Goal: Task Accomplishment & Management: Manage account settings

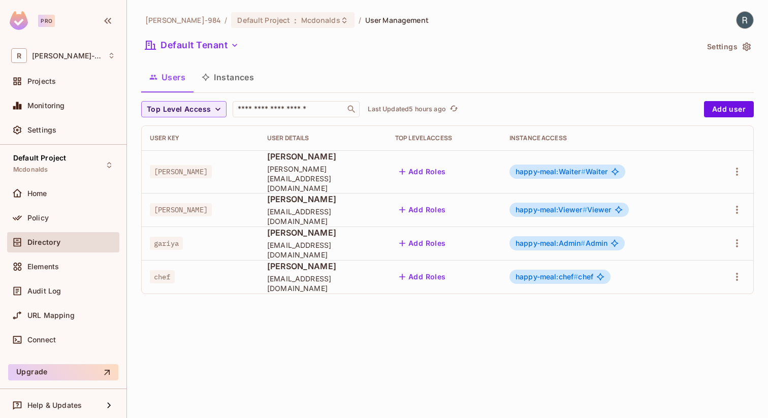
click at [754, 15] on div "Ritik-984 / Default Project : Mcdonalds / User Management Default Tenant Settin…" at bounding box center [447, 209] width 641 height 418
click at [743, 18] on img at bounding box center [744, 20] width 17 height 17
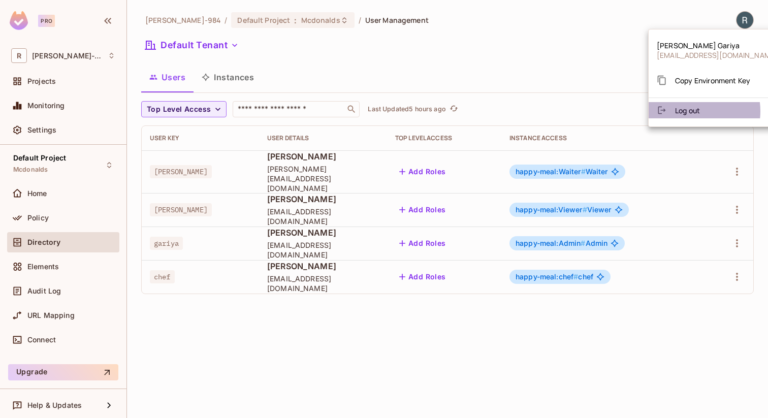
click at [686, 111] on span "Log out" at bounding box center [687, 111] width 25 height 10
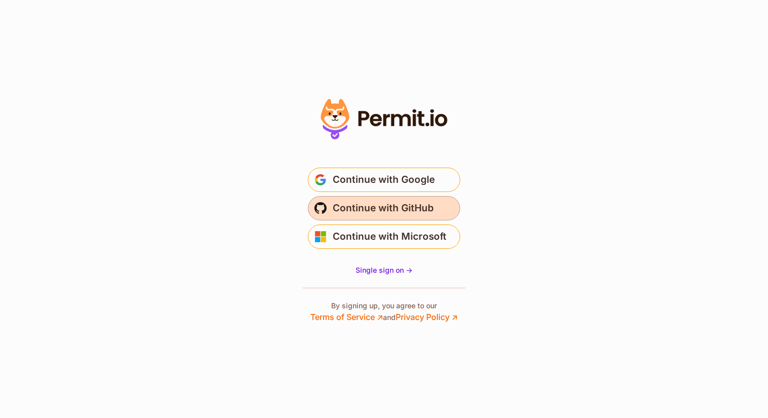
click at [404, 202] on span "Continue with GitHub" at bounding box center [383, 208] width 101 height 16
click at [390, 211] on span "Continue with GitHub" at bounding box center [383, 208] width 101 height 16
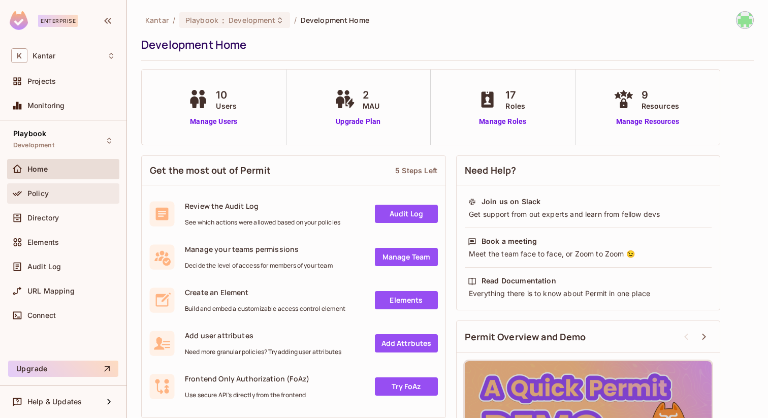
click at [78, 201] on div "Policy" at bounding box center [63, 193] width 112 height 20
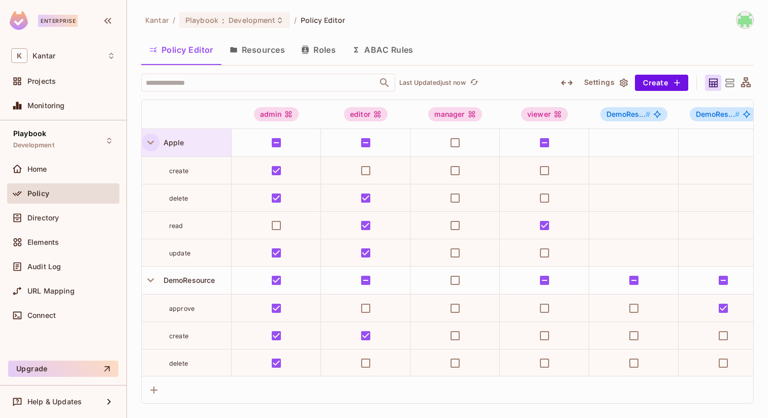
click at [150, 142] on icon "button" at bounding box center [151, 143] width 14 height 14
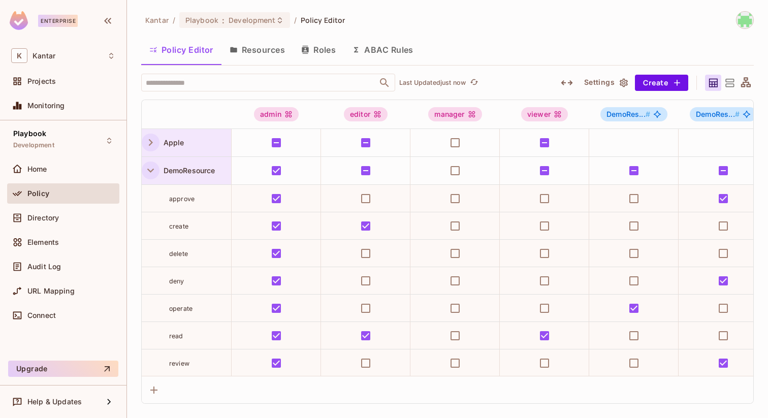
click at [150, 173] on icon "button" at bounding box center [151, 171] width 14 height 14
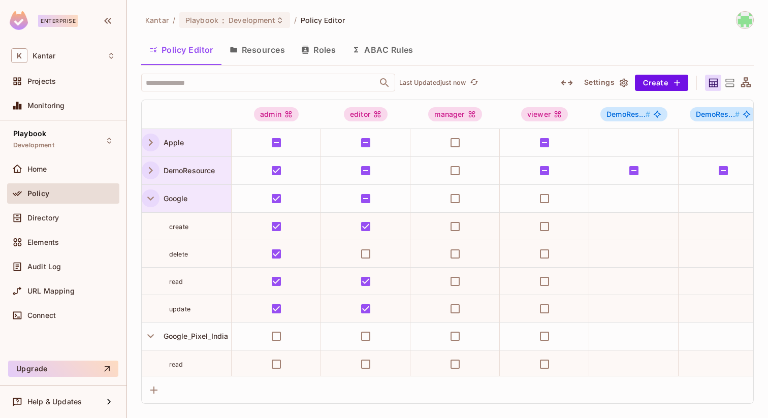
click at [147, 202] on icon "button" at bounding box center [151, 198] width 14 height 14
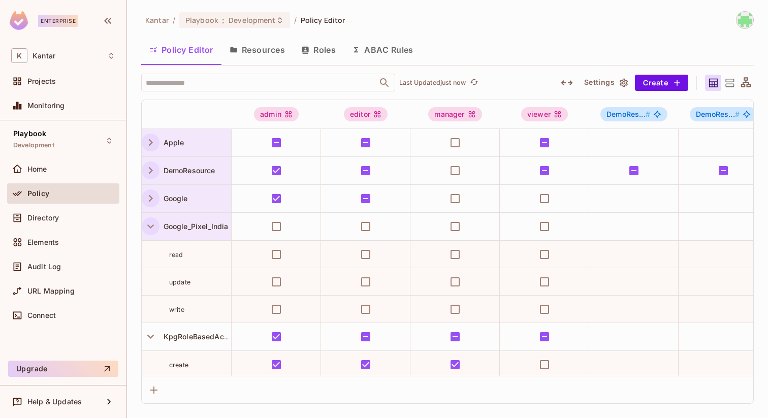
click at [155, 233] on button "button" at bounding box center [151, 226] width 18 height 18
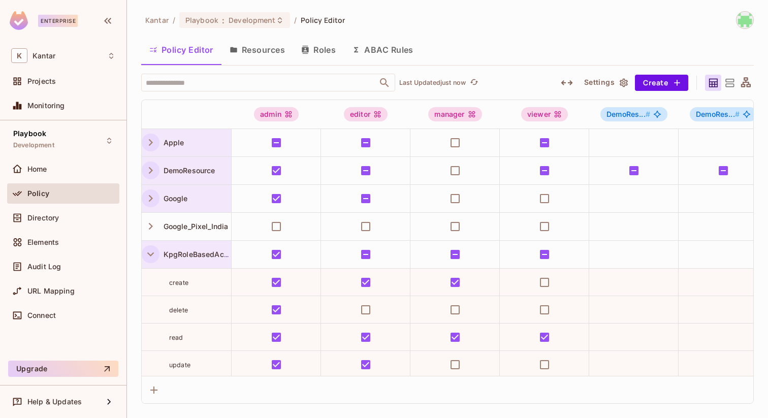
click at [153, 248] on icon "button" at bounding box center [151, 254] width 14 height 14
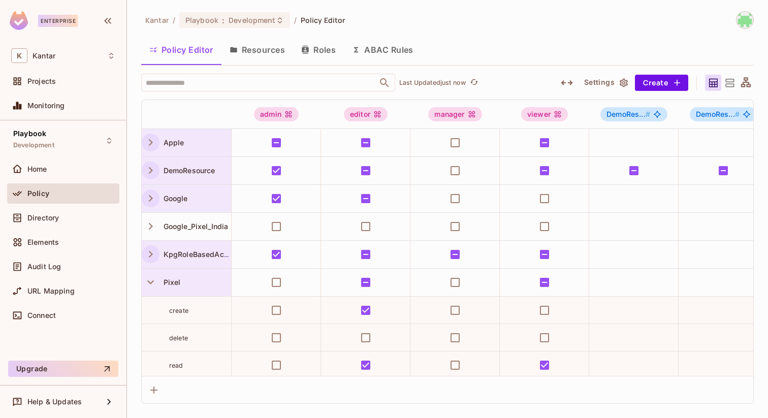
click at [151, 271] on div "Pixel" at bounding box center [186, 282] width 89 height 27
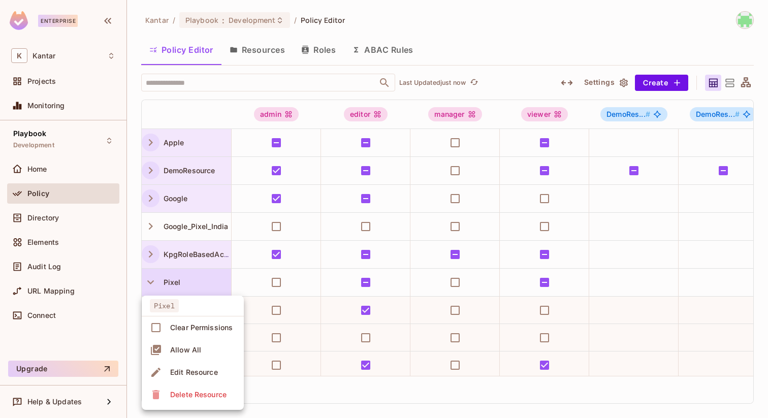
click at [155, 282] on div at bounding box center [384, 209] width 768 height 418
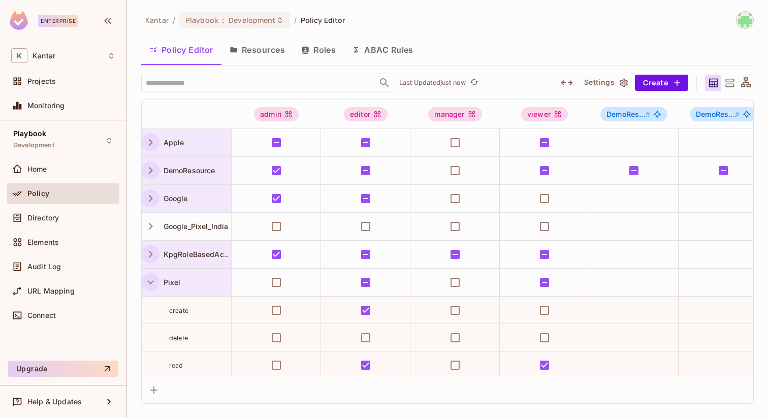
click at [156, 284] on icon "button" at bounding box center [151, 282] width 14 height 14
click at [154, 307] on icon "button" at bounding box center [151, 310] width 14 height 14
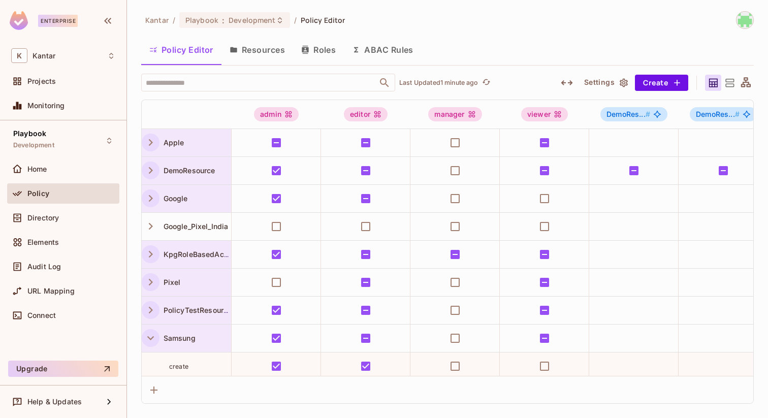
click at [148, 341] on icon "button" at bounding box center [151, 338] width 14 height 14
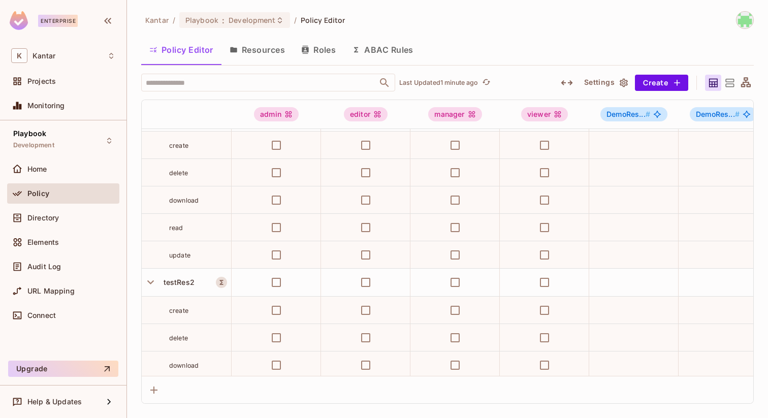
scroll to position [912, 0]
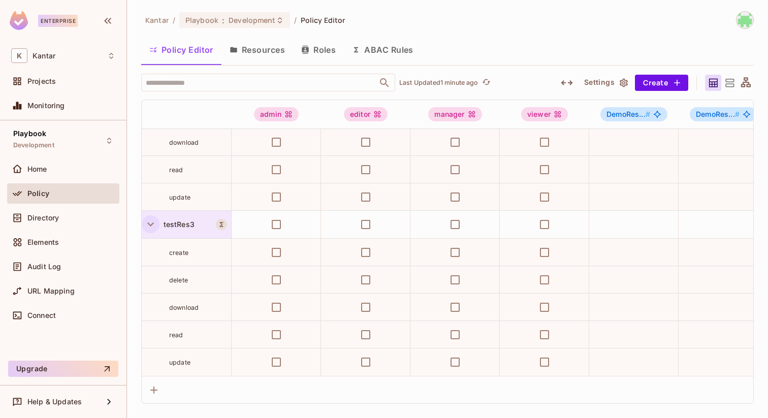
click at [151, 223] on icon "button" at bounding box center [151, 224] width 14 height 14
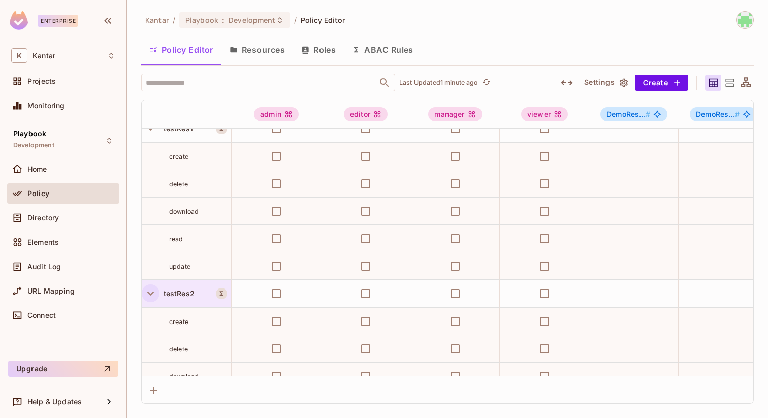
click at [142, 295] on button "button" at bounding box center [151, 293] width 18 height 18
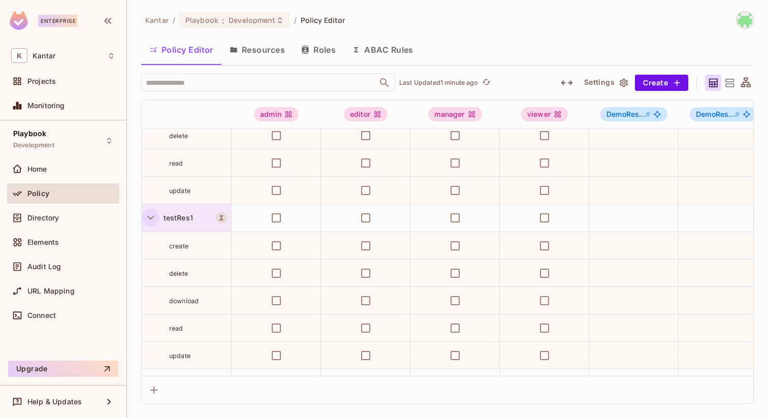
click at [153, 212] on icon "button" at bounding box center [151, 218] width 14 height 14
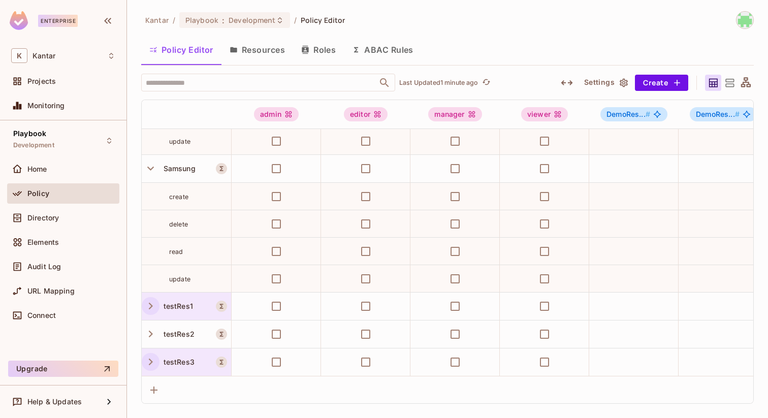
scroll to position [444, 0]
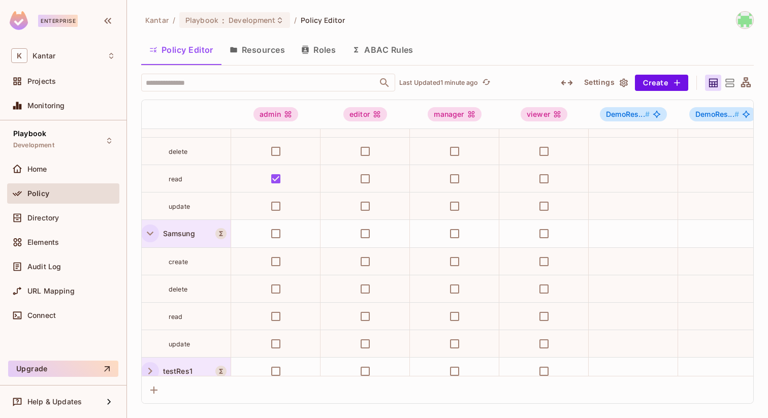
click at [143, 233] on icon "button" at bounding box center [150, 233] width 14 height 14
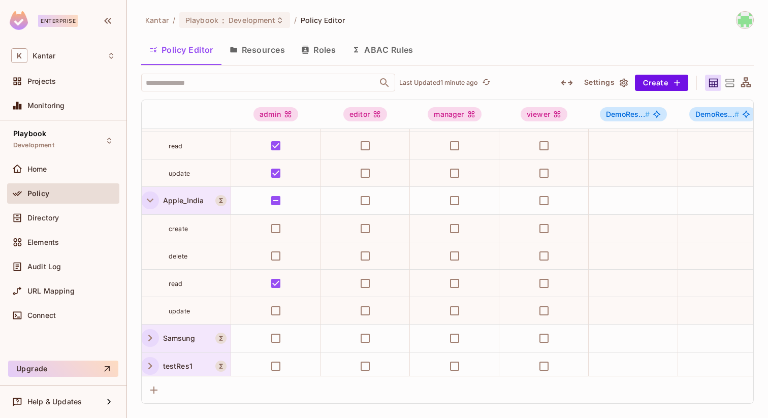
click at [154, 197] on icon "button" at bounding box center [150, 200] width 14 height 14
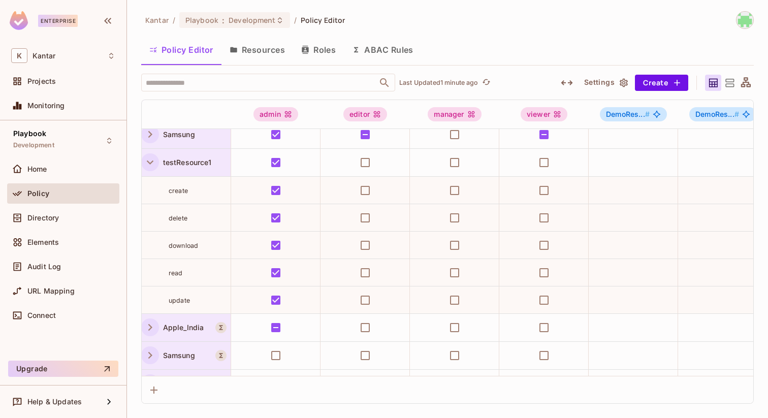
click at [152, 154] on button "button" at bounding box center [150, 162] width 18 height 18
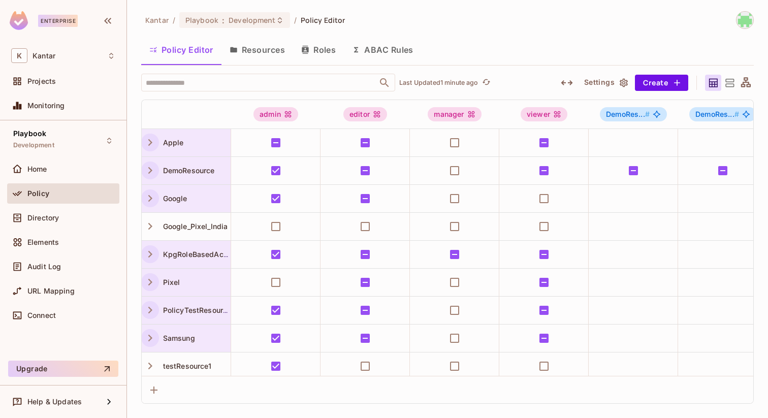
scroll to position [0, 0]
click at [46, 80] on span "Projects" at bounding box center [41, 81] width 28 height 8
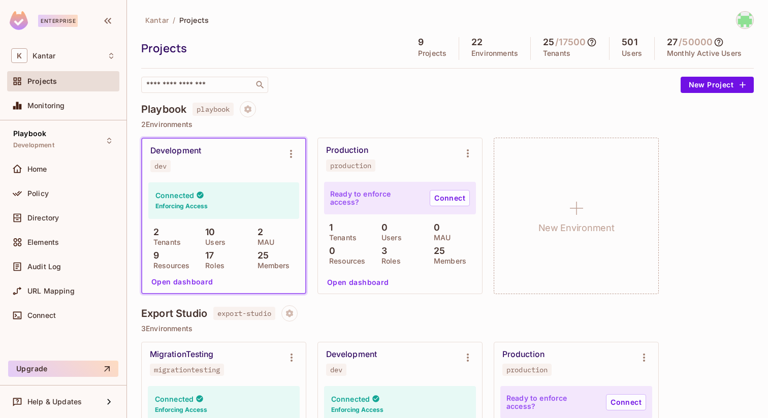
click at [188, 277] on button "Open dashboard" at bounding box center [182, 282] width 70 height 16
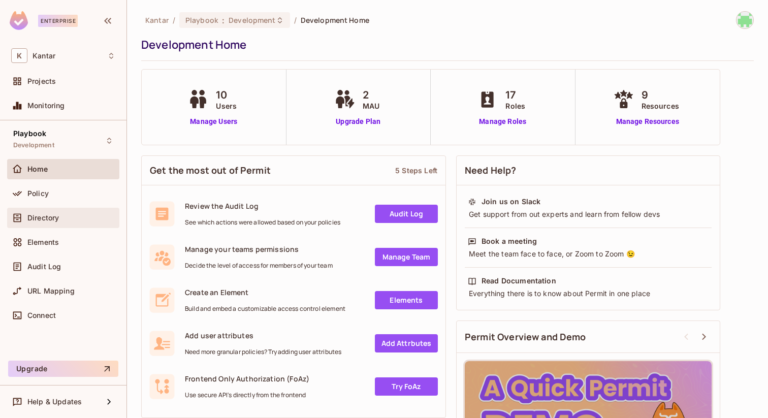
click at [59, 207] on div "Home Policy Directory Elements Audit Log URL Mapping Connect" at bounding box center [63, 244] width 112 height 171
click at [46, 197] on span "Policy" at bounding box center [37, 193] width 21 height 8
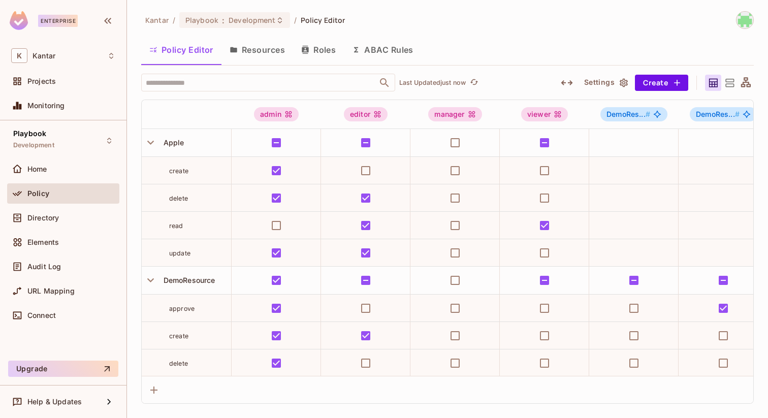
click at [251, 53] on button "Resources" at bounding box center [257, 49] width 72 height 25
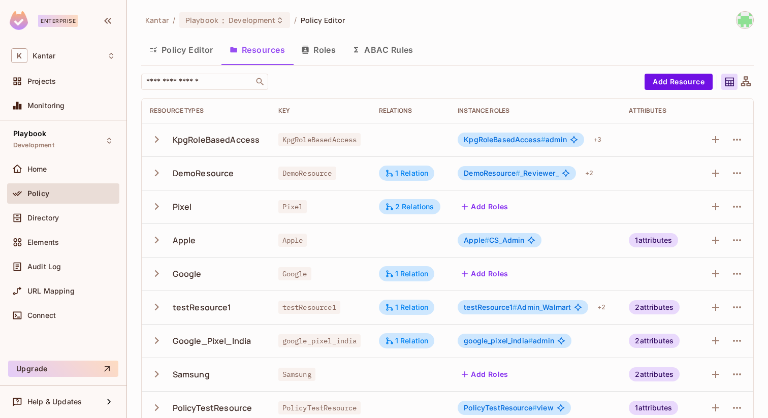
click at [320, 47] on button "Roles" at bounding box center [318, 49] width 51 height 25
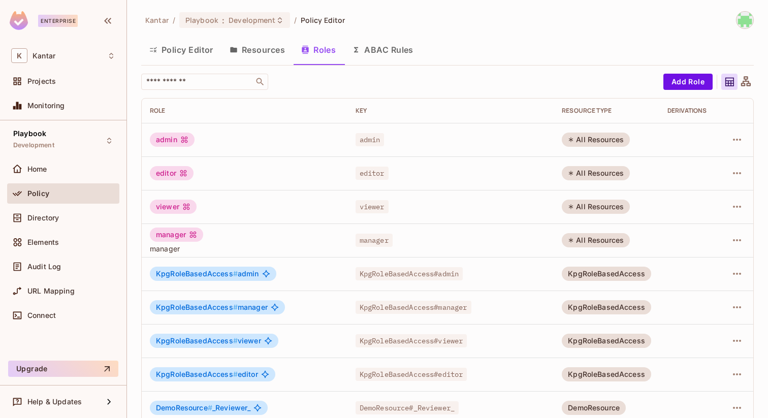
click at [318, 48] on button "Roles" at bounding box center [318, 49] width 51 height 25
click at [379, 57] on button "ABAC Rules" at bounding box center [383, 49] width 78 height 25
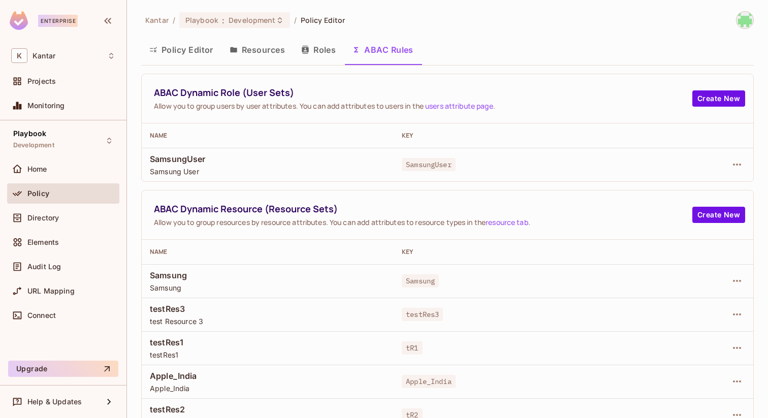
click at [177, 49] on button "Policy Editor" at bounding box center [181, 49] width 80 height 25
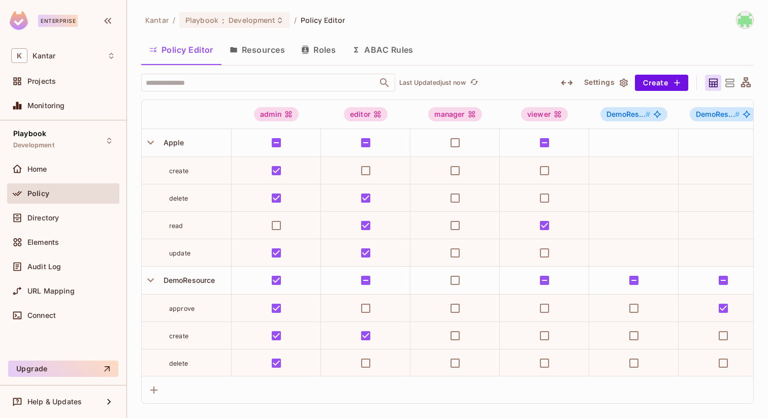
click at [264, 52] on button "Resources" at bounding box center [257, 49] width 72 height 25
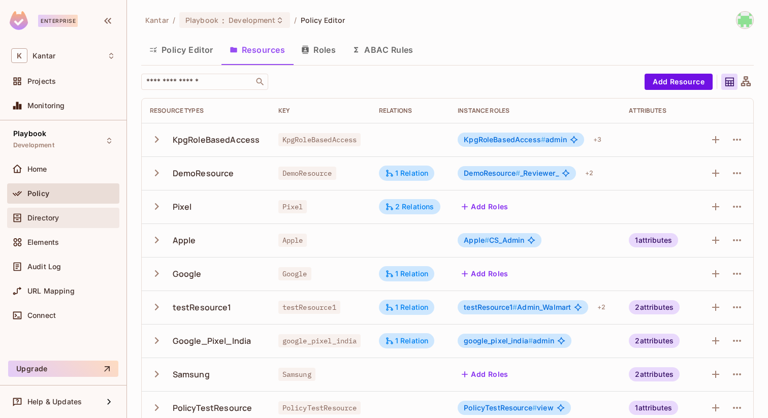
click at [76, 215] on div "Directory" at bounding box center [71, 218] width 88 height 8
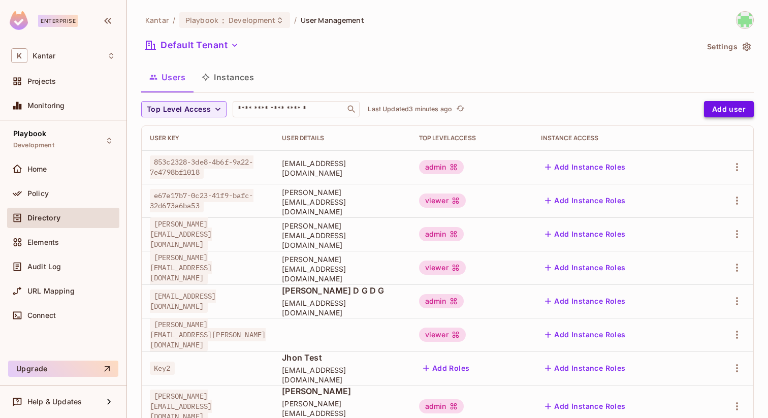
click at [725, 112] on button "Add user" at bounding box center [729, 109] width 50 height 16
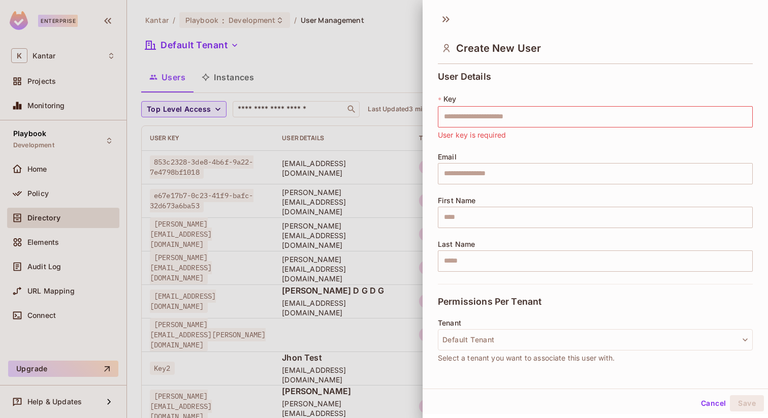
click at [383, 58] on div at bounding box center [384, 209] width 768 height 418
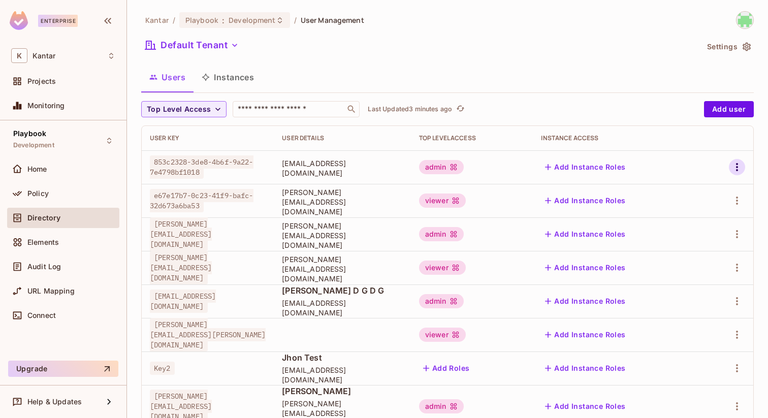
click at [731, 169] on icon "button" at bounding box center [737, 167] width 12 height 12
click at [709, 190] on li "Edit" at bounding box center [693, 190] width 90 height 22
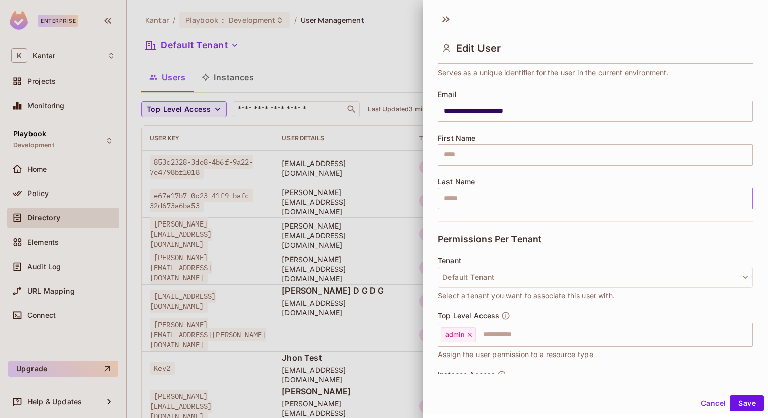
scroll to position [100, 0]
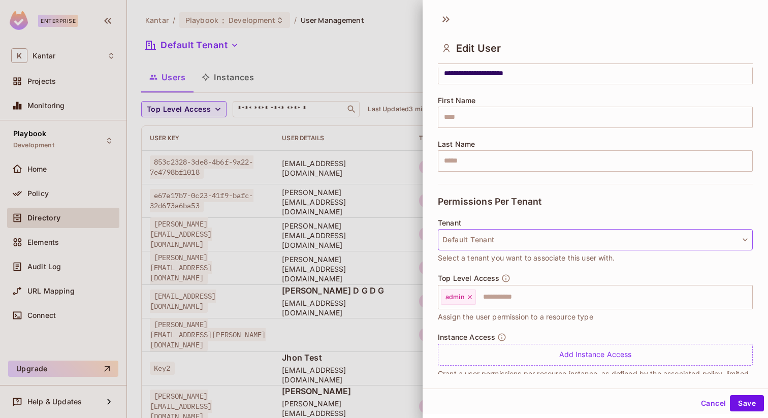
click at [500, 239] on button "Default Tenant" at bounding box center [595, 239] width 315 height 21
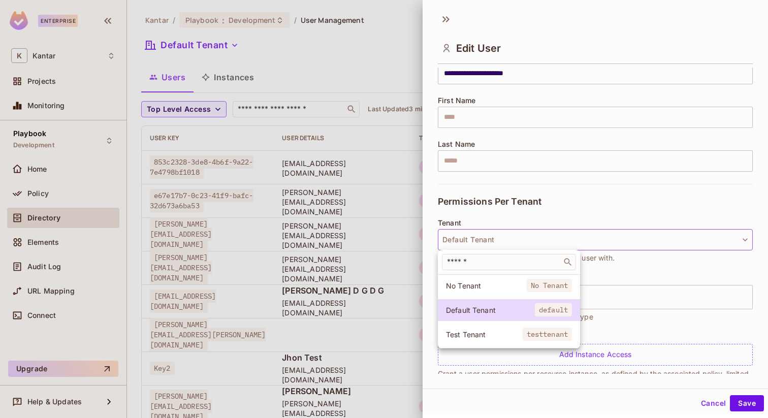
click at [500, 239] on div at bounding box center [384, 209] width 768 height 418
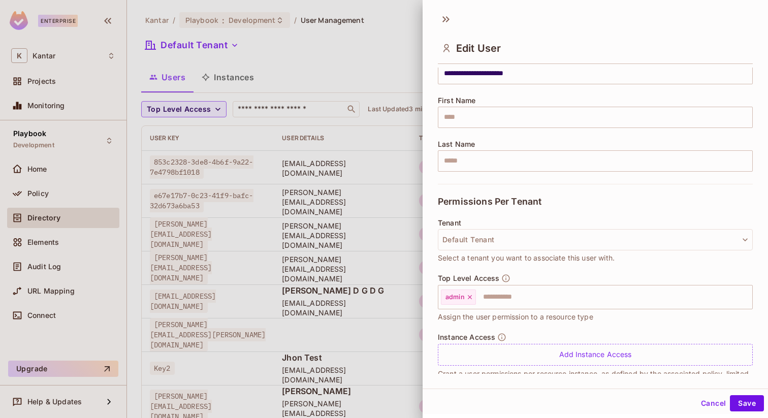
scroll to position [122, 0]
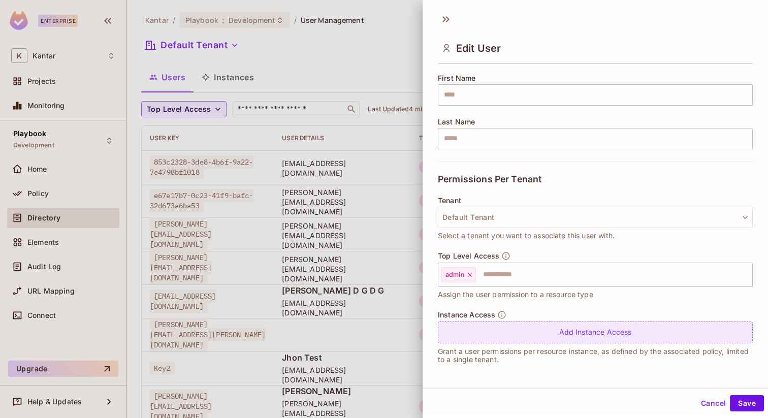
click at [532, 338] on div "Add Instance Access" at bounding box center [595, 332] width 315 height 22
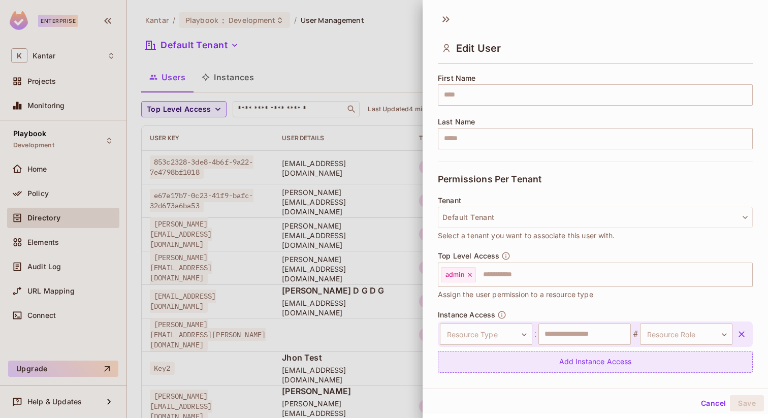
scroll to position [152, 0]
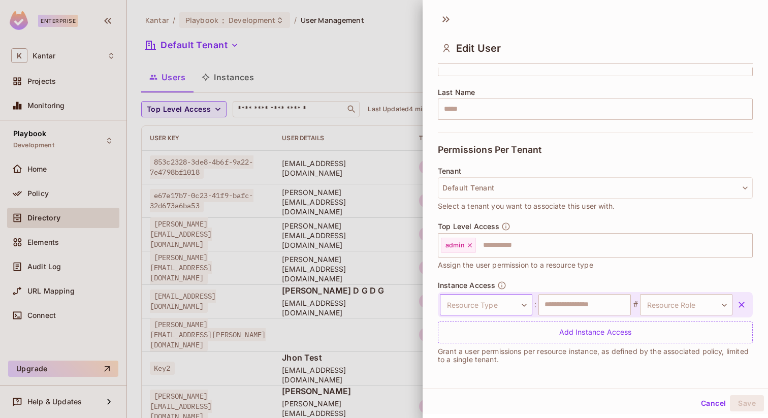
click at [512, 308] on body "Enterprise K Kantar Projects Monitoring Playbook Development Home Policy Direct…" at bounding box center [384, 209] width 768 height 418
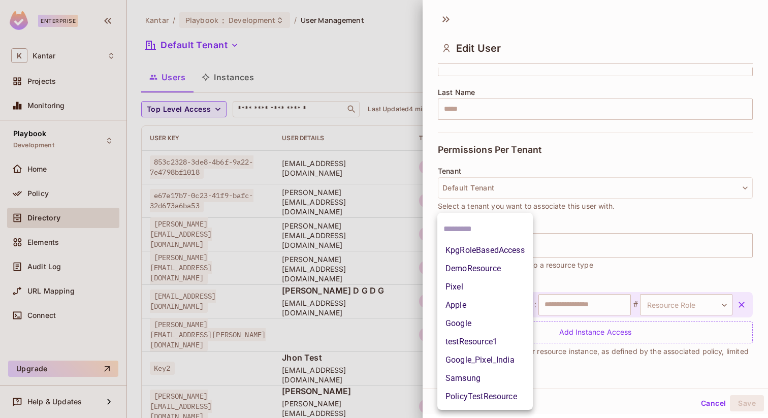
click at [590, 265] on div at bounding box center [384, 209] width 768 height 418
click at [526, 301] on body "Enterprise K Kantar Projects Monitoring Playbook Development Home Policy Direct…" at bounding box center [384, 209] width 768 height 418
click at [523, 164] on div at bounding box center [384, 209] width 768 height 418
click at [499, 304] on body "Enterprise K Kantar Projects Monitoring Playbook Development Home Policy Direct…" at bounding box center [384, 209] width 768 height 418
click at [272, 72] on div at bounding box center [384, 209] width 768 height 418
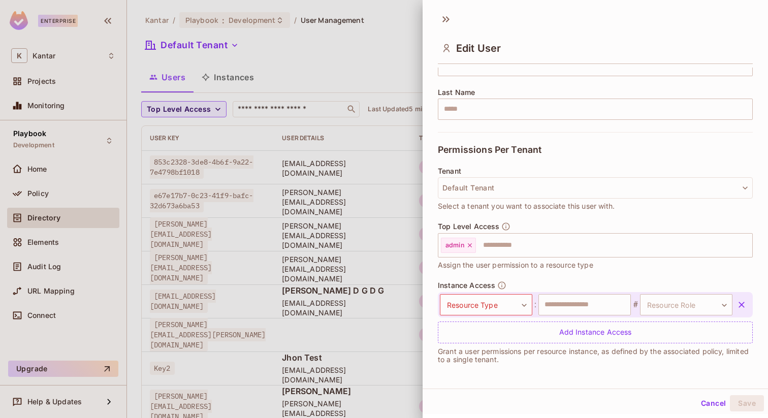
click at [277, 75] on div at bounding box center [384, 209] width 768 height 418
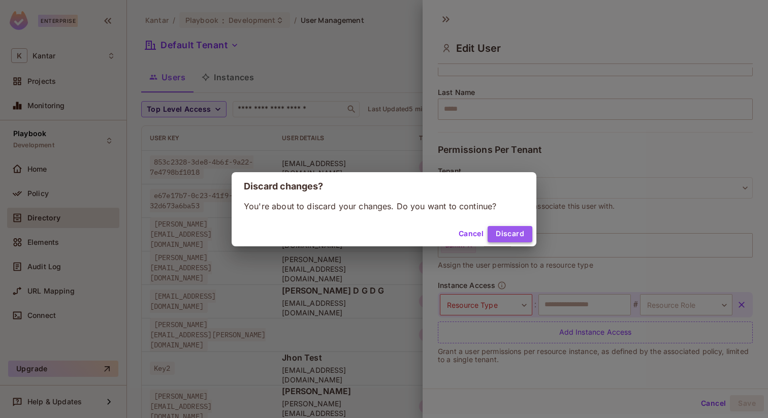
click at [505, 235] on button "Discard" at bounding box center [509, 234] width 45 height 16
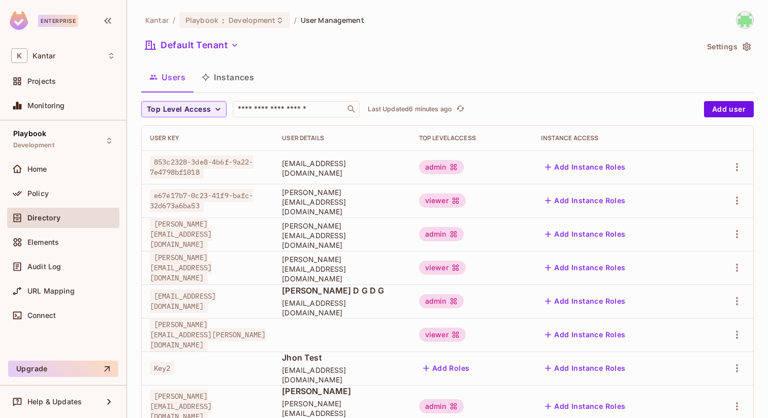
click at [226, 83] on button "Instances" at bounding box center [227, 76] width 69 height 25
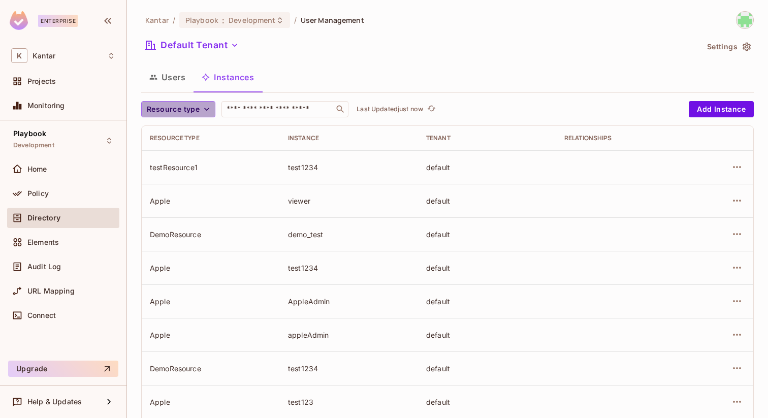
click at [189, 115] on span "Resource type" at bounding box center [173, 109] width 53 height 13
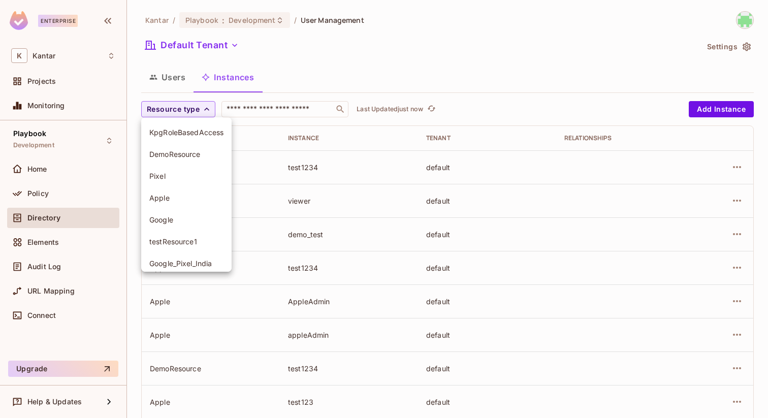
click at [181, 148] on li "DemoResource" at bounding box center [186, 154] width 90 height 22
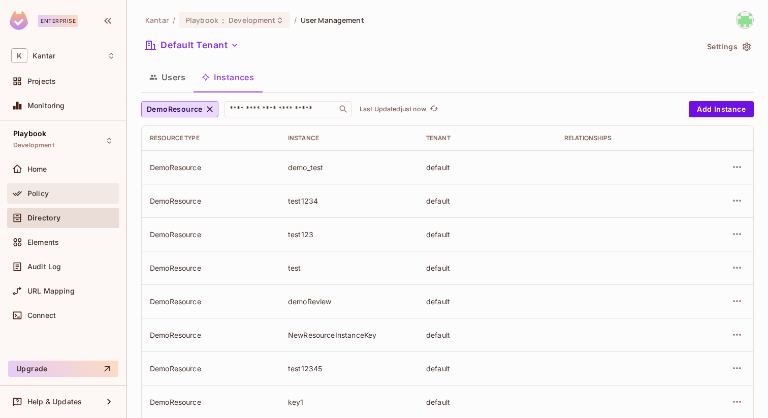
click at [80, 192] on div "Policy" at bounding box center [71, 193] width 88 height 8
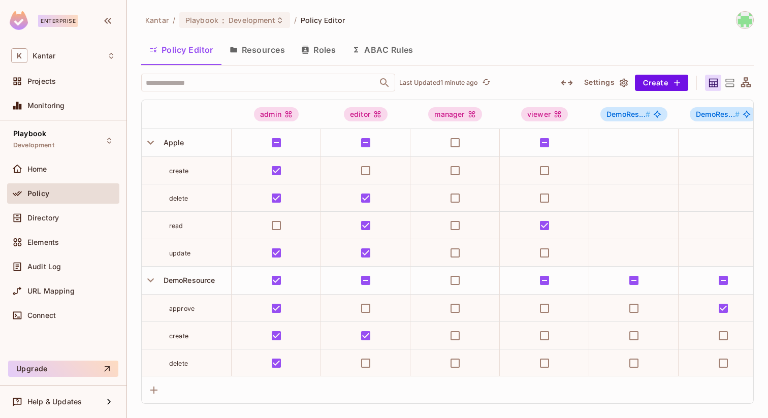
click at [270, 56] on button "Resources" at bounding box center [257, 49] width 72 height 25
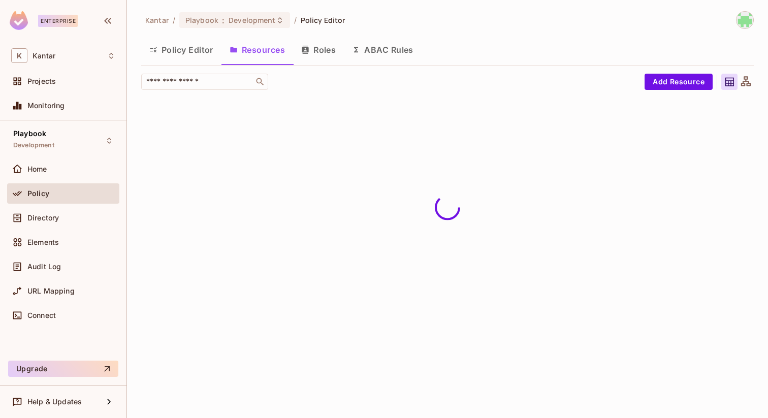
click at [317, 51] on button "Roles" at bounding box center [318, 49] width 51 height 25
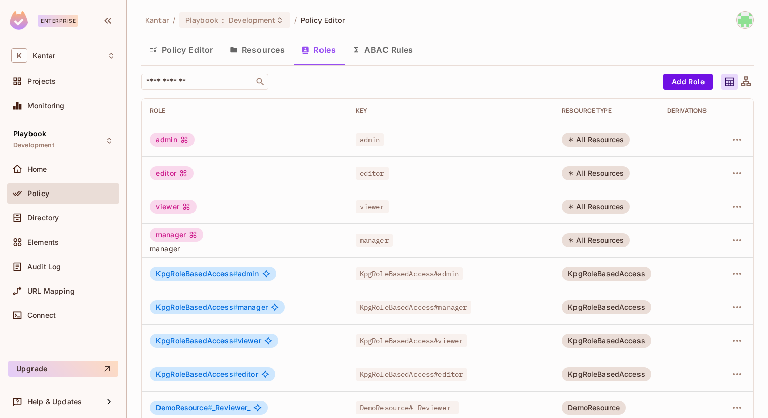
click at [258, 50] on button "Resources" at bounding box center [257, 49] width 72 height 25
click at [261, 55] on button "Resources" at bounding box center [257, 49] width 72 height 25
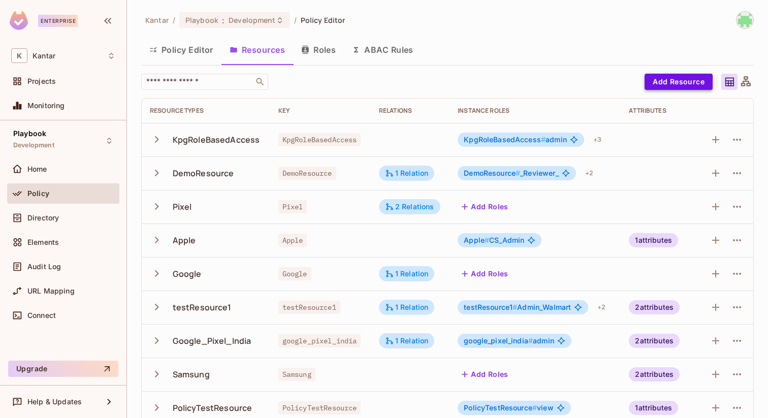
click at [663, 79] on button "Add Resource" at bounding box center [678, 82] width 68 height 16
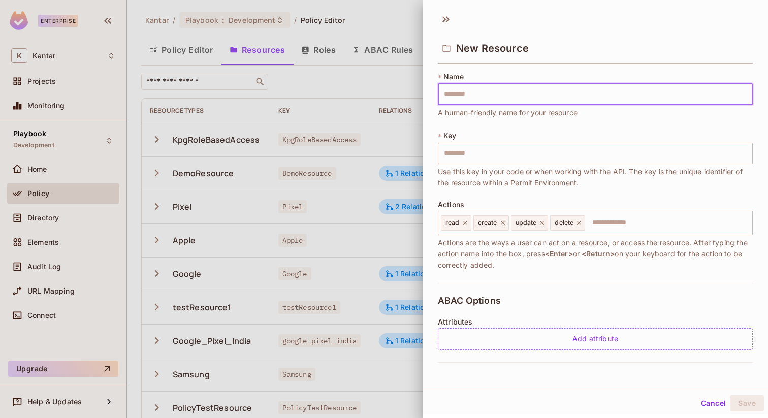
type input "*"
type input "**"
type input "***"
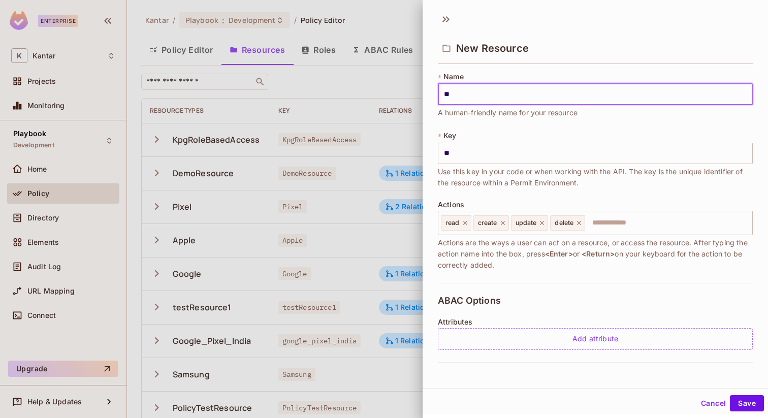
type input "***"
type input "****"
type input "*****"
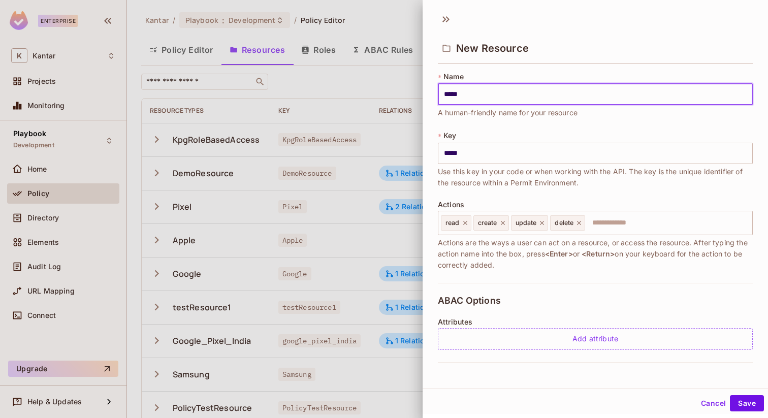
type input "*****"
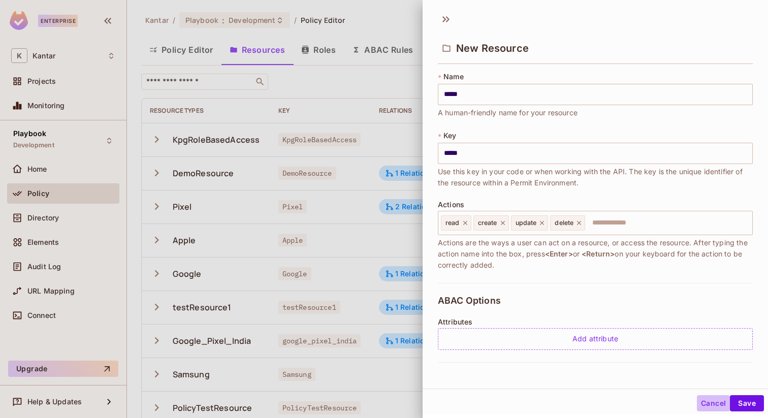
click at [712, 399] on button "Cancel" at bounding box center [713, 403] width 33 height 16
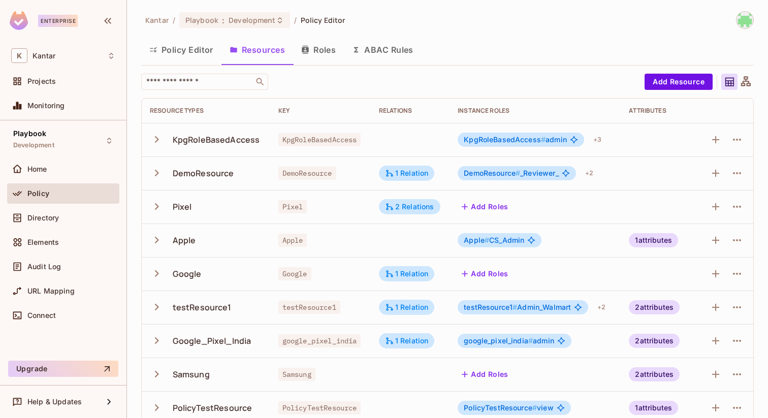
click at [318, 53] on button "Roles" at bounding box center [318, 49] width 51 height 25
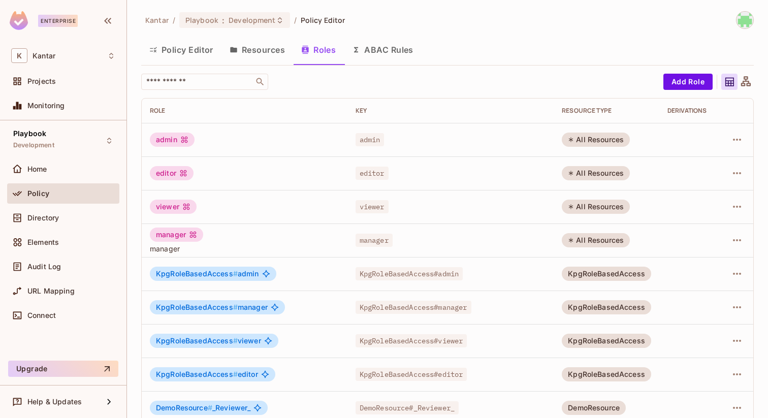
click at [397, 54] on button "ABAC Rules" at bounding box center [383, 49] width 78 height 25
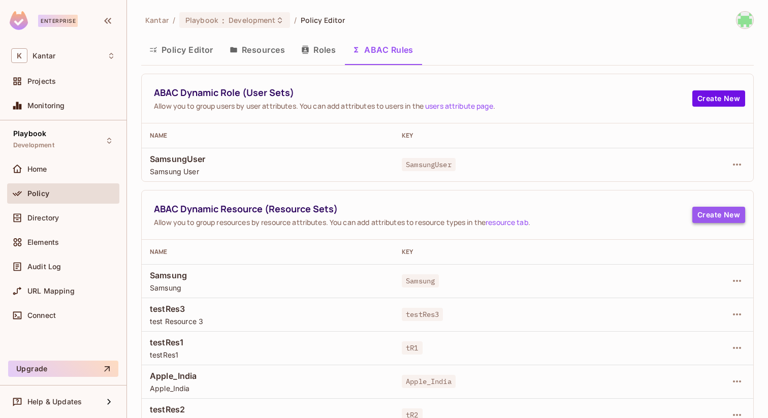
click at [704, 216] on button "Create New" at bounding box center [718, 215] width 53 height 16
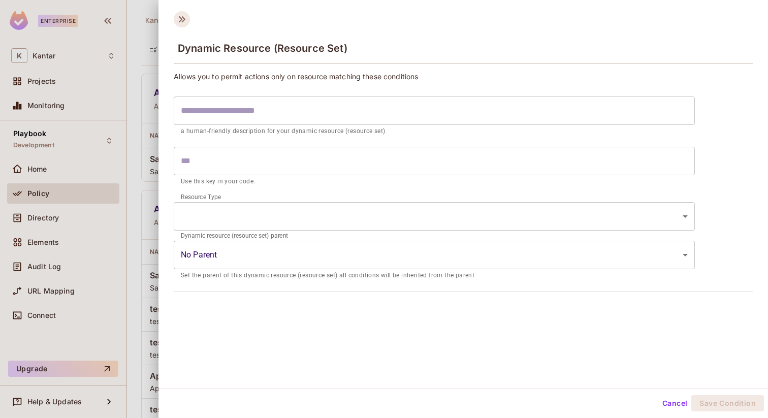
click at [186, 16] on icon at bounding box center [182, 19] width 16 height 16
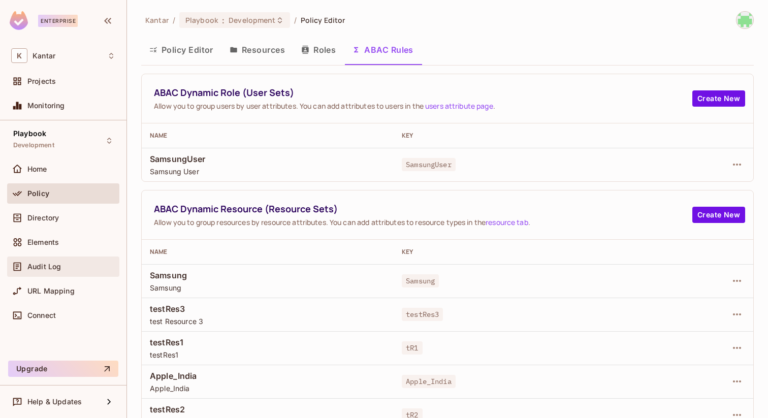
click at [59, 266] on span "Audit Log" at bounding box center [44, 267] width 34 height 8
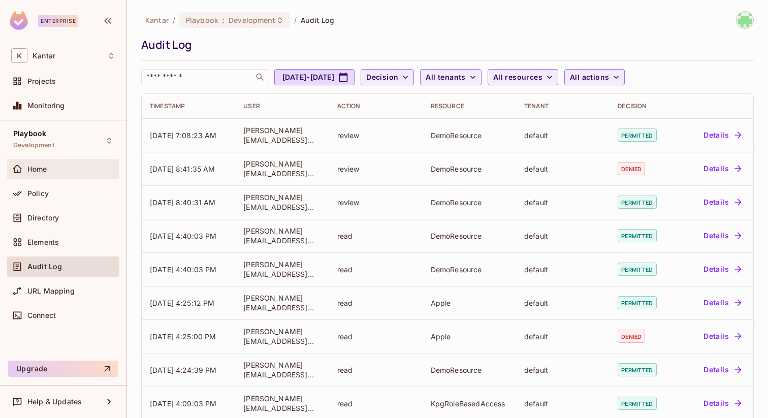
click at [59, 164] on div "Home" at bounding box center [63, 169] width 104 height 12
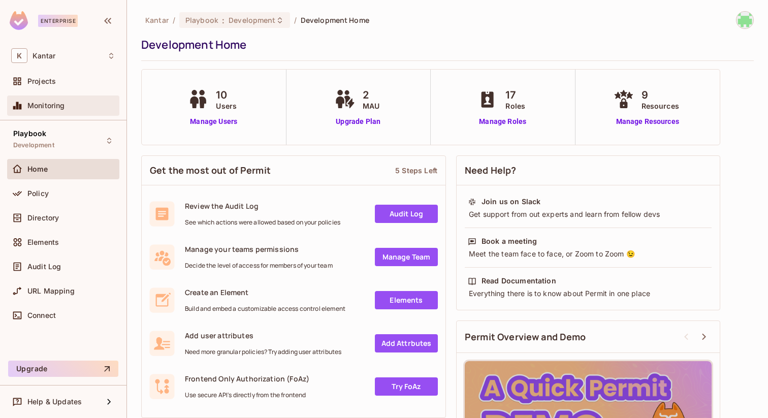
click at [54, 111] on div "Monitoring" at bounding box center [63, 106] width 104 height 12
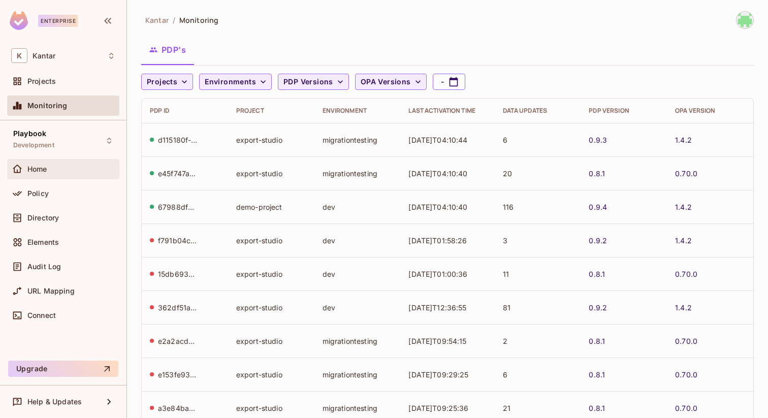
click at [48, 162] on div "Home" at bounding box center [63, 169] width 112 height 20
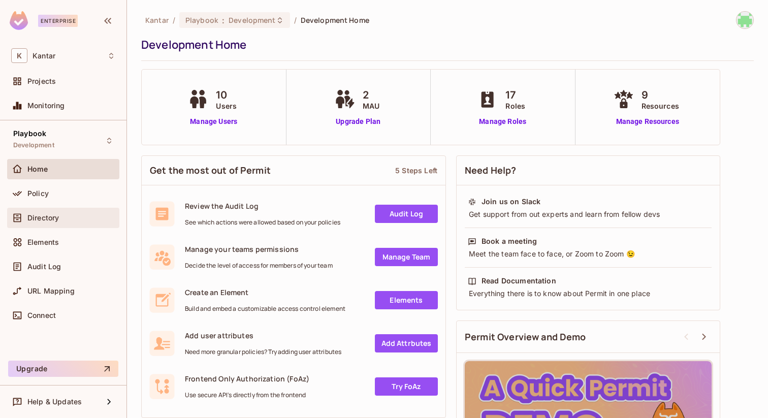
click at [48, 219] on span "Directory" at bounding box center [42, 218] width 31 height 8
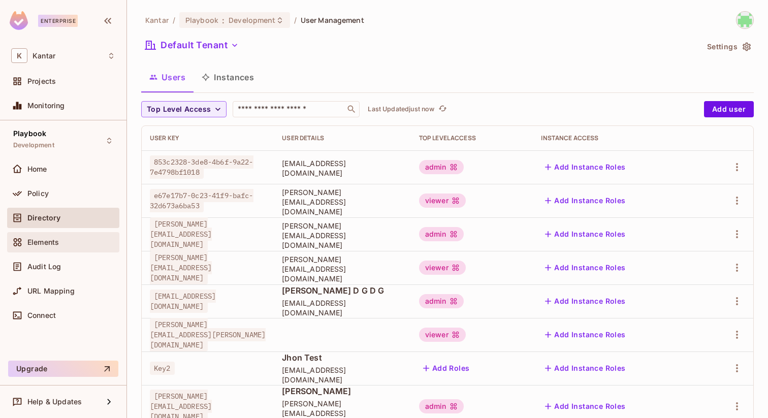
click at [44, 240] on span "Elements" at bounding box center [42, 242] width 31 height 8
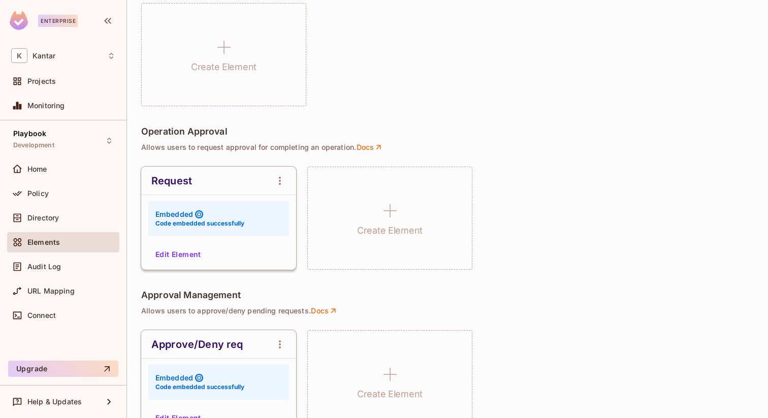
scroll to position [713, 0]
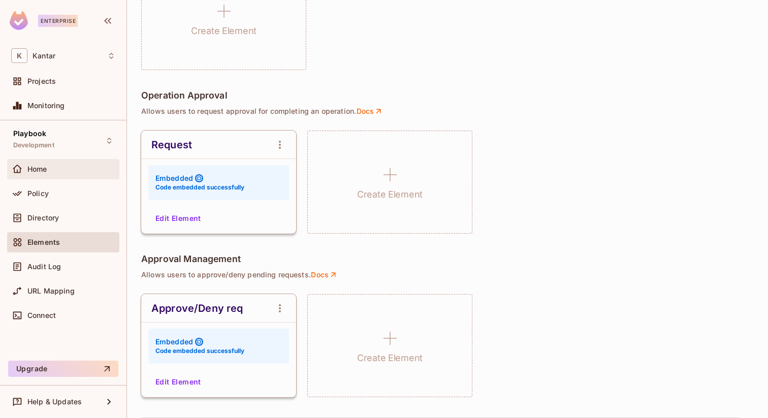
click at [56, 162] on div "Home" at bounding box center [63, 169] width 112 height 20
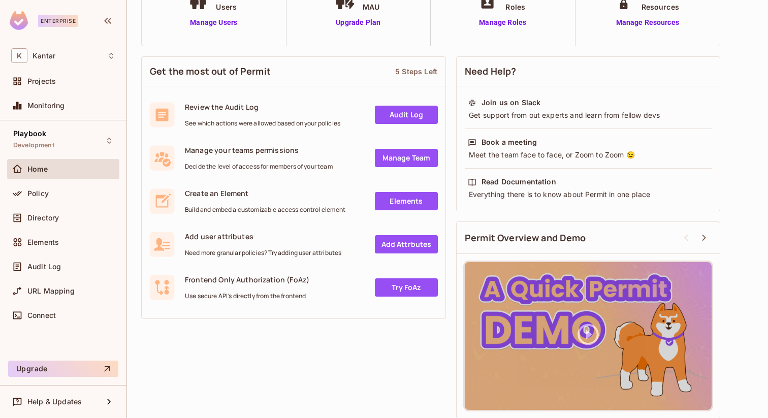
scroll to position [105, 0]
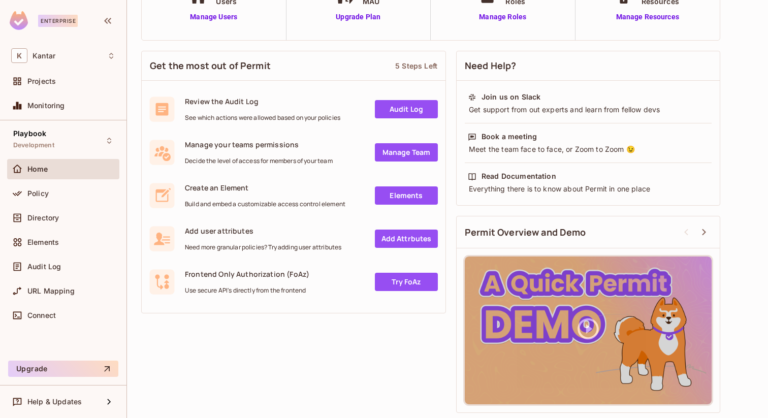
click at [397, 109] on link "Audit Log" at bounding box center [406, 109] width 63 height 18
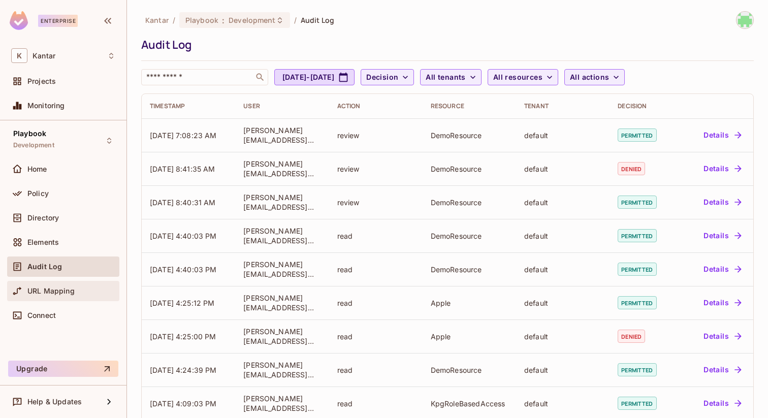
click at [72, 297] on div "URL Mapping" at bounding box center [63, 291] width 112 height 20
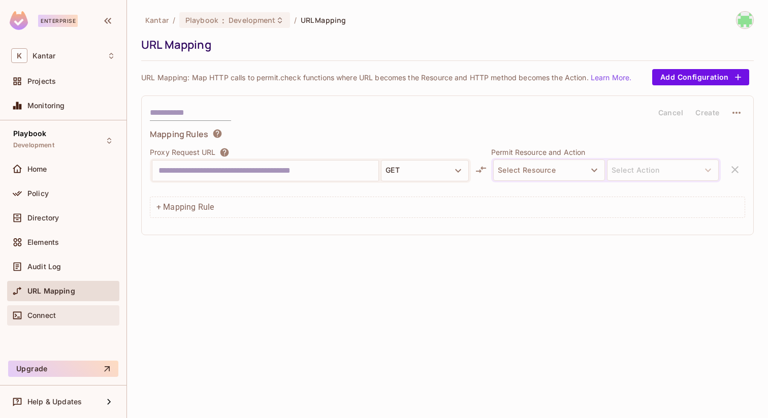
click at [47, 315] on span "Connect" at bounding box center [41, 315] width 28 height 8
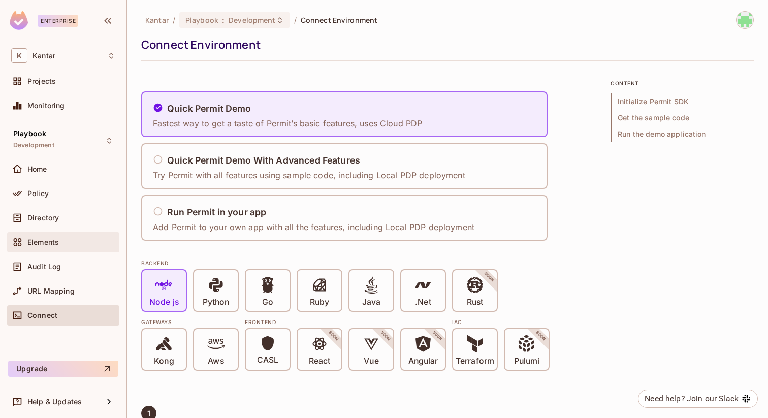
click at [44, 243] on span "Elements" at bounding box center [42, 242] width 31 height 8
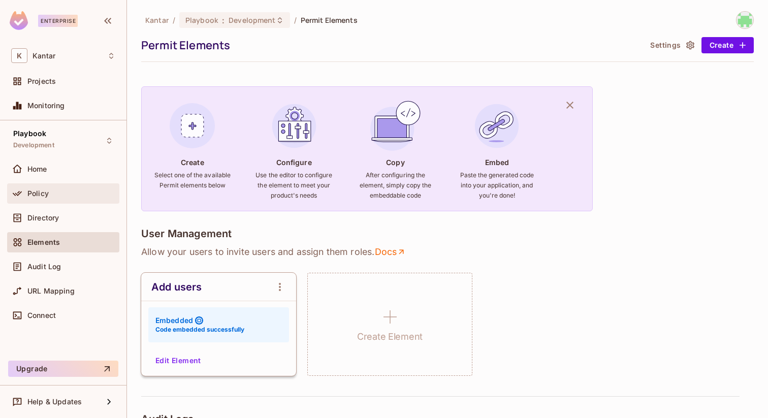
click at [47, 199] on div "Policy" at bounding box center [63, 193] width 112 height 20
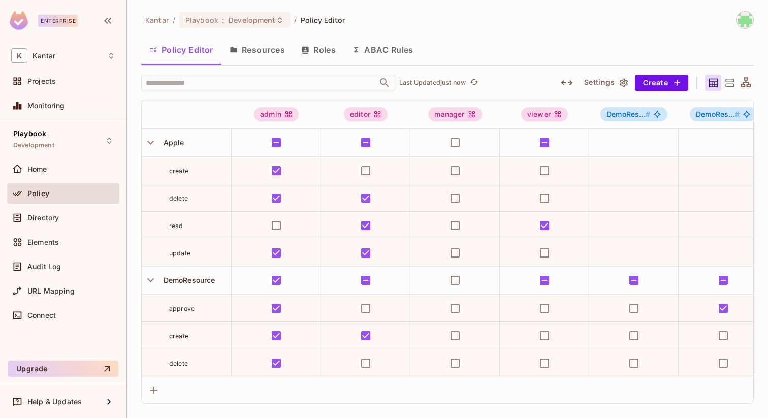
click at [280, 50] on button "Resources" at bounding box center [257, 49] width 72 height 25
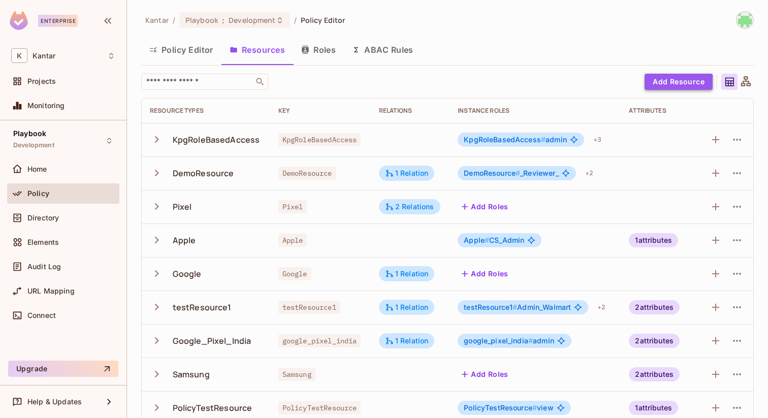
click at [658, 88] on button "Add Resource" at bounding box center [678, 82] width 68 height 16
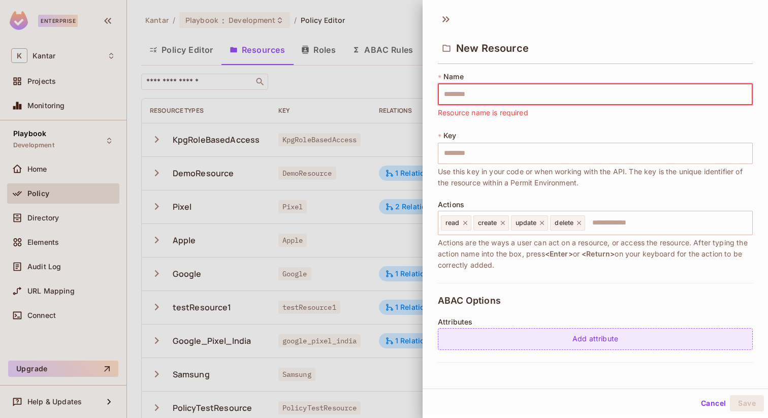
scroll to position [141, 0]
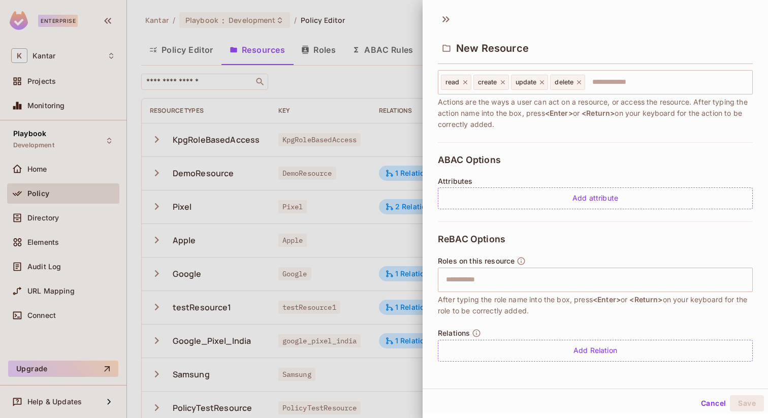
click at [110, 57] on div at bounding box center [384, 209] width 768 height 418
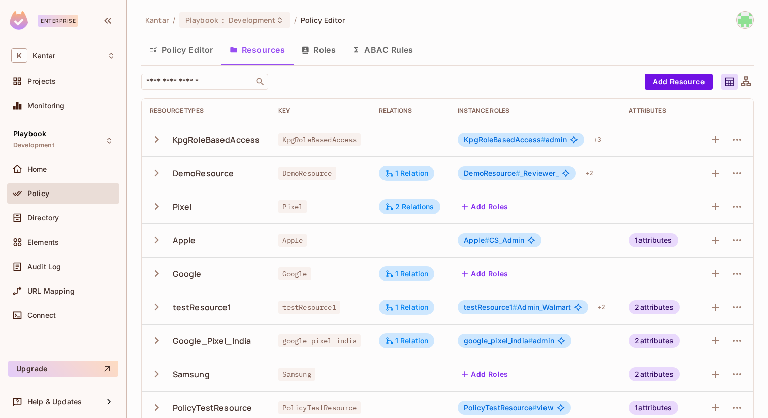
click at [110, 57] on icon at bounding box center [111, 56] width 8 height 8
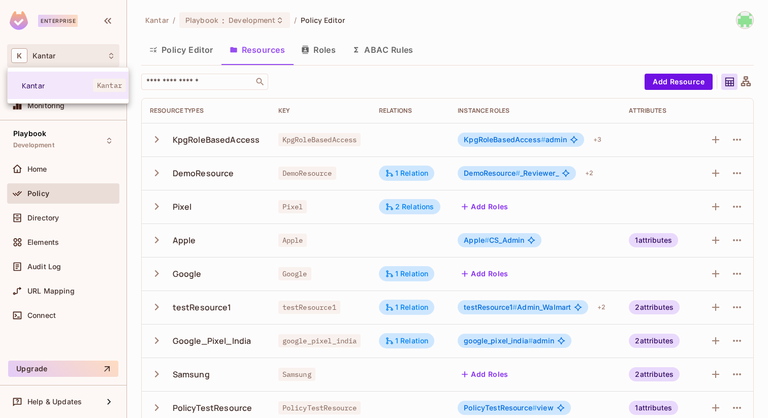
click at [110, 57] on div at bounding box center [384, 209] width 768 height 418
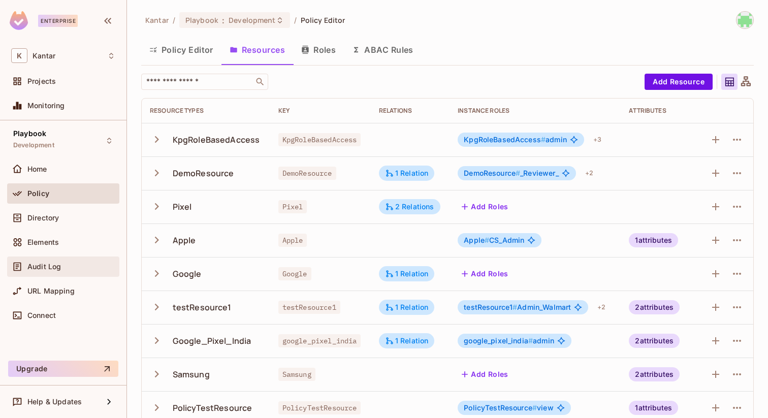
click at [44, 265] on span "Audit Log" at bounding box center [44, 267] width 34 height 8
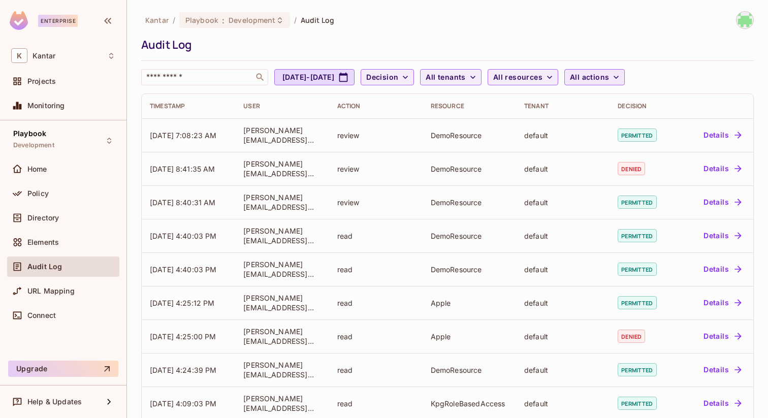
click at [609, 77] on span "All actions" at bounding box center [589, 77] width 39 height 13
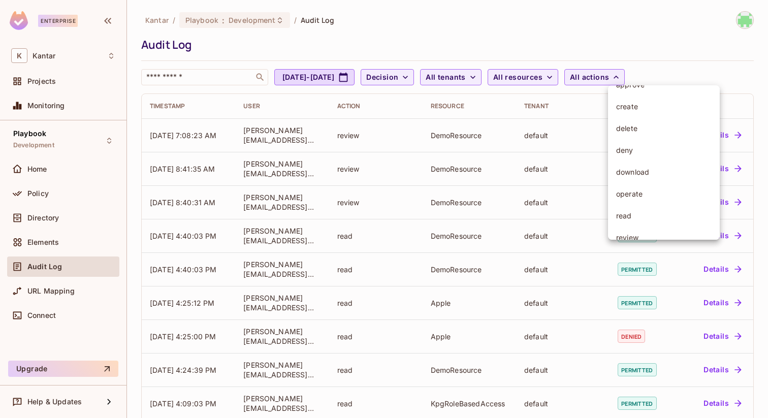
scroll to position [101, 0]
click at [575, 74] on div at bounding box center [384, 209] width 768 height 418
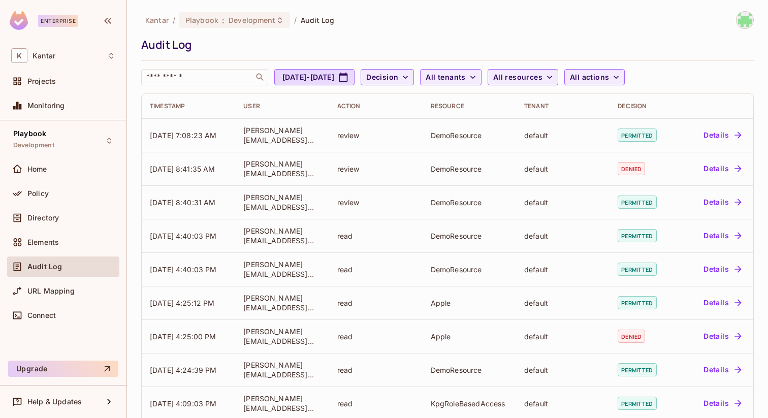
click at [575, 74] on div "​ approve create delete deny download operate read review update write" at bounding box center [384, 101] width 768 height 203
click at [542, 74] on span "All resources" at bounding box center [517, 77] width 49 height 13
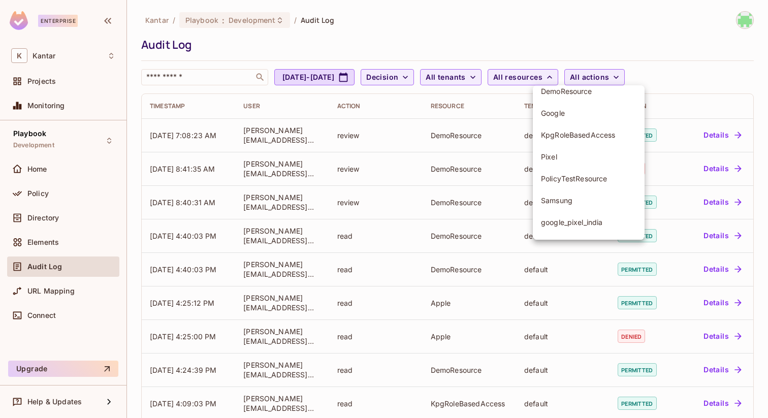
scroll to position [79, 0]
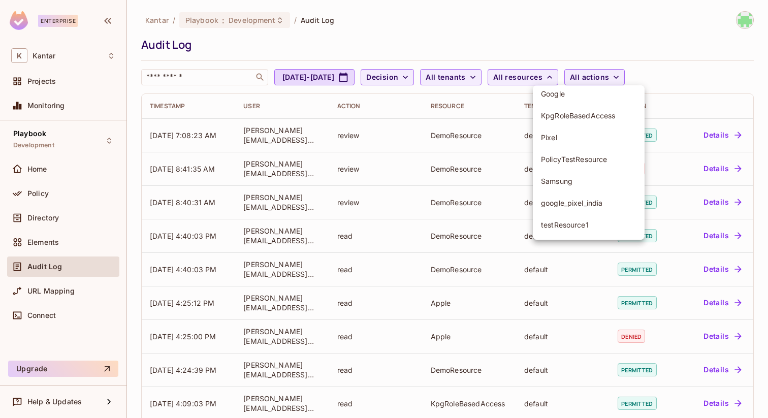
click at [29, 200] on div at bounding box center [384, 209] width 768 height 418
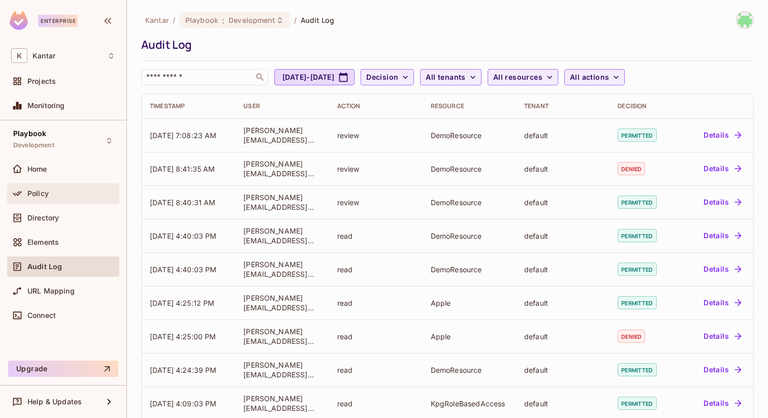
click at [36, 197] on span "Policy" at bounding box center [37, 193] width 21 height 8
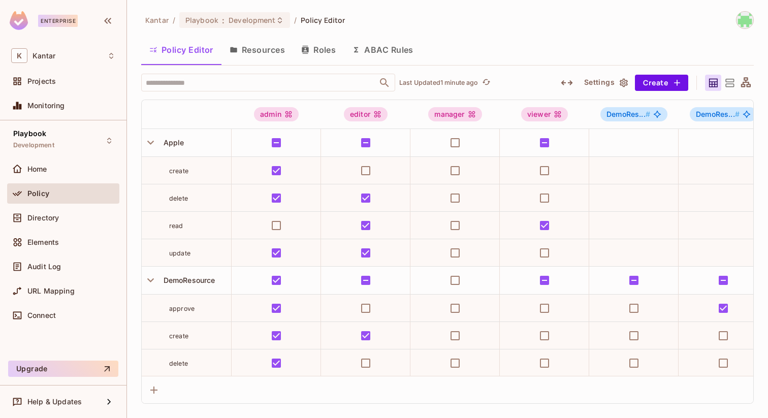
click at [263, 51] on button "Resources" at bounding box center [257, 49] width 72 height 25
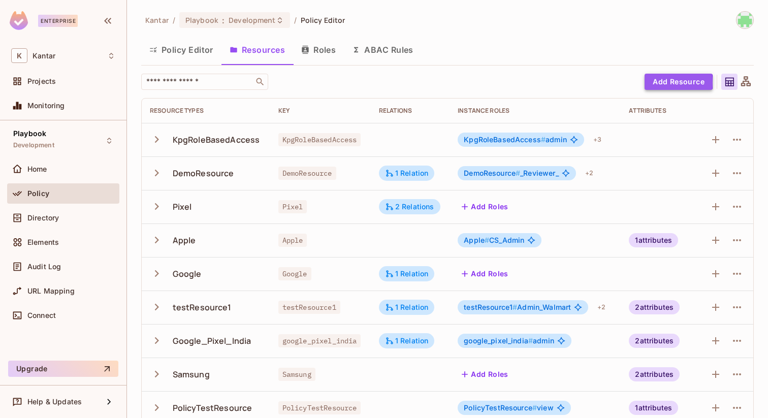
click at [659, 82] on button "Add Resource" at bounding box center [678, 82] width 68 height 16
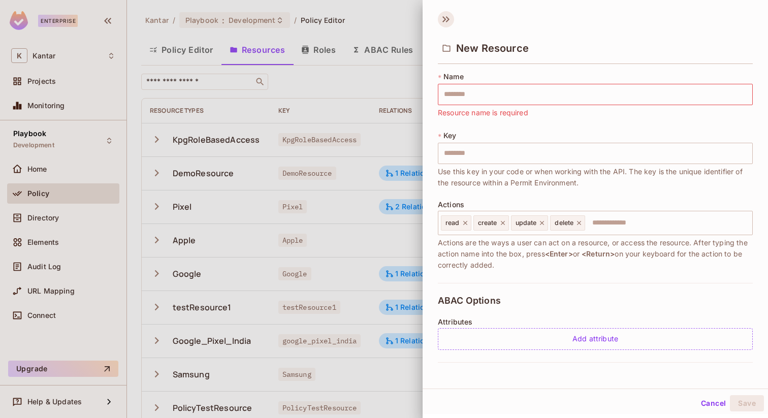
click at [442, 17] on icon at bounding box center [446, 19] width 16 height 16
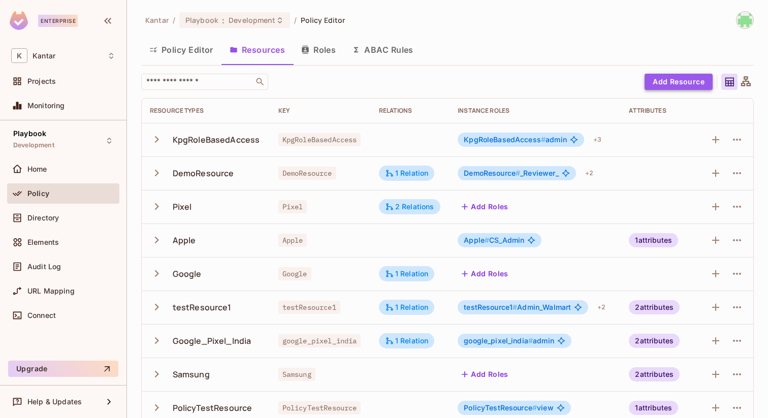
click at [682, 79] on button "Add Resource" at bounding box center [678, 82] width 68 height 16
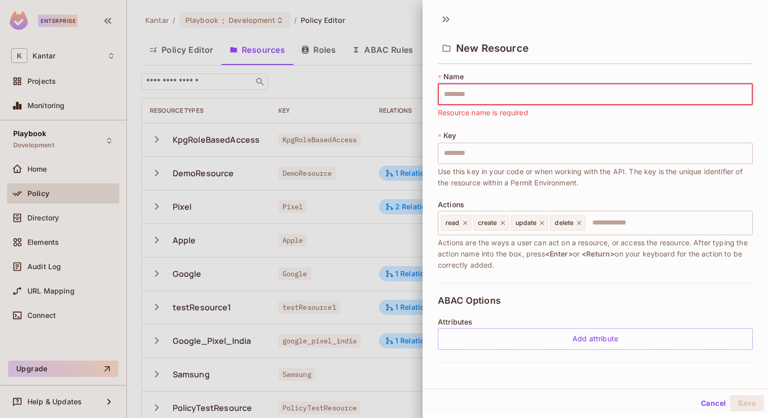
scroll to position [17, 0]
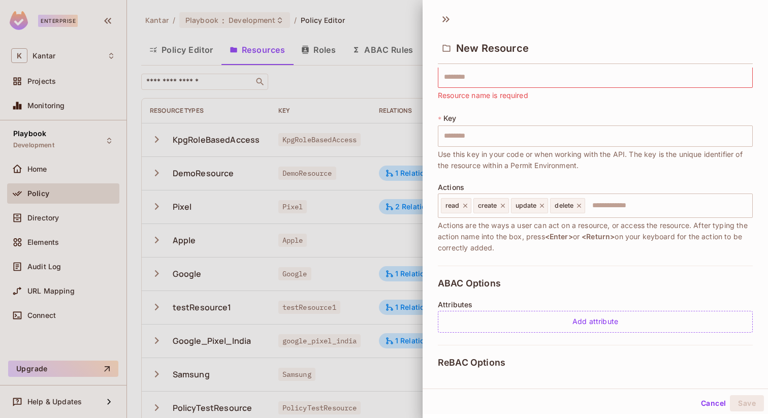
click at [529, 168] on span "Use this key in your code or when working with the API. The key is the unique i…" at bounding box center [595, 160] width 315 height 22
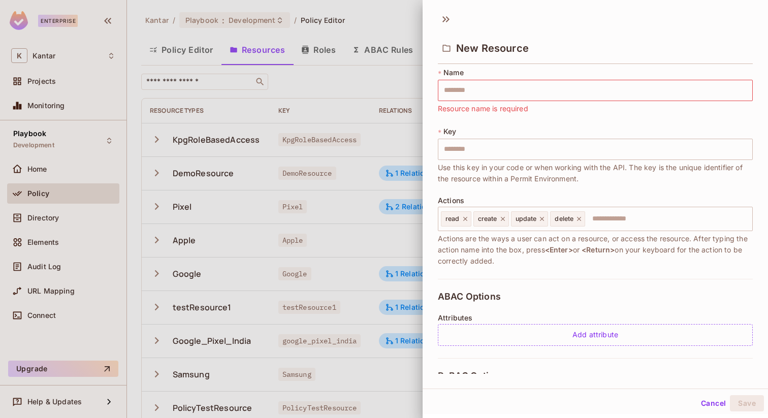
scroll to position [1, 0]
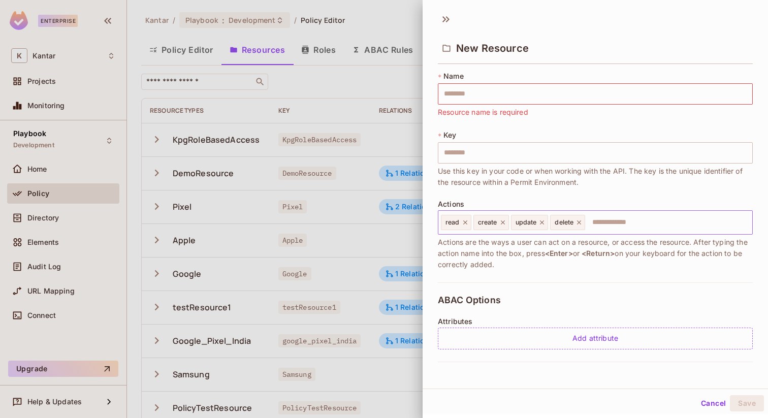
click at [582, 222] on icon at bounding box center [578, 222] width 7 height 7
click at [412, 85] on div at bounding box center [384, 209] width 768 height 418
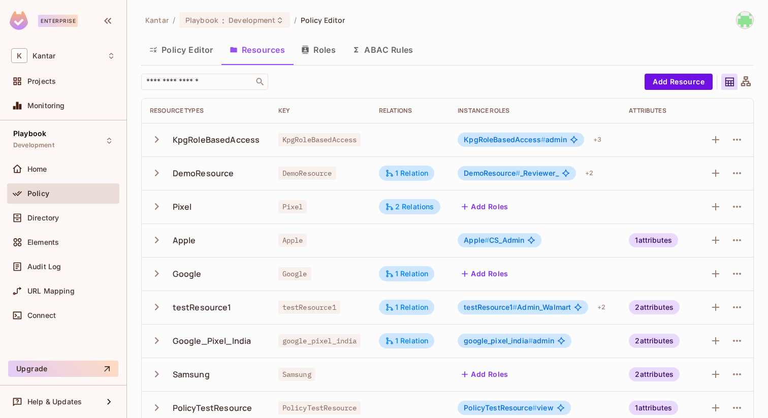
click at [412, 85] on div "​" at bounding box center [390, 82] width 498 height 16
click at [44, 92] on div "Projects" at bounding box center [63, 83] width 112 height 24
click at [44, 81] on span "Projects" at bounding box center [41, 81] width 28 height 8
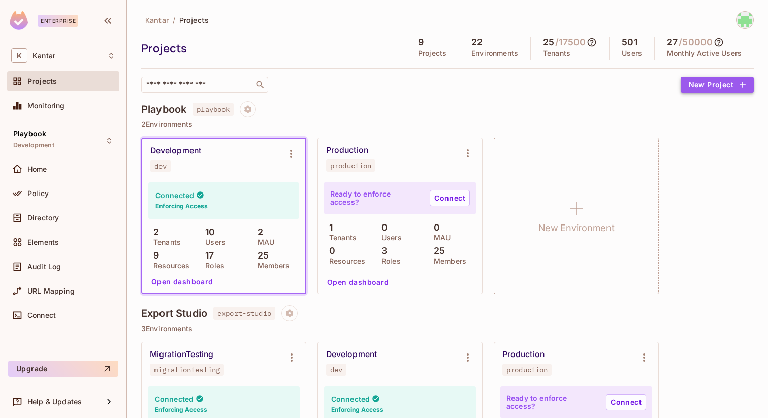
click at [732, 79] on button "New Project" at bounding box center [716, 85] width 73 height 16
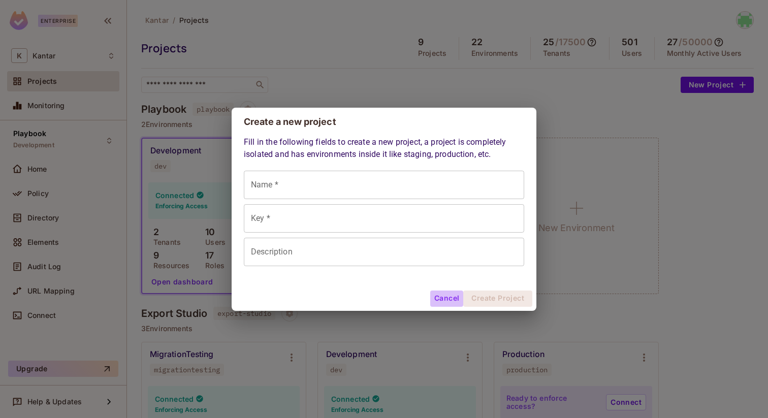
click at [435, 294] on button "Cancel" at bounding box center [446, 298] width 33 height 16
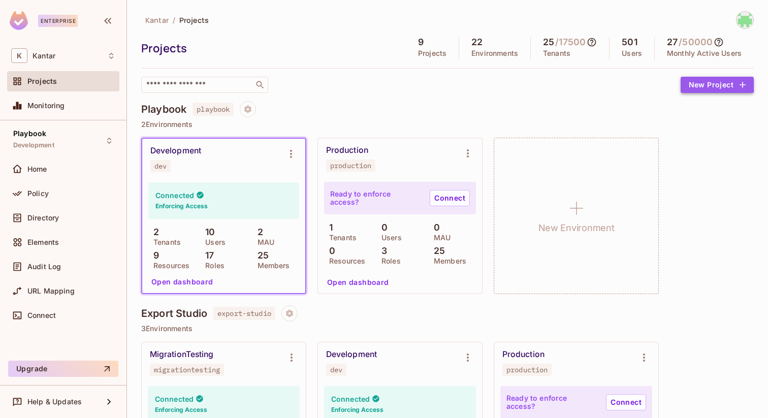
click at [704, 80] on button "New Project" at bounding box center [716, 85] width 73 height 16
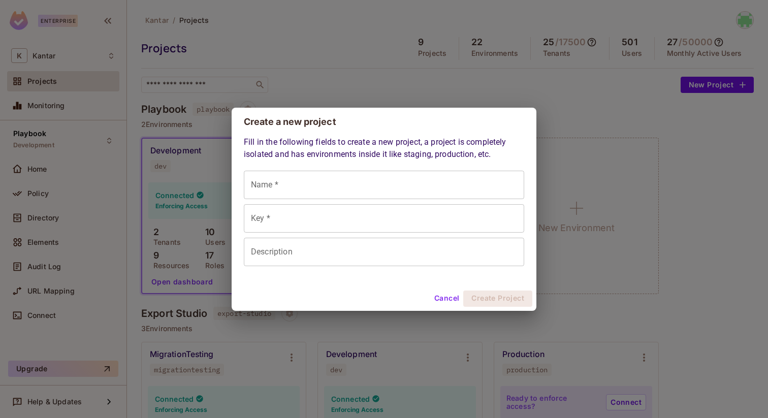
click at [449, 288] on div "Cancel Create Project" at bounding box center [384, 298] width 305 height 24
click at [451, 302] on button "Cancel" at bounding box center [446, 298] width 33 height 16
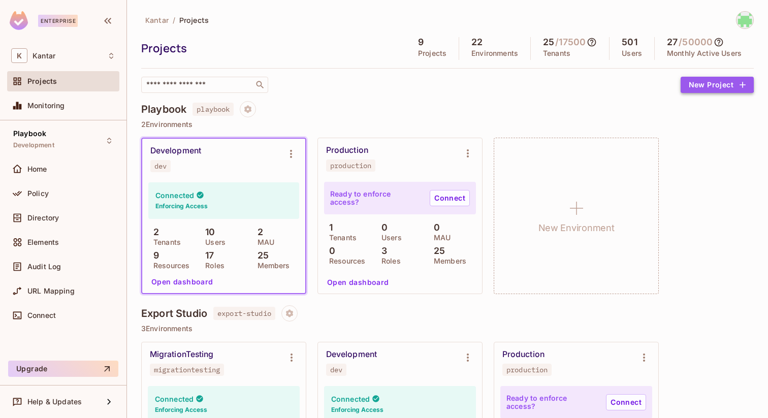
click at [714, 83] on button "New Project" at bounding box center [716, 85] width 73 height 16
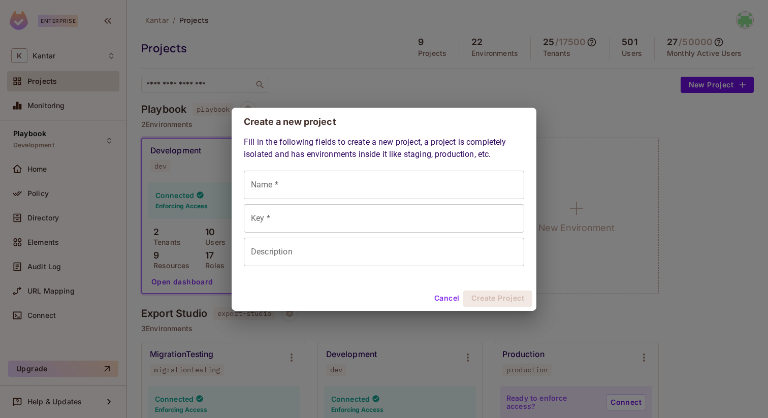
click at [526, 81] on div "Create a new project Fill in the following fields to create a new project, a pr…" at bounding box center [384, 209] width 768 height 418
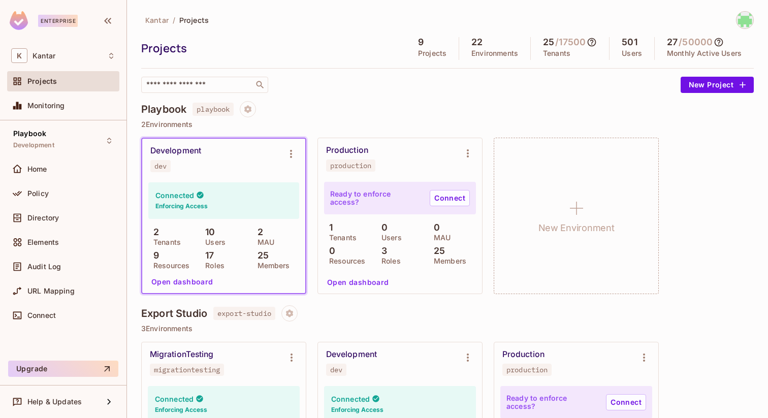
click at [255, 167] on div "Development dev" at bounding box center [215, 159] width 131 height 26
click at [371, 162] on div "production" at bounding box center [350, 165] width 41 height 8
click at [694, 88] on button "New Project" at bounding box center [716, 85] width 73 height 16
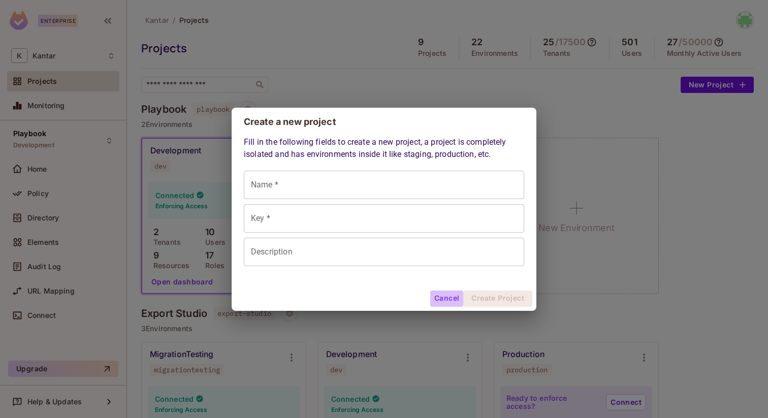
click at [435, 298] on button "Cancel" at bounding box center [446, 298] width 33 height 16
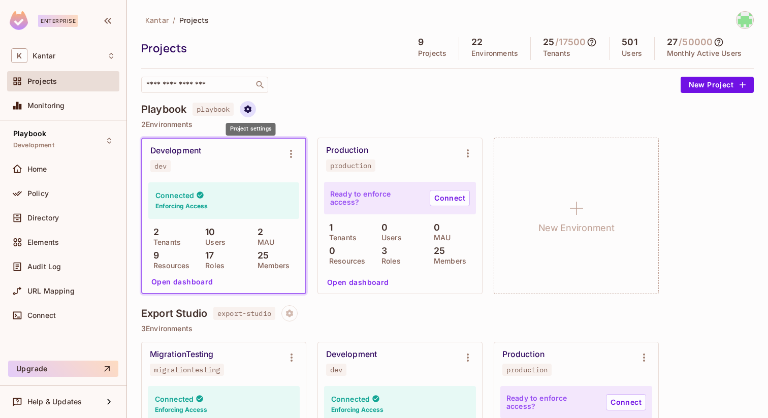
click at [256, 113] on button "Project settings" at bounding box center [248, 109] width 16 height 16
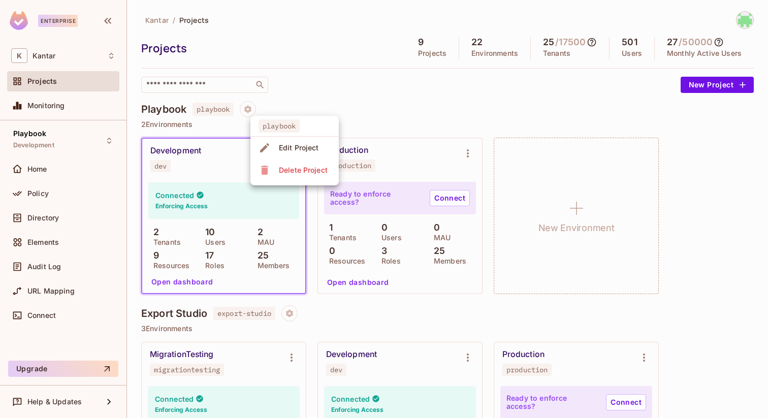
click at [333, 107] on div at bounding box center [384, 209] width 768 height 418
click at [293, 152] on icon "Environment settings" at bounding box center [291, 154] width 12 height 12
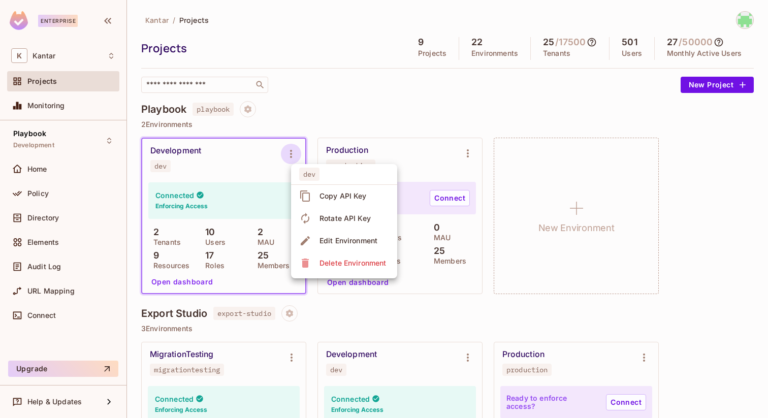
click at [293, 152] on div at bounding box center [384, 209] width 768 height 418
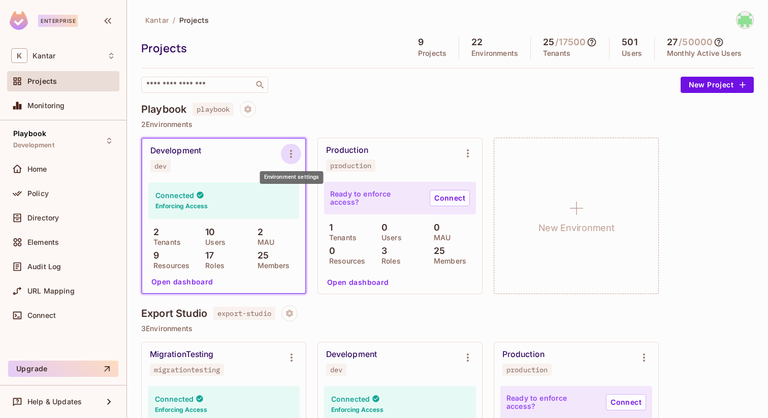
click at [290, 155] on icon "Environment settings" at bounding box center [291, 154] width 12 height 12
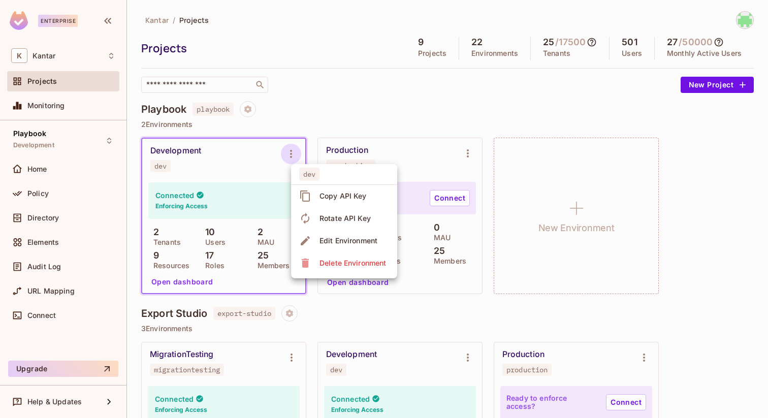
click at [463, 153] on div at bounding box center [384, 209] width 768 height 418
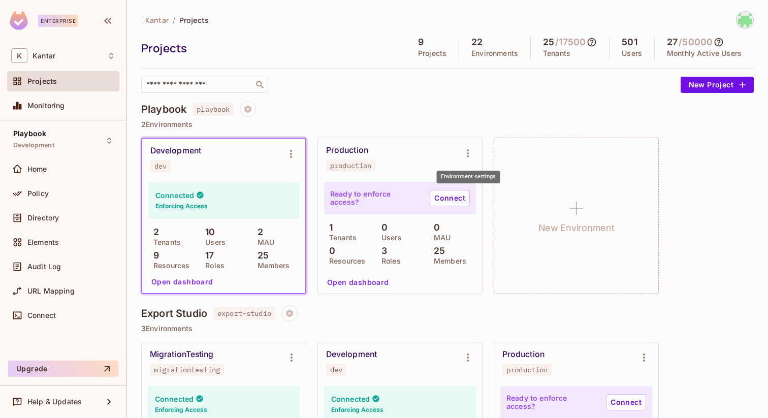
click at [467, 153] on icon "Environment settings" at bounding box center [468, 153] width 12 height 12
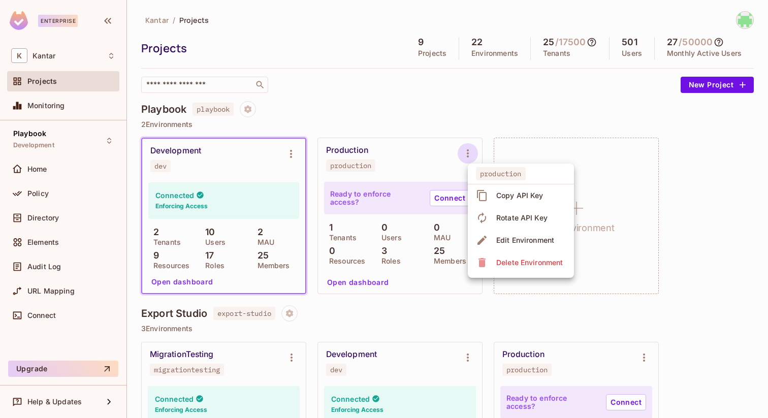
click at [419, 110] on div at bounding box center [384, 209] width 768 height 418
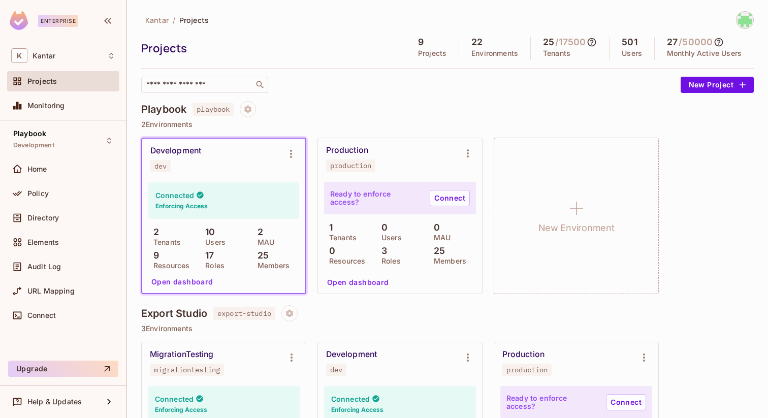
click at [88, 67] on div "K Kantar Projects Monitoring" at bounding box center [63, 82] width 126 height 76
click at [86, 58] on div "K Kantar" at bounding box center [63, 55] width 104 height 15
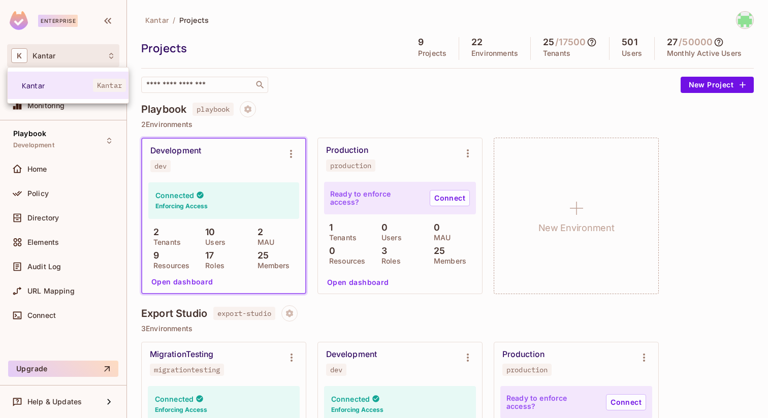
click at [104, 15] on div at bounding box center [384, 209] width 768 height 418
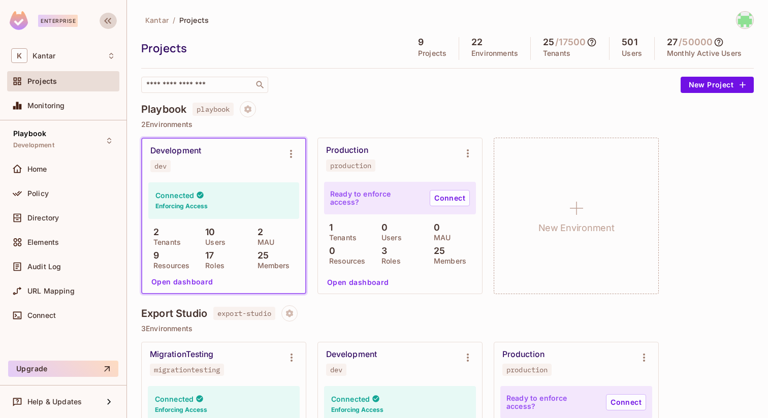
click at [107, 16] on icon "button" at bounding box center [108, 21] width 12 height 12
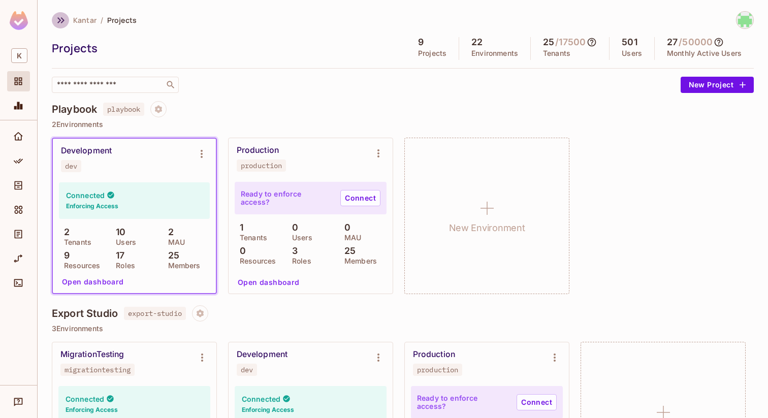
click at [56, 15] on icon "button" at bounding box center [61, 20] width 12 height 12
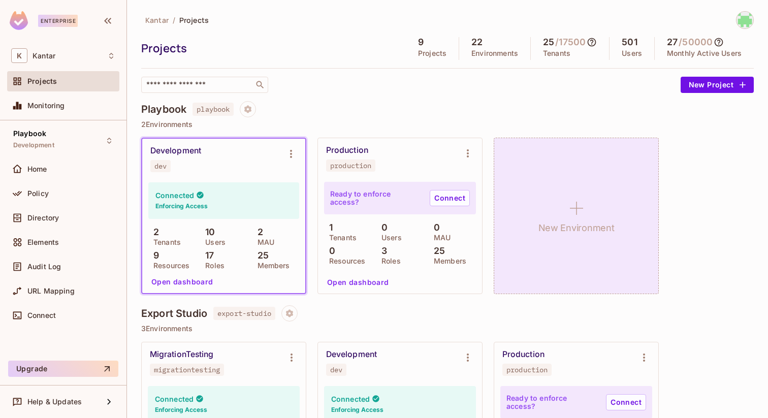
click at [554, 213] on div "New Environment" at bounding box center [576, 216] width 165 height 156
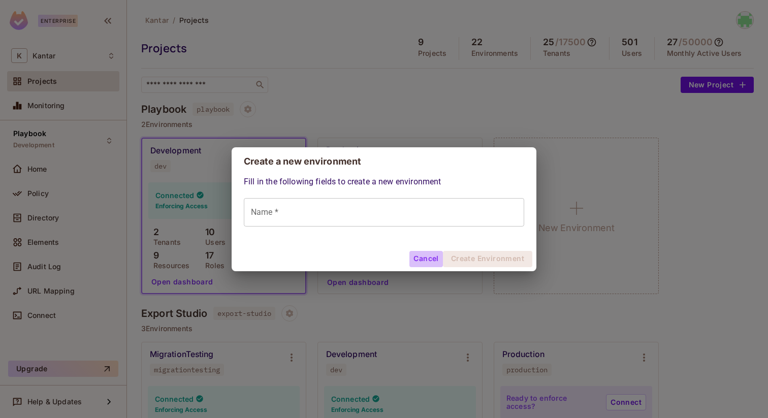
click at [418, 258] on button "Cancel" at bounding box center [425, 259] width 33 height 16
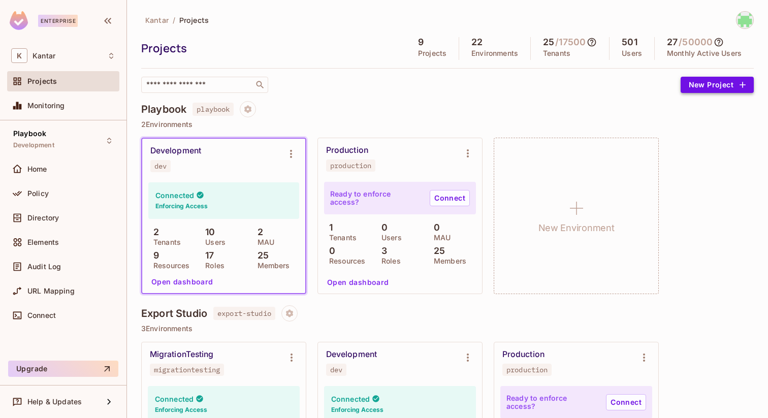
click at [704, 86] on button "New Project" at bounding box center [716, 85] width 73 height 16
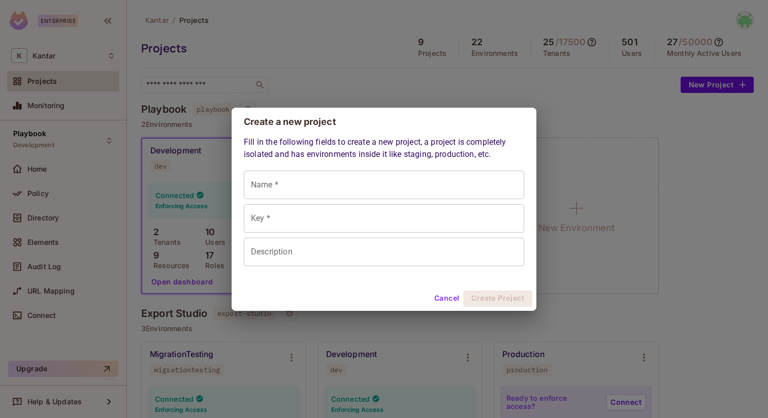
click at [448, 295] on button "Cancel" at bounding box center [446, 298] width 33 height 16
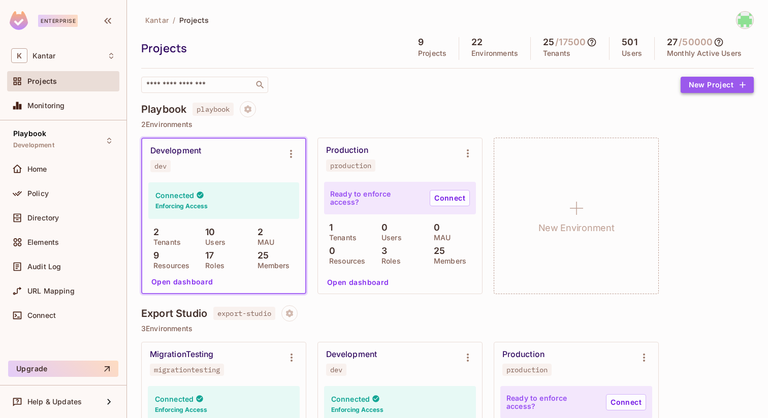
click at [708, 92] on button "New Project" at bounding box center [716, 85] width 73 height 16
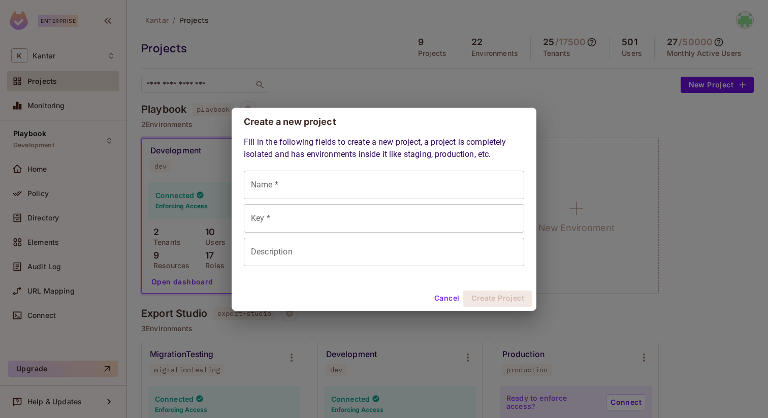
click at [344, 215] on input "Key *" at bounding box center [384, 218] width 280 height 28
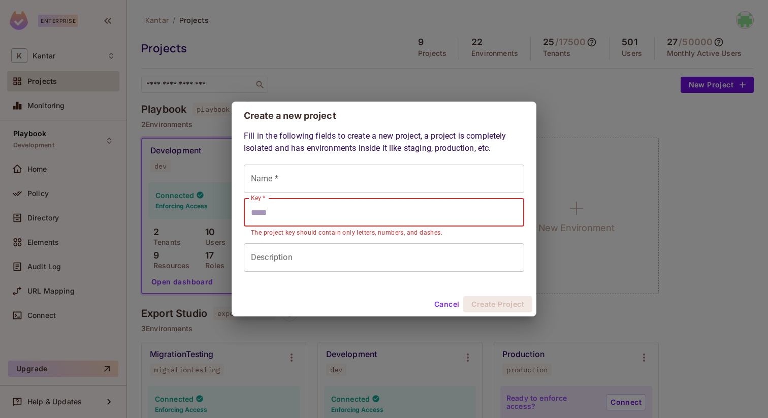
click at [261, 212] on input "Key *" at bounding box center [384, 212] width 280 height 28
click at [432, 309] on button "Cancel" at bounding box center [446, 304] width 33 height 16
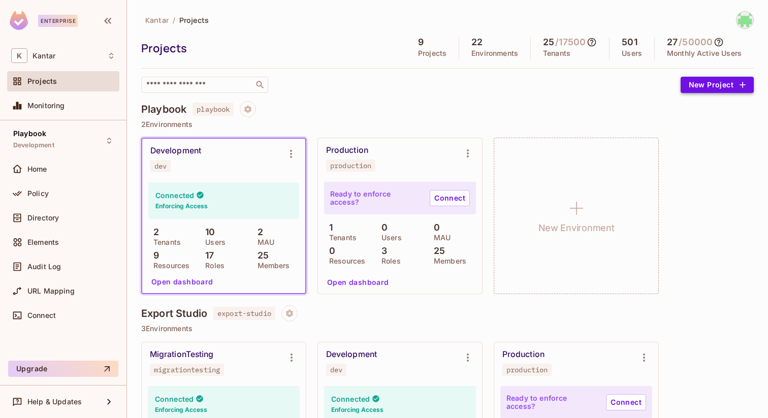
click at [700, 84] on button "New Project" at bounding box center [716, 85] width 73 height 16
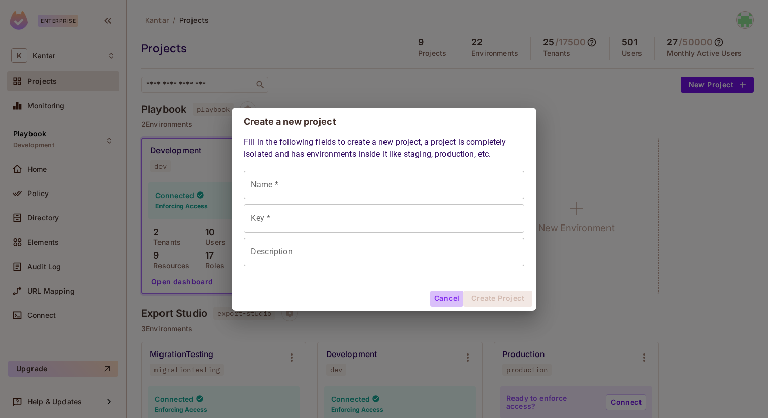
click at [449, 302] on button "Cancel" at bounding box center [446, 298] width 33 height 16
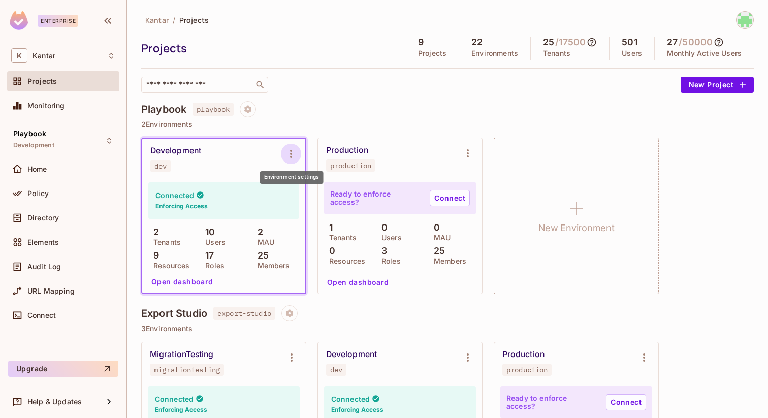
click at [292, 160] on button "Environment settings" at bounding box center [291, 154] width 20 height 20
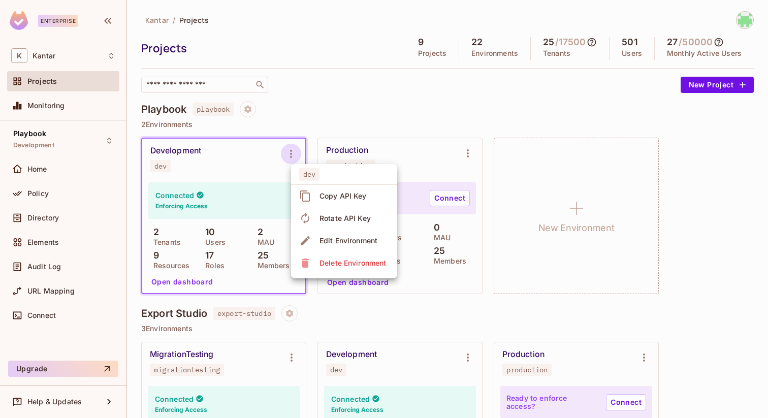
click at [335, 239] on div "Edit Environment" at bounding box center [348, 241] width 58 height 10
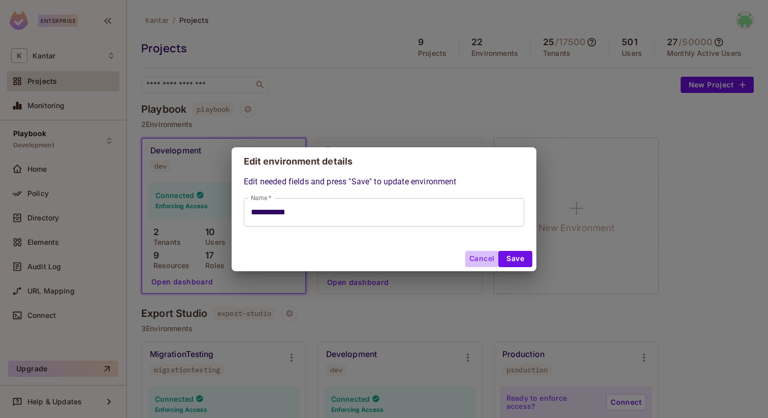
click at [480, 257] on button "Cancel" at bounding box center [481, 259] width 33 height 16
type input "**********"
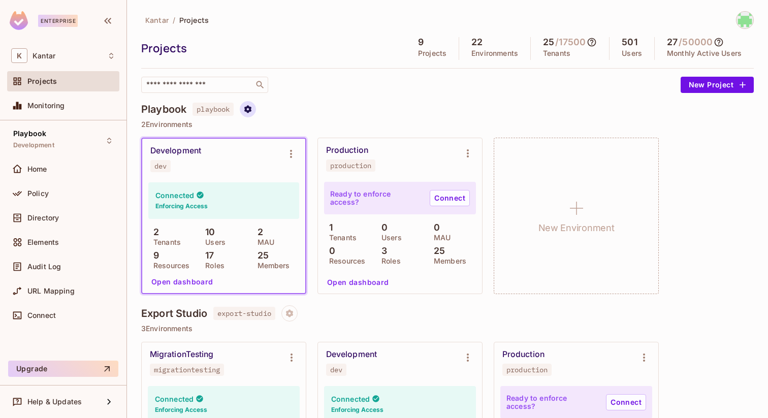
click at [247, 104] on button "Project settings" at bounding box center [248, 109] width 16 height 16
click at [287, 140] on span "Edit Project" at bounding box center [299, 148] width 46 height 16
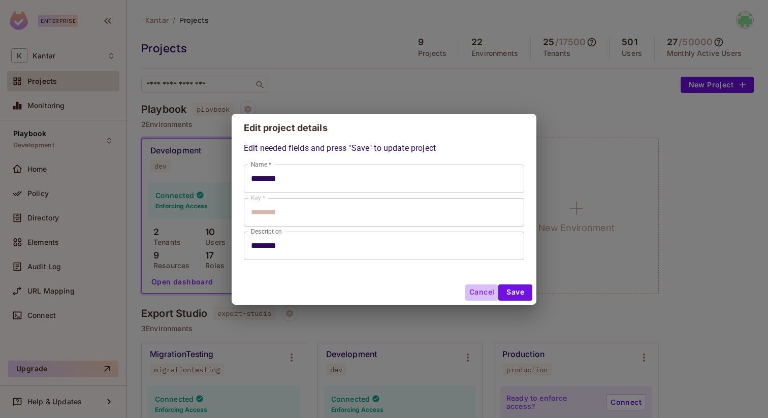
click at [484, 297] on button "Cancel" at bounding box center [481, 292] width 33 height 16
type input "********"
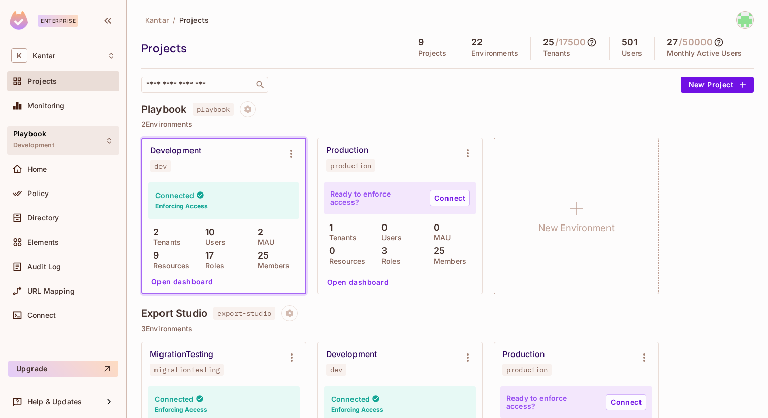
click at [45, 137] on span "Playbook" at bounding box center [29, 133] width 33 height 8
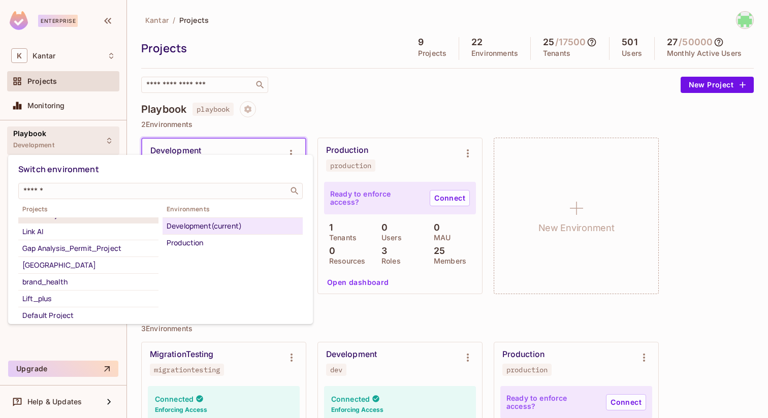
scroll to position [49, 0]
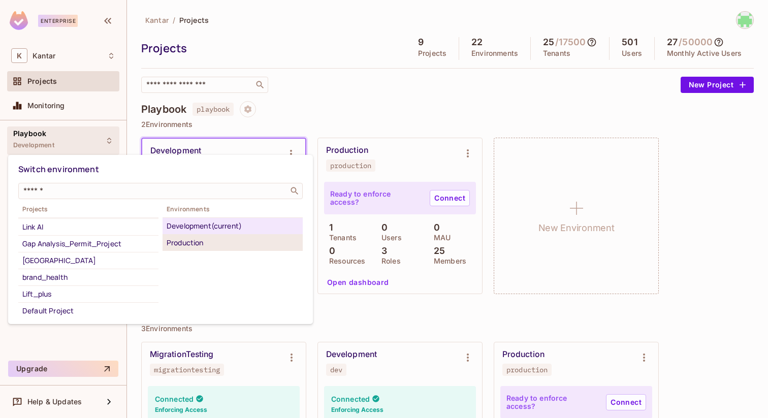
click at [199, 242] on div "Production" at bounding box center [233, 243] width 132 height 12
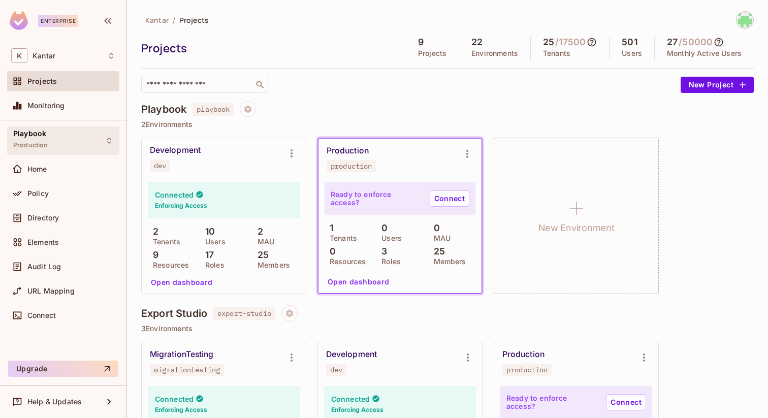
click at [67, 145] on div "Playbook Production" at bounding box center [63, 140] width 112 height 28
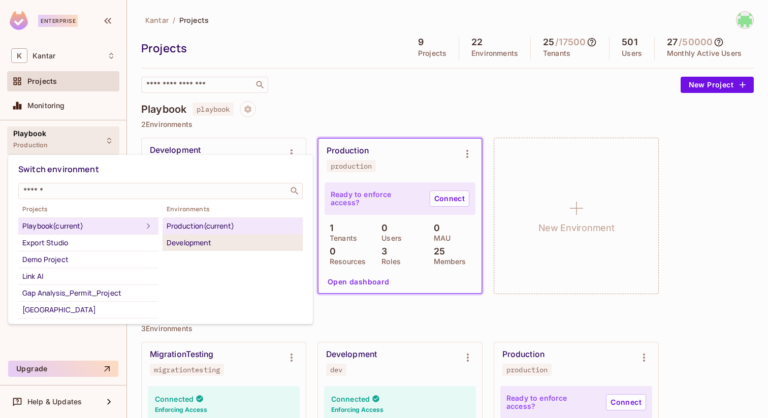
click at [184, 237] on div "Development" at bounding box center [233, 243] width 132 height 12
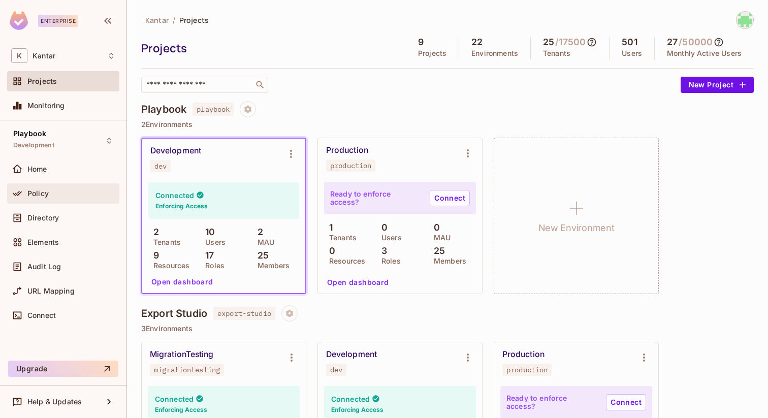
click at [63, 193] on div "Policy" at bounding box center [71, 193] width 88 height 8
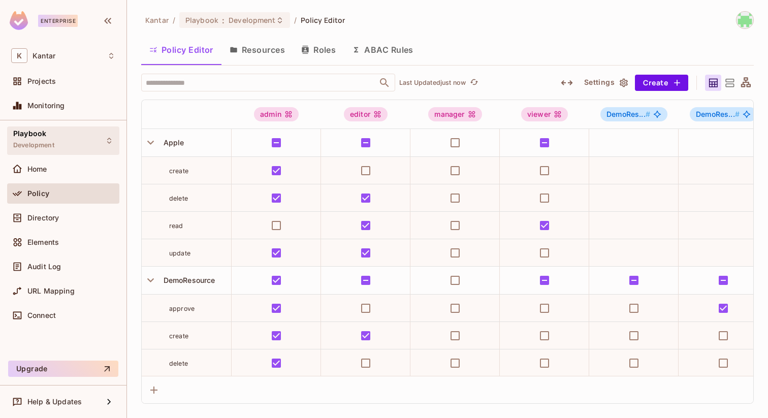
click at [72, 128] on div "Playbook Development" at bounding box center [63, 140] width 112 height 28
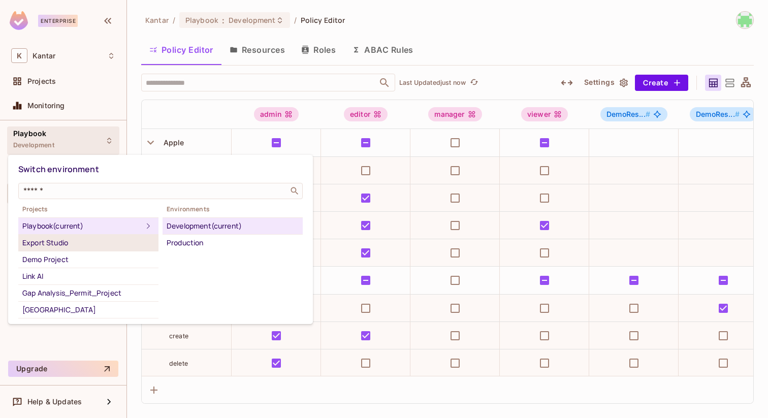
click at [65, 240] on div "Export Studio" at bounding box center [88, 243] width 132 height 12
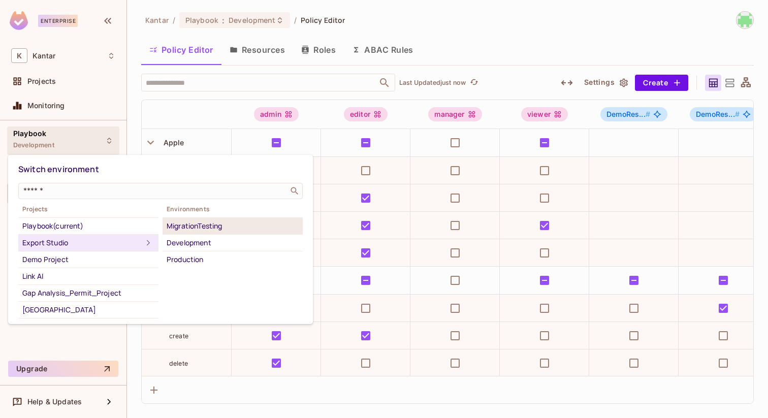
click at [180, 219] on li "MigrationTesting" at bounding box center [232, 226] width 140 height 17
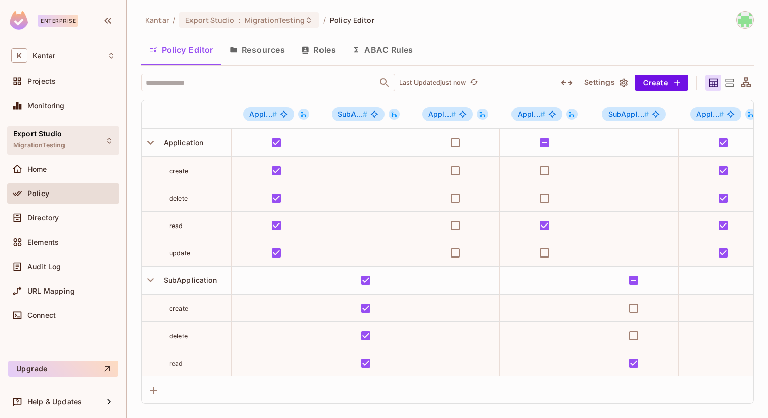
click at [97, 143] on div "Export Studio MigrationTesting" at bounding box center [63, 140] width 112 height 28
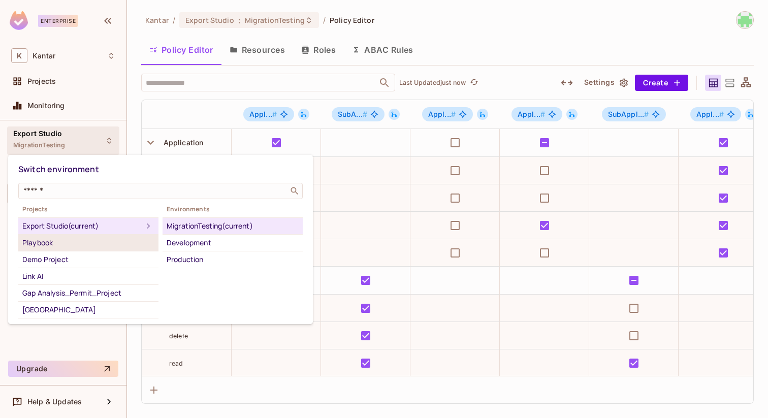
click at [62, 241] on div "Playbook" at bounding box center [88, 243] width 132 height 12
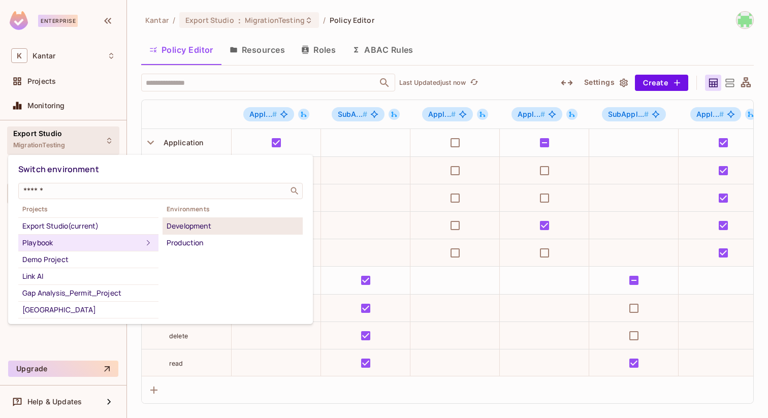
click at [175, 225] on div "Development" at bounding box center [233, 226] width 132 height 12
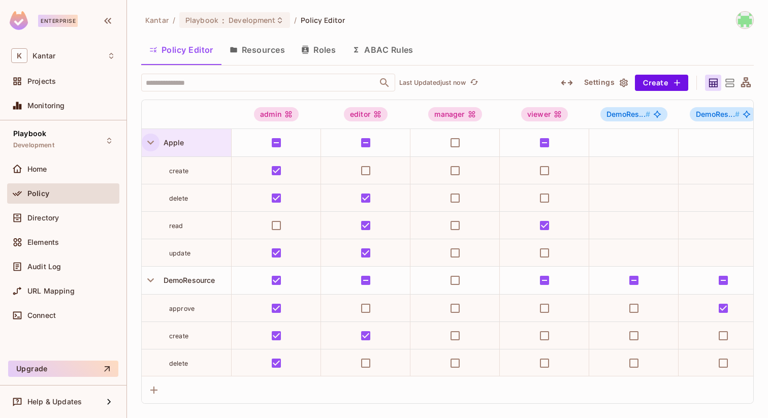
click at [153, 145] on icon "button" at bounding box center [151, 143] width 14 height 14
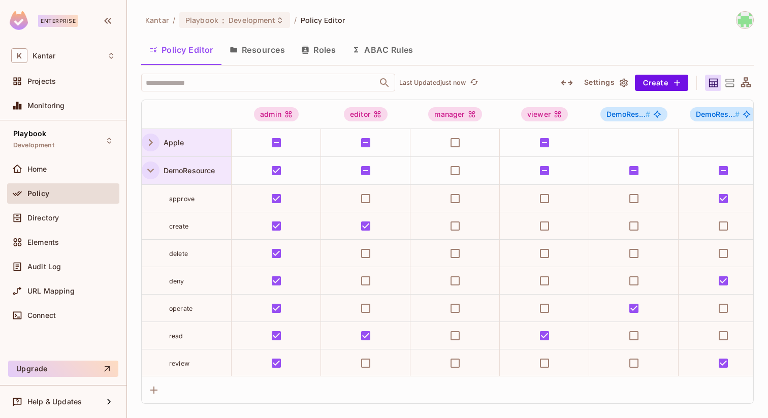
click at [148, 169] on icon "button" at bounding box center [150, 171] width 7 height 4
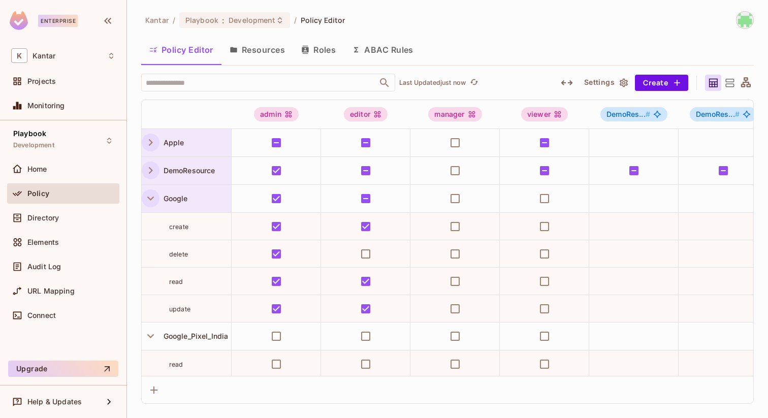
click at [148, 199] on icon "button" at bounding box center [151, 198] width 14 height 14
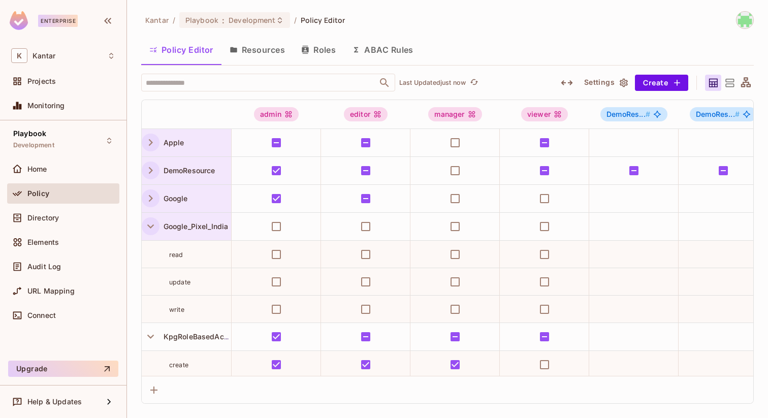
click at [151, 230] on icon "button" at bounding box center [151, 226] width 14 height 14
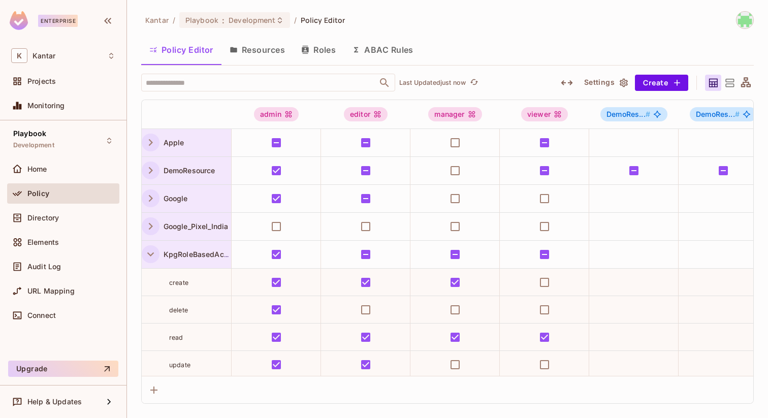
click at [151, 257] on icon "button" at bounding box center [151, 254] width 14 height 14
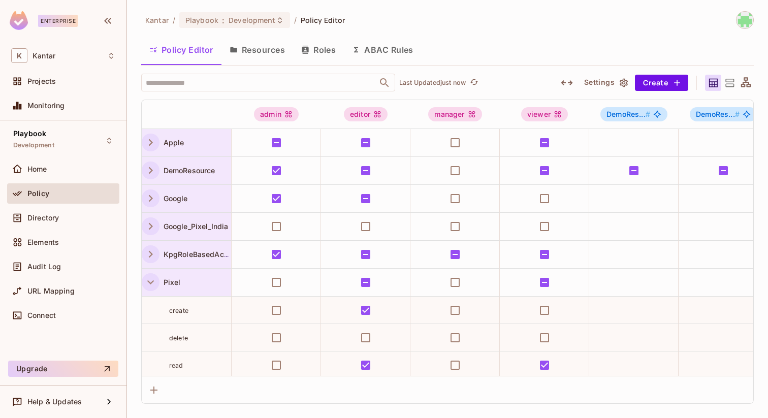
click at [150, 282] on icon "button" at bounding box center [150, 282] width 7 height 4
click at [155, 307] on icon "button" at bounding box center [151, 310] width 14 height 14
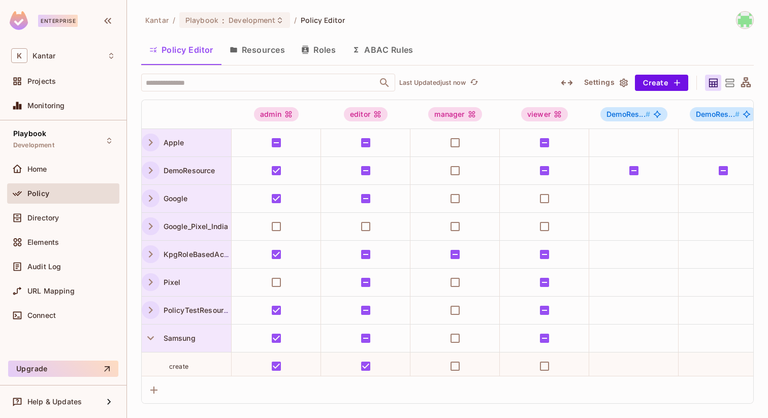
click at [151, 329] on div "Samsung" at bounding box center [186, 337] width 89 height 27
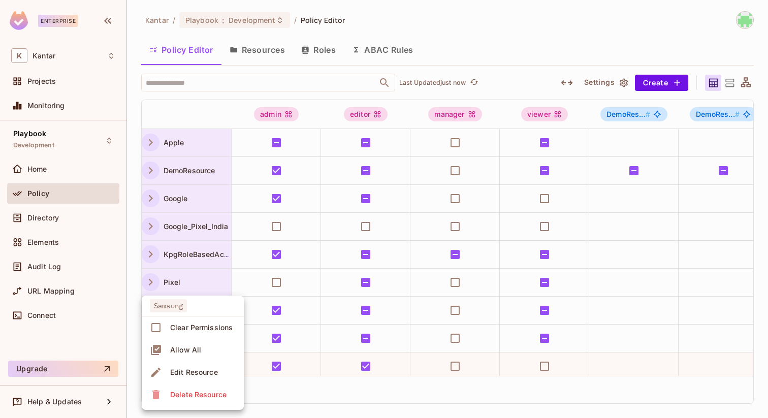
click at [172, 274] on div at bounding box center [384, 209] width 768 height 418
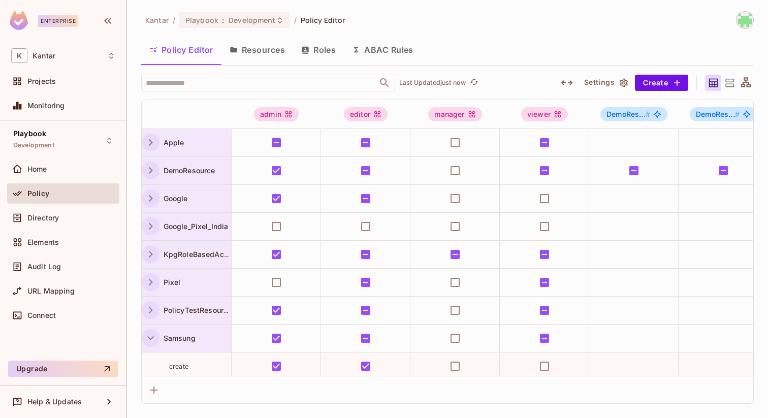
click at [152, 335] on icon "button" at bounding box center [151, 338] width 14 height 14
click at [156, 365] on icon "button" at bounding box center [151, 366] width 14 height 14
click at [174, 145] on span "Apple" at bounding box center [171, 142] width 25 height 9
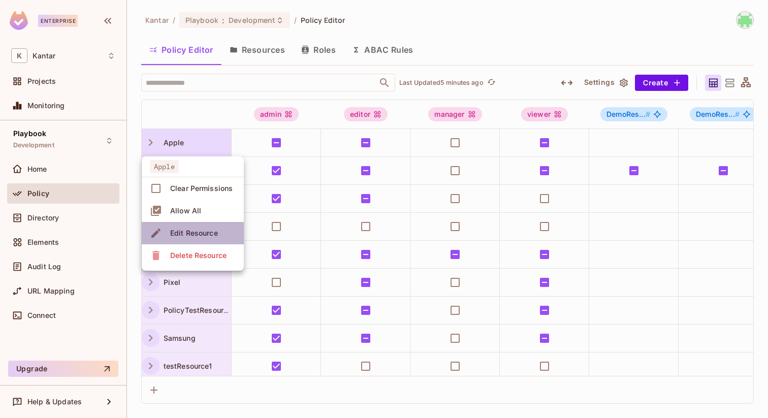
click at [189, 237] on div "Edit Resource" at bounding box center [194, 233] width 48 height 10
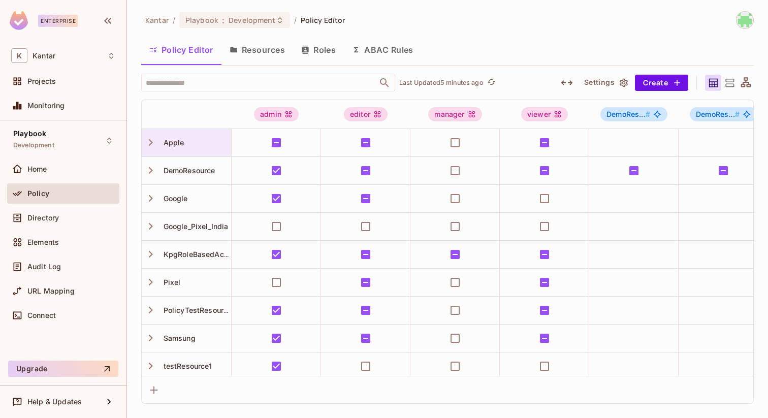
click at [167, 140] on span "Apple" at bounding box center [171, 142] width 25 height 9
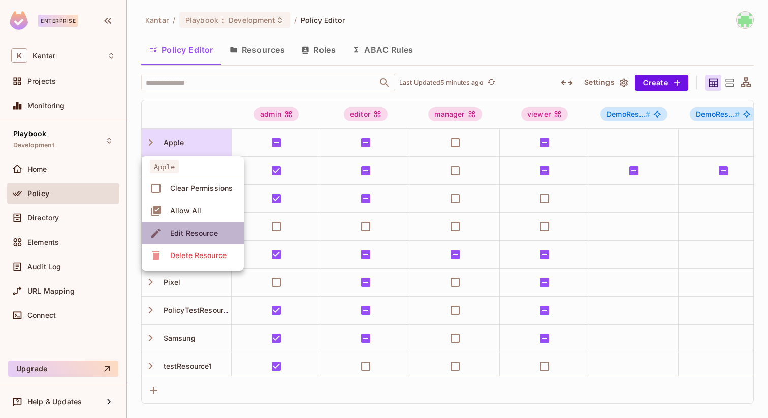
click at [182, 236] on div "Edit Resource" at bounding box center [194, 233] width 48 height 10
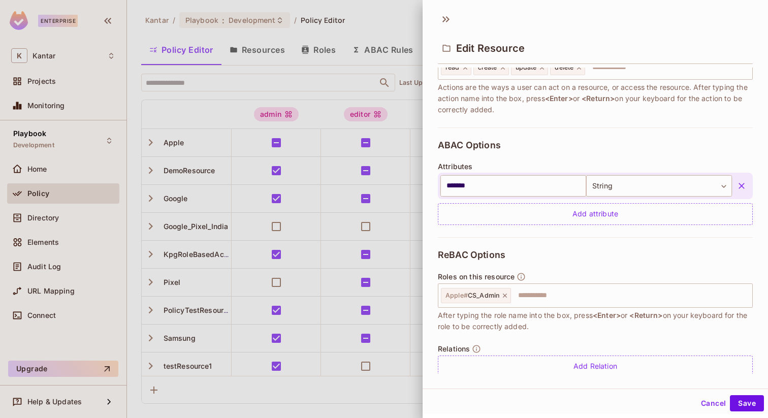
scroll to position [171, 0]
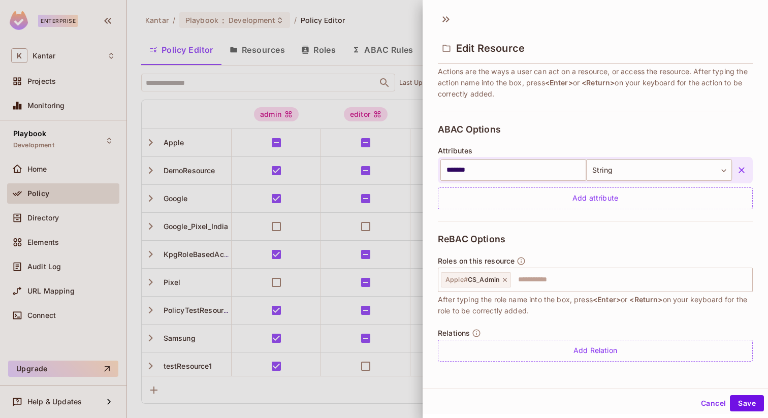
click at [301, 71] on div at bounding box center [384, 209] width 768 height 418
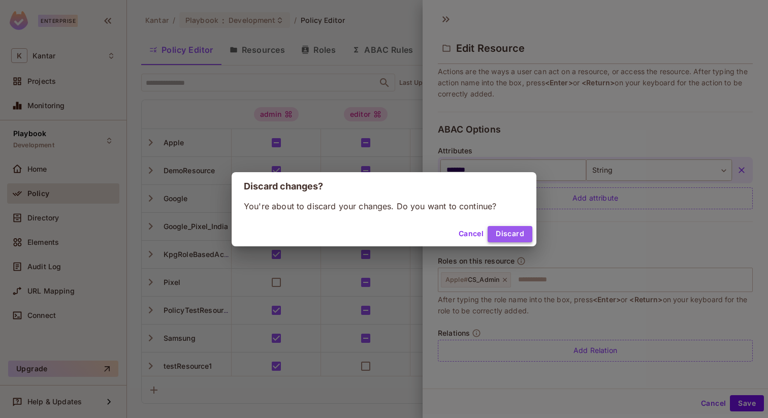
click at [511, 228] on button "Discard" at bounding box center [509, 234] width 45 height 16
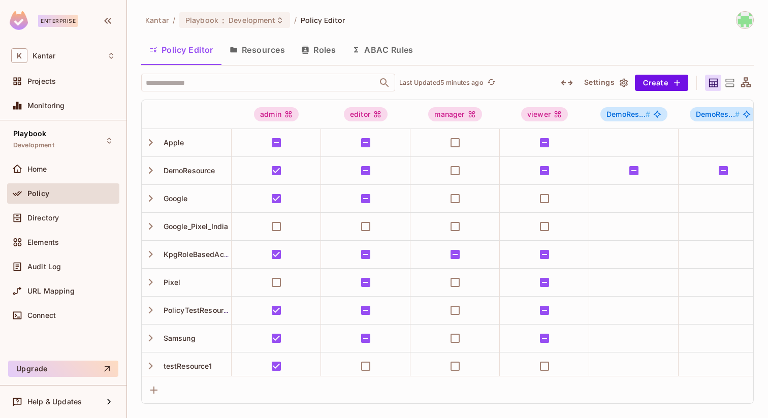
click at [259, 51] on button "Resources" at bounding box center [257, 49] width 72 height 25
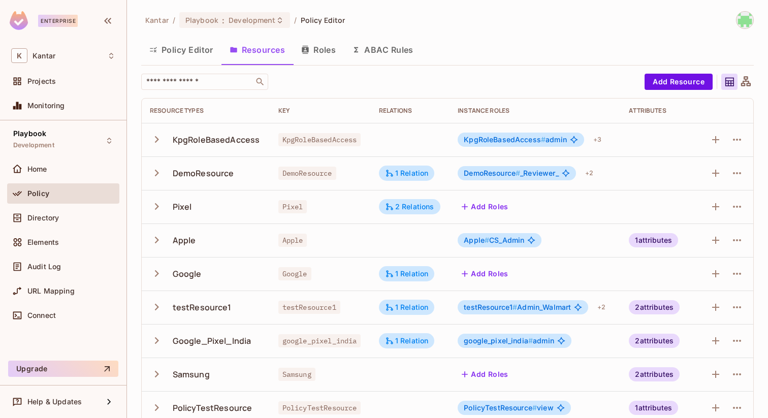
click at [728, 83] on icon at bounding box center [729, 82] width 9 height 9
click at [752, 83] on div at bounding box center [745, 82] width 16 height 16
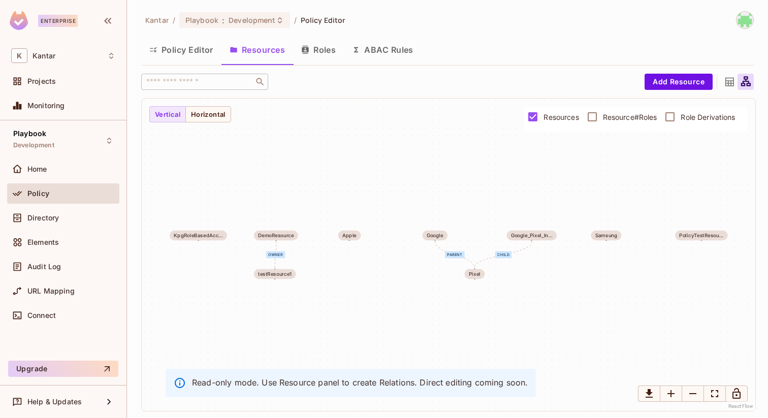
click at [716, 79] on div "Add Resource" at bounding box center [698, 82] width 109 height 16
click at [728, 81] on icon at bounding box center [729, 82] width 9 height 9
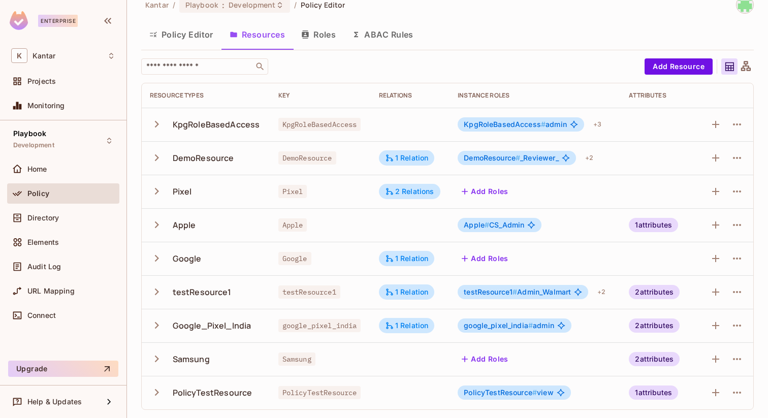
scroll to position [14, 0]
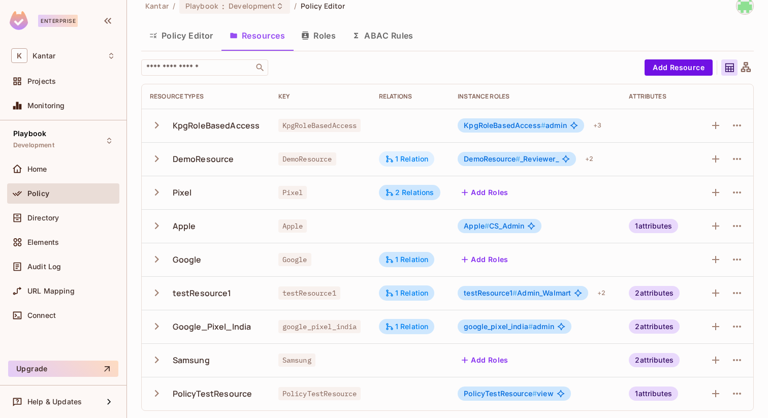
click at [406, 159] on div "1 Relation" at bounding box center [407, 158] width 44 height 9
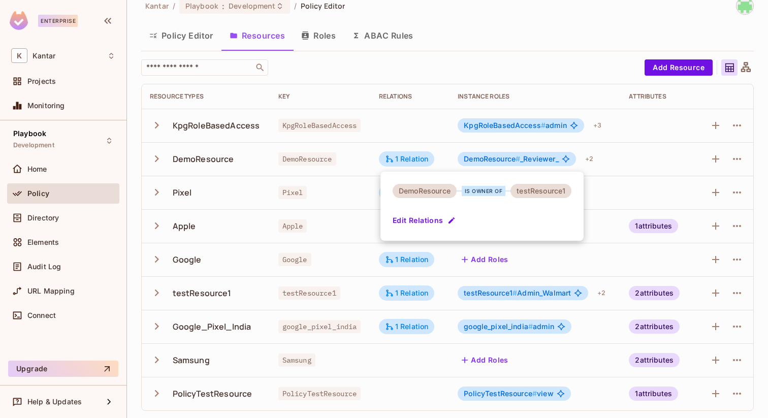
click at [406, 158] on div at bounding box center [384, 209] width 768 height 418
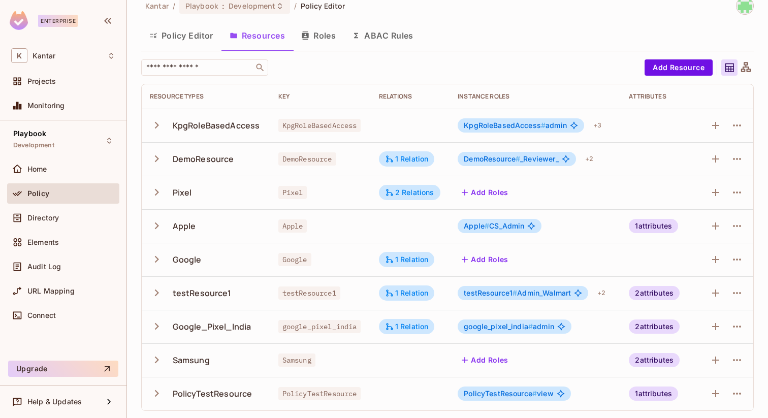
click at [180, 36] on button "Policy Editor" at bounding box center [181, 35] width 80 height 25
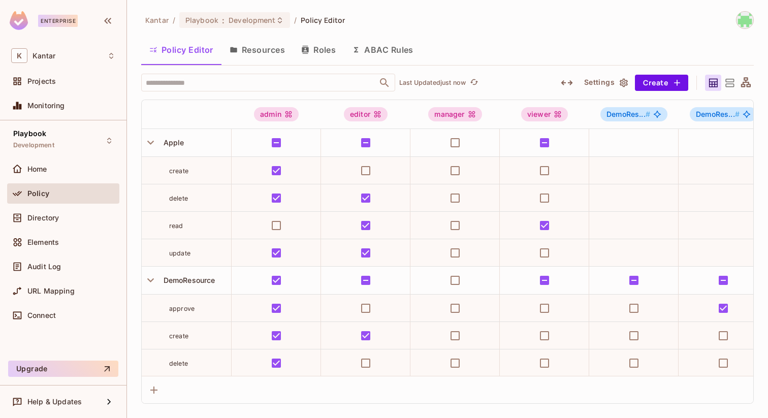
click at [726, 84] on icon at bounding box center [729, 83] width 9 height 8
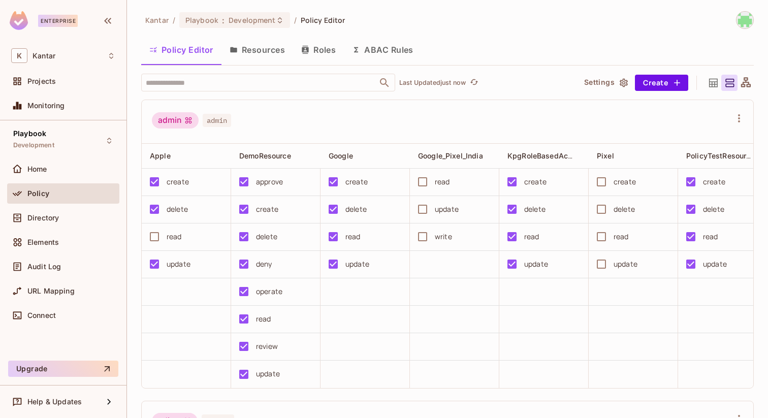
click at [733, 83] on icon at bounding box center [729, 83] width 13 height 13
click at [707, 83] on icon at bounding box center [713, 83] width 13 height 13
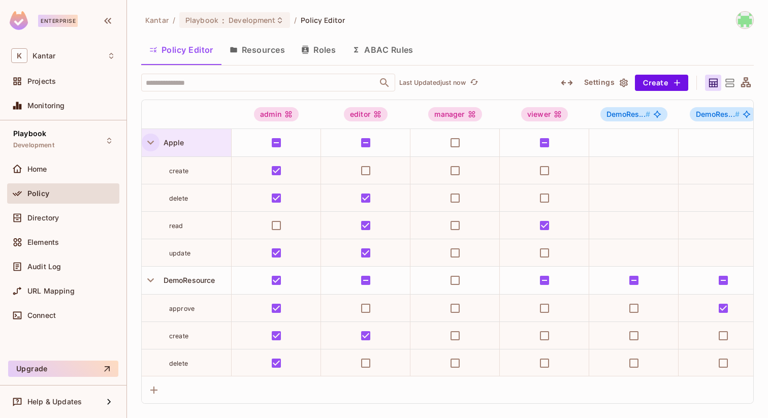
click at [156, 141] on icon "button" at bounding box center [151, 143] width 14 height 14
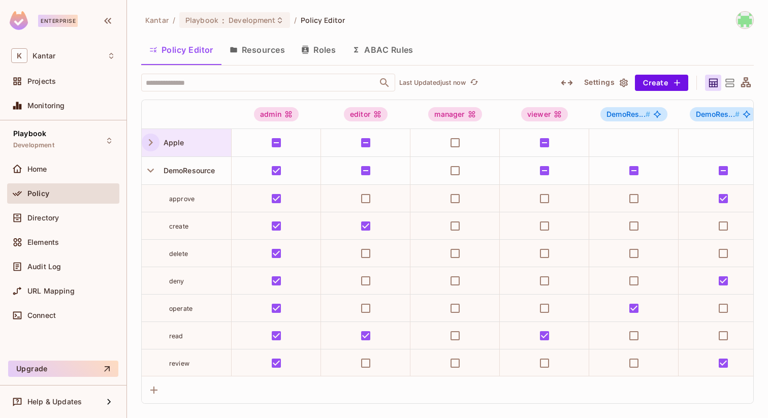
click at [171, 143] on span "Apple" at bounding box center [171, 142] width 25 height 9
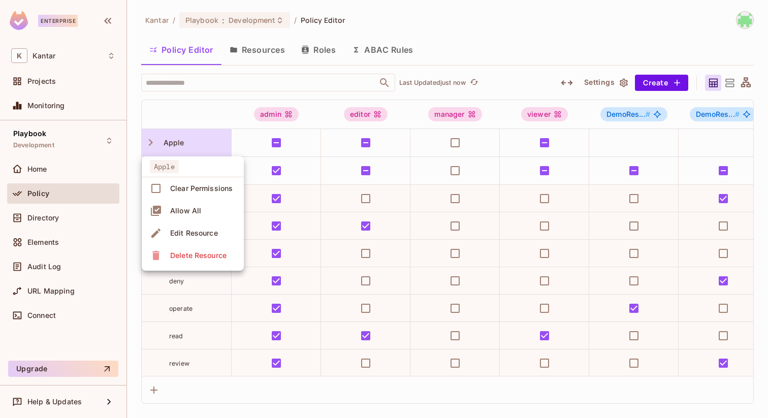
click at [179, 231] on div "Edit Resource" at bounding box center [194, 233] width 48 height 10
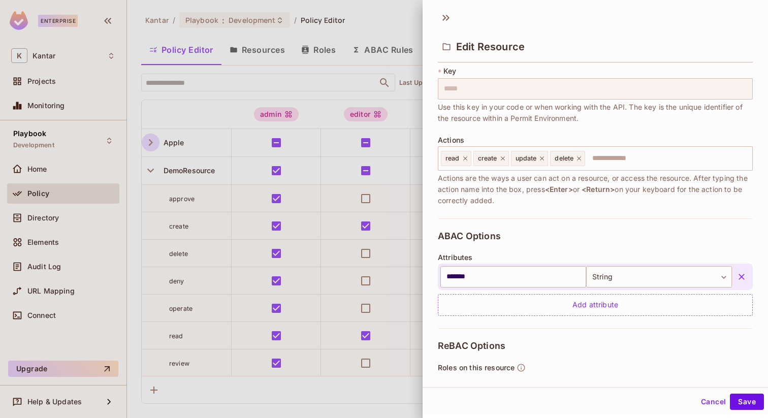
scroll to position [51, 0]
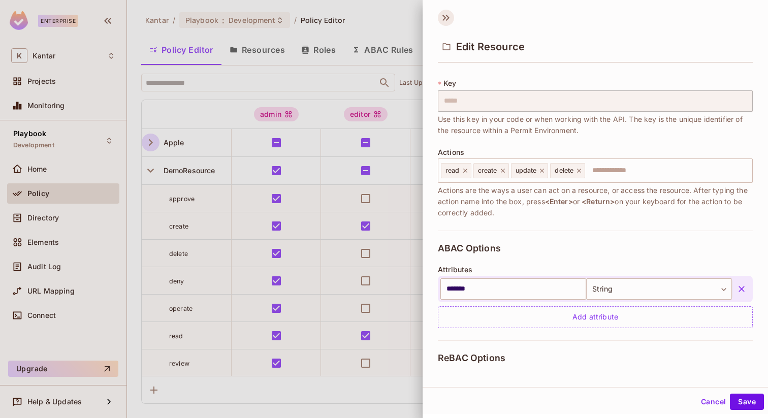
click at [449, 16] on icon at bounding box center [446, 18] width 16 height 16
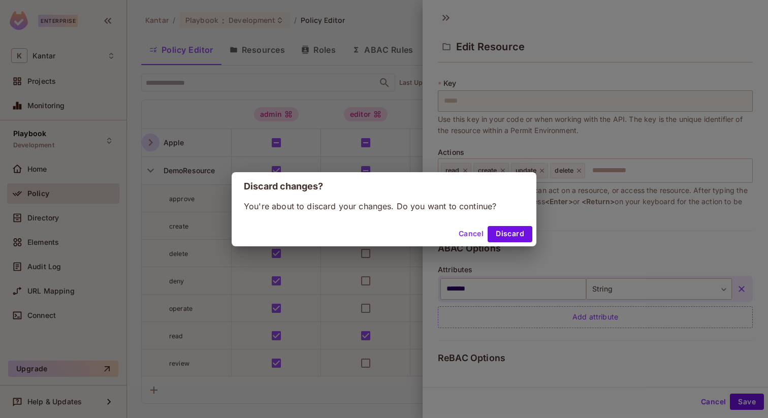
click at [513, 242] on div "Cancel Discard" at bounding box center [384, 234] width 305 height 24
click at [513, 237] on button "Discard" at bounding box center [509, 234] width 45 height 16
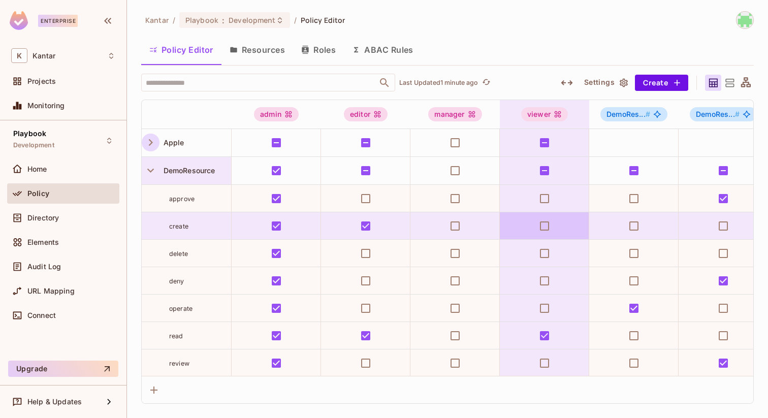
drag, startPoint x: 513, startPoint y: 236, endPoint x: 197, endPoint y: 161, distance: 324.6
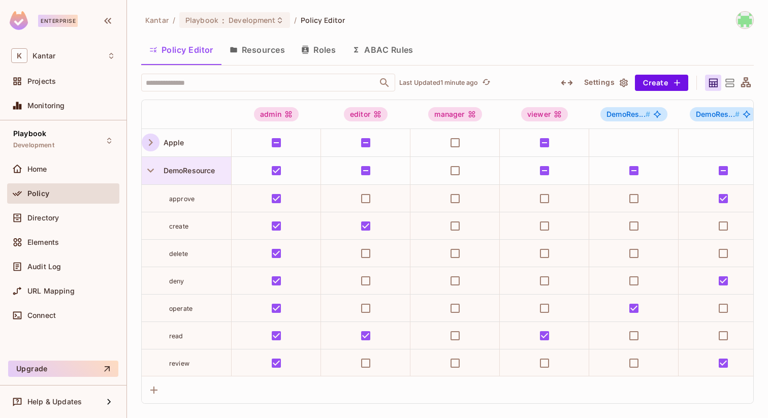
click at [193, 163] on div "DemoResource" at bounding box center [186, 170] width 89 height 27
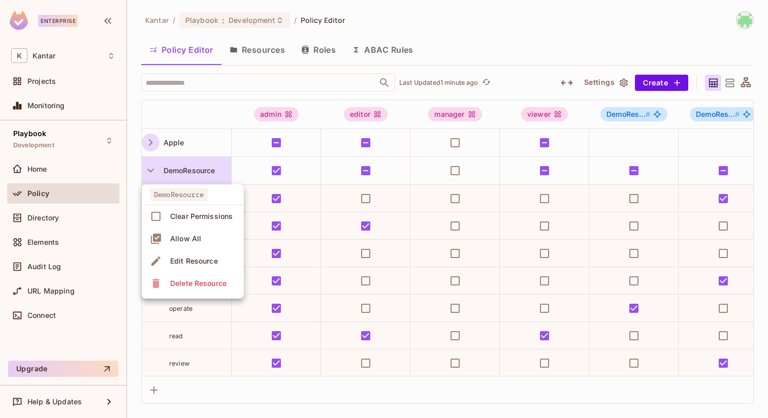
click at [185, 254] on span "Edit Resource" at bounding box center [194, 261] width 54 height 16
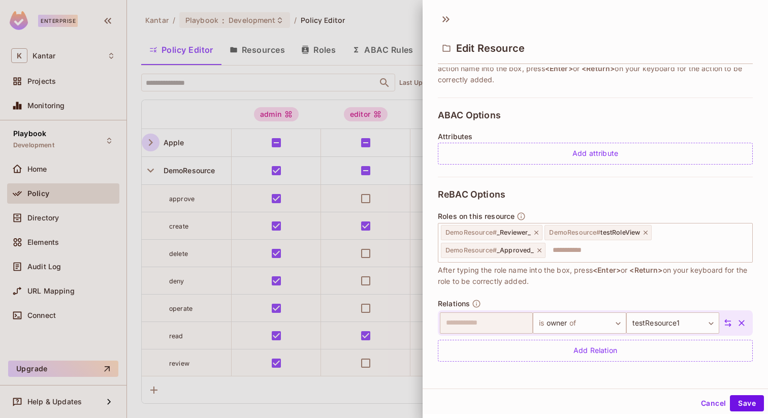
scroll to position [2, 0]
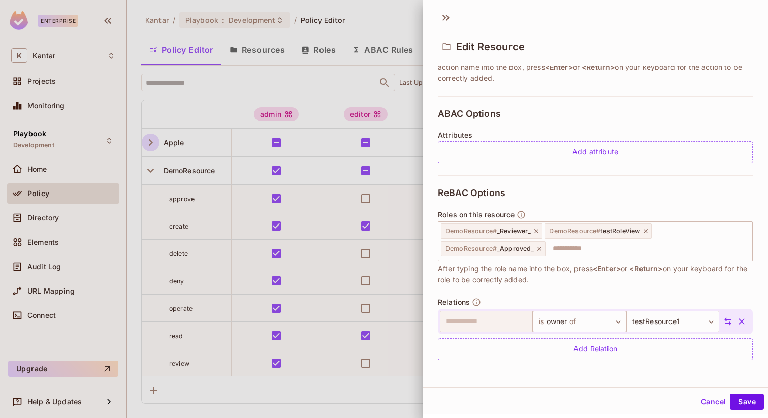
click at [706, 398] on button "Cancel" at bounding box center [713, 402] width 33 height 16
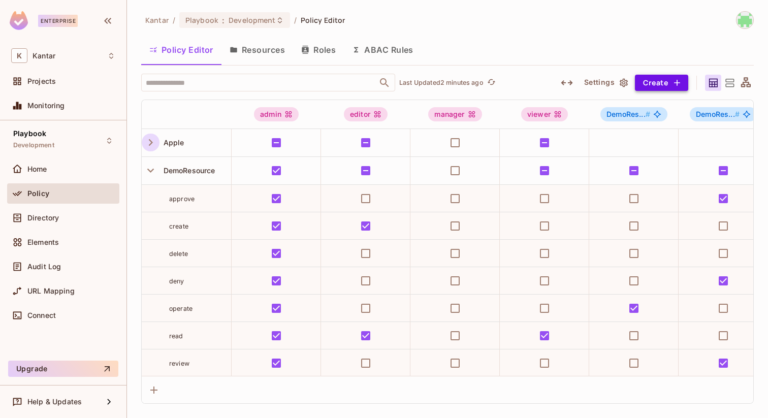
click at [657, 81] on button "Create" at bounding box center [661, 83] width 53 height 16
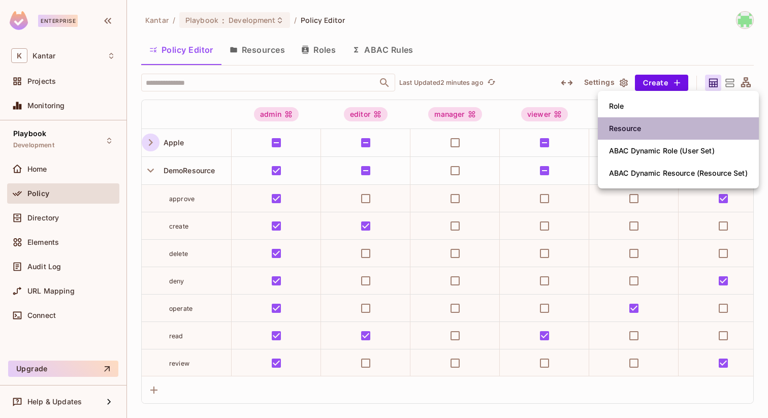
drag, startPoint x: 638, startPoint y: 128, endPoint x: 638, endPoint y: 111, distance: 17.8
click at [638, 111] on ul "Role Resource ABAC Dynamic Role (User Set) ABAC Dynamic Resource (Resource Set)" at bounding box center [678, 139] width 161 height 97
click at [635, 134] on span "Resource" at bounding box center [625, 128] width 38 height 16
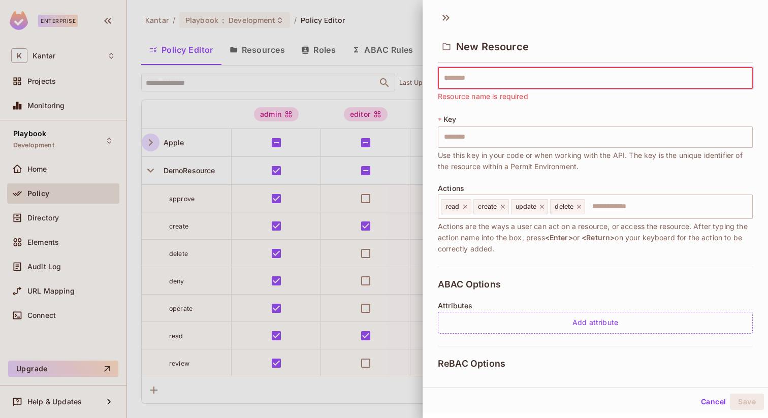
scroll to position [0, 0]
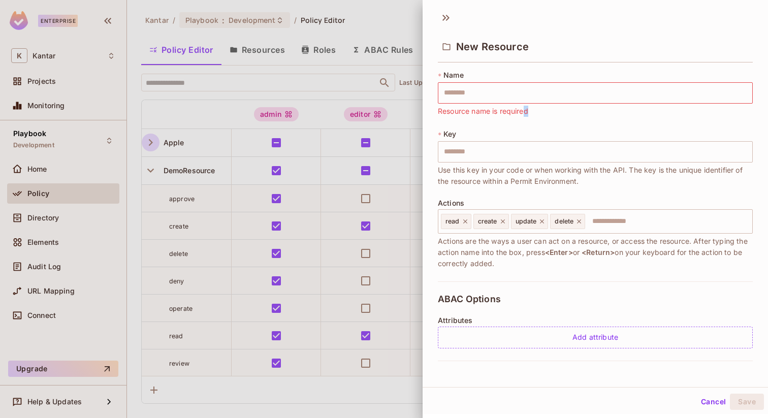
click at [527, 113] on span "Resource name is required" at bounding box center [483, 111] width 90 height 11
click at [525, 131] on div "* Key ​ Use this key in your code or when working with the API. The key is the …" at bounding box center [595, 158] width 315 height 58
click at [704, 397] on button "Cancel" at bounding box center [713, 402] width 33 height 16
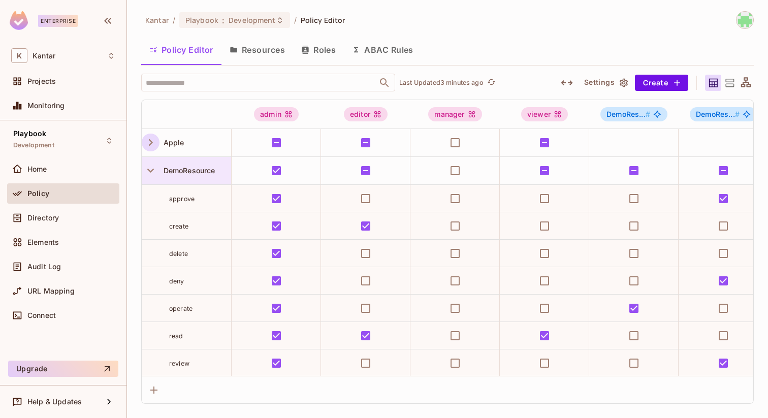
click at [181, 164] on div "DemoResource" at bounding box center [186, 170] width 89 height 27
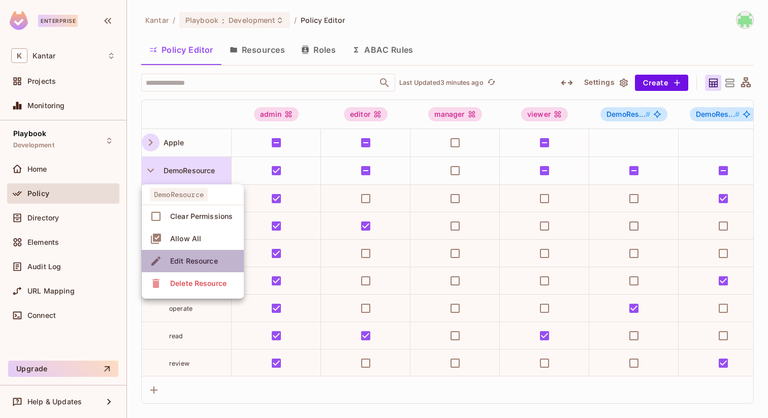
click at [195, 268] on span "Edit Resource" at bounding box center [194, 261] width 54 height 16
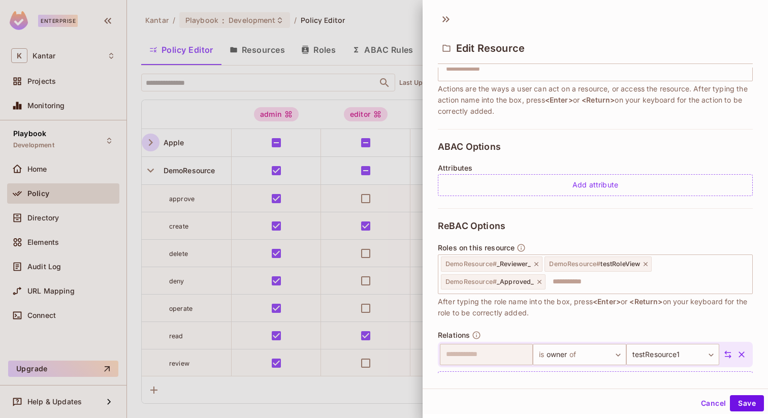
scroll to position [170, 0]
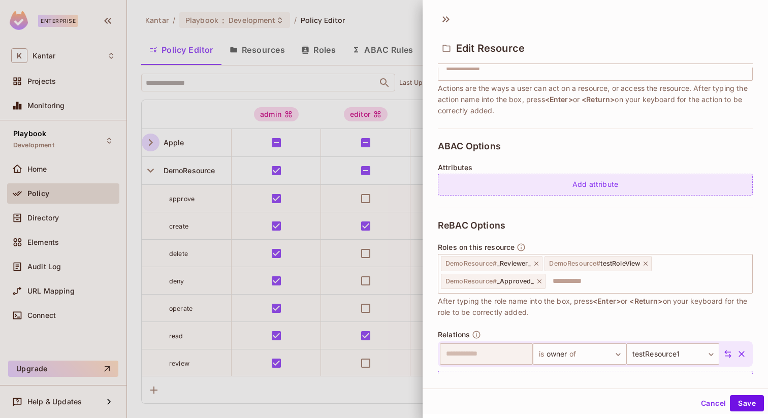
click at [532, 183] on div "Add attribute" at bounding box center [595, 185] width 315 height 22
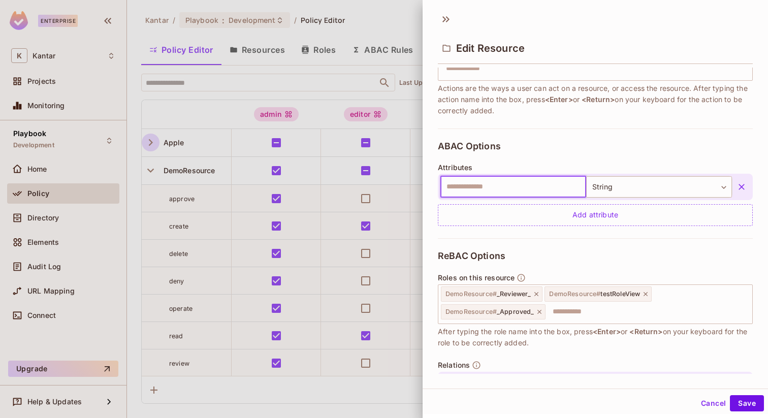
click at [741, 191] on icon "button" at bounding box center [741, 187] width 10 height 10
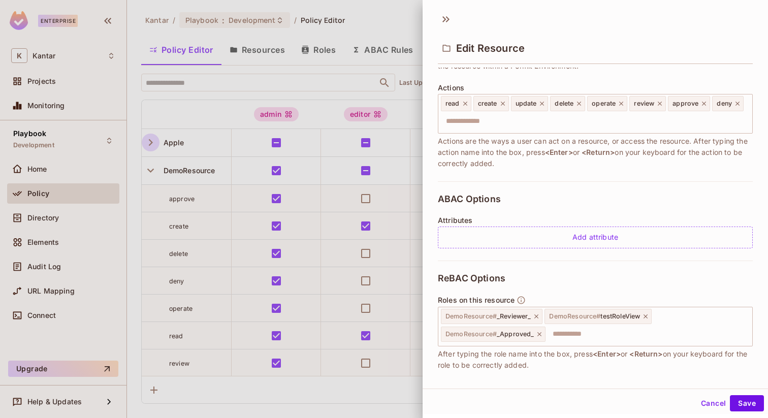
scroll to position [110, 0]
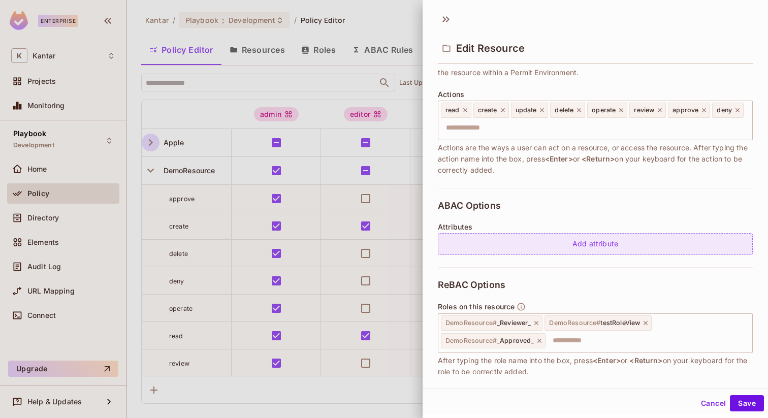
click at [521, 252] on div "Add attribute" at bounding box center [595, 244] width 315 height 22
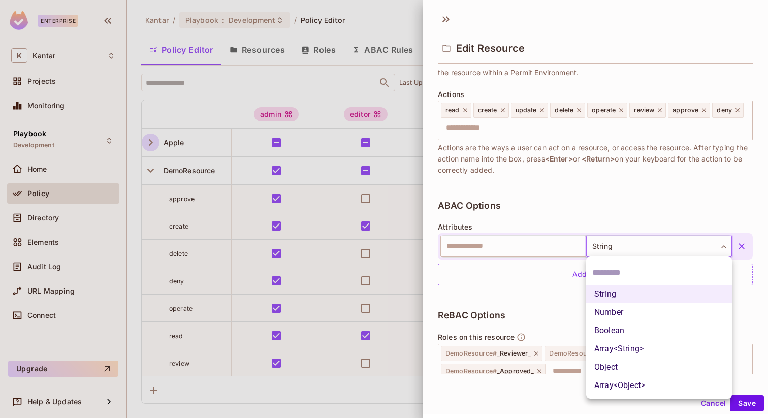
click at [628, 244] on body "Enterprise K Kantar Projects Monitoring Playbook Development Home Policy Direct…" at bounding box center [384, 209] width 768 height 418
click at [628, 244] on div at bounding box center [384, 209] width 768 height 418
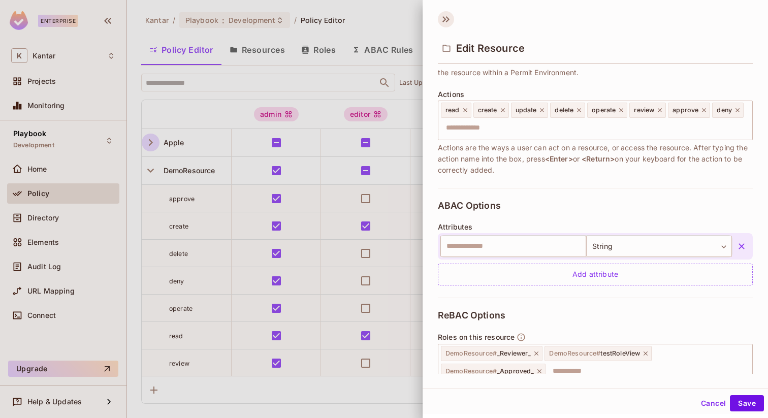
click at [445, 16] on icon at bounding box center [446, 19] width 16 height 16
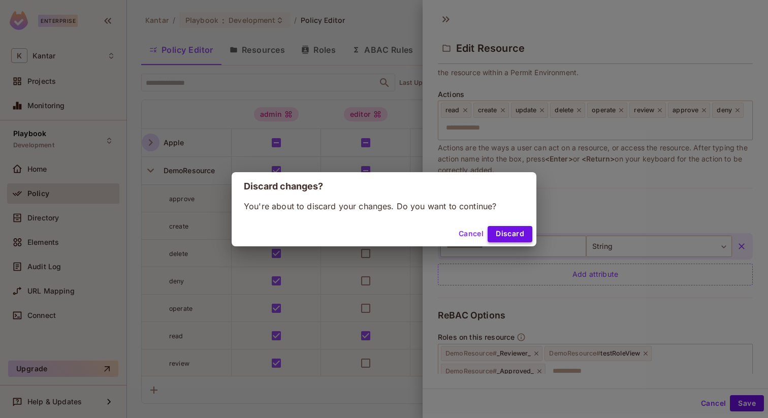
click at [498, 233] on button "Discard" at bounding box center [509, 234] width 45 height 16
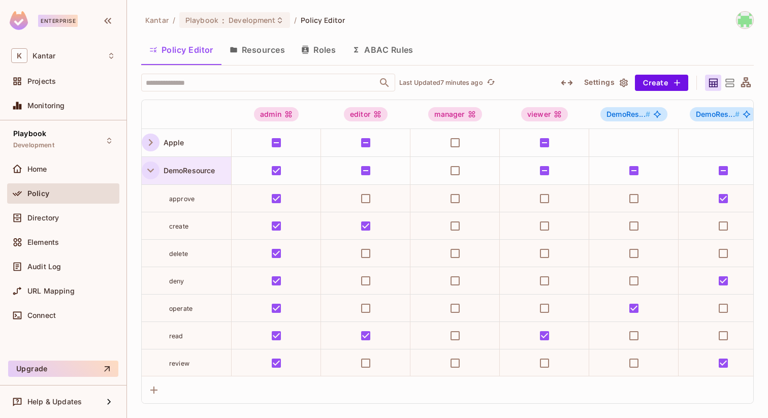
click at [148, 164] on icon "button" at bounding box center [151, 171] width 14 height 14
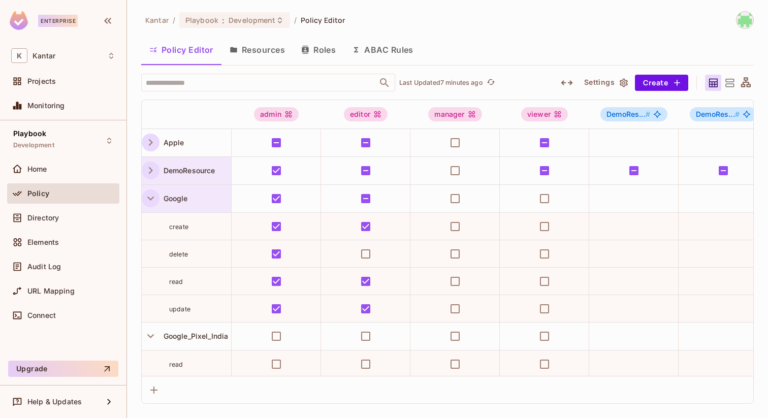
click at [142, 196] on button "button" at bounding box center [151, 198] width 18 height 18
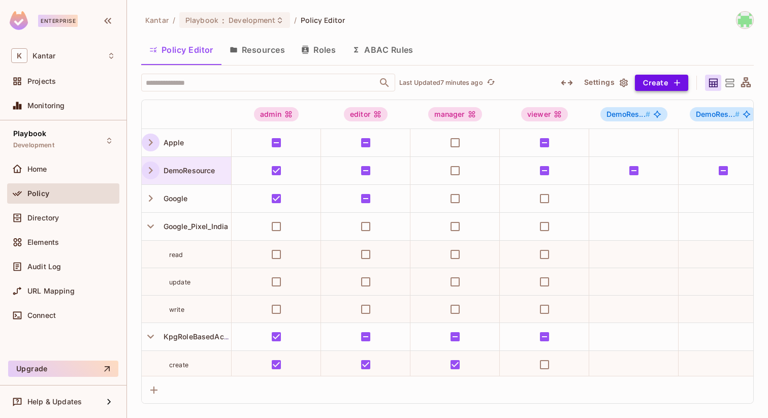
click at [644, 81] on button "Create" at bounding box center [661, 83] width 53 height 16
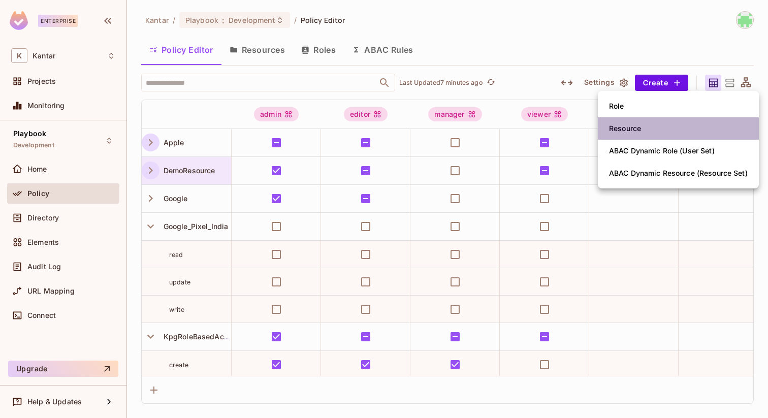
click at [622, 131] on div "Resource" at bounding box center [625, 128] width 32 height 10
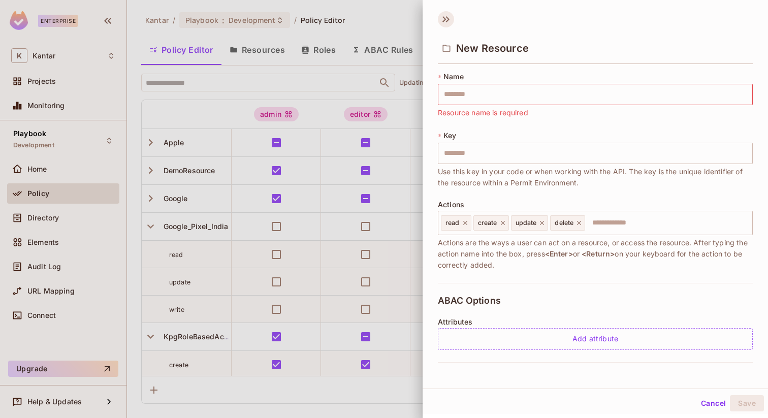
click at [449, 20] on icon at bounding box center [446, 19] width 16 height 16
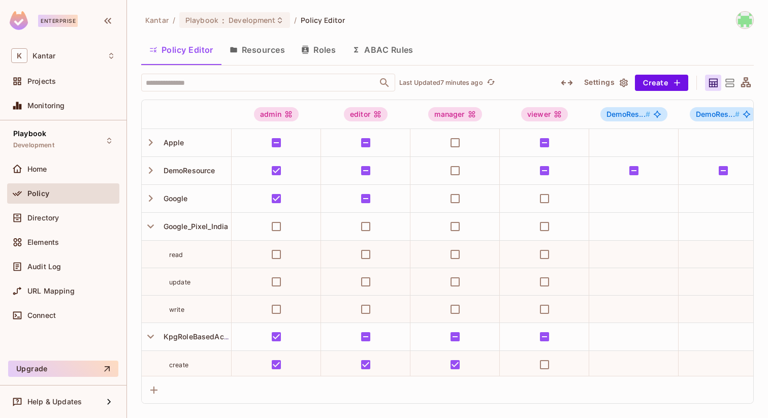
click at [268, 54] on button "Resources" at bounding box center [257, 49] width 72 height 25
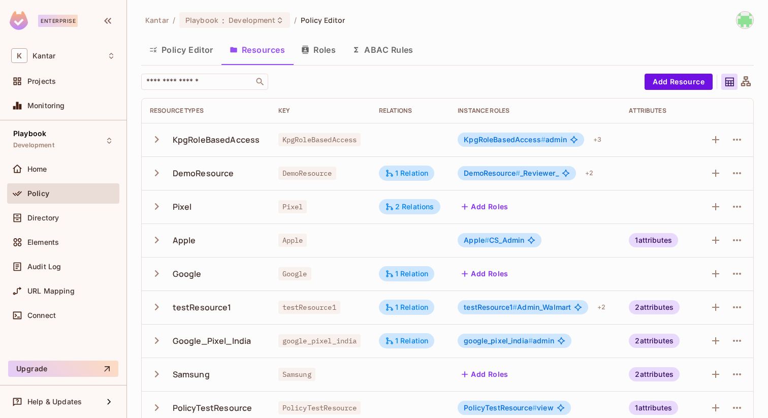
click at [198, 51] on button "Policy Editor" at bounding box center [181, 49] width 80 height 25
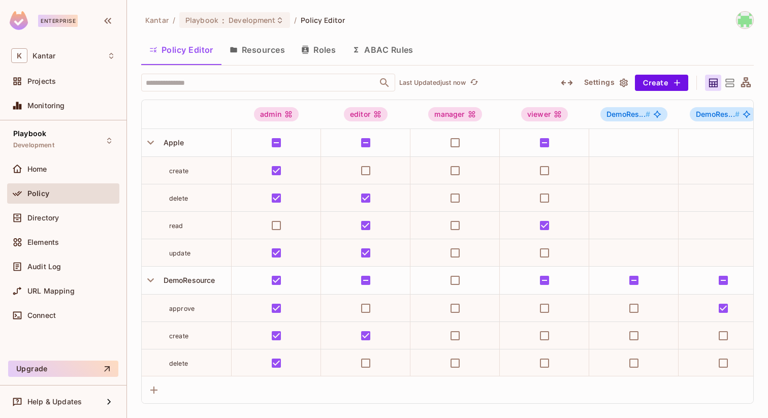
click at [240, 42] on button "Resources" at bounding box center [257, 49] width 72 height 25
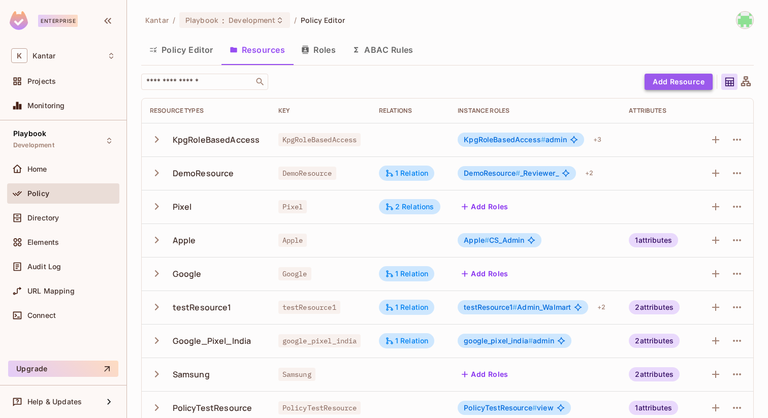
click at [691, 80] on button "Add Resource" at bounding box center [678, 82] width 68 height 16
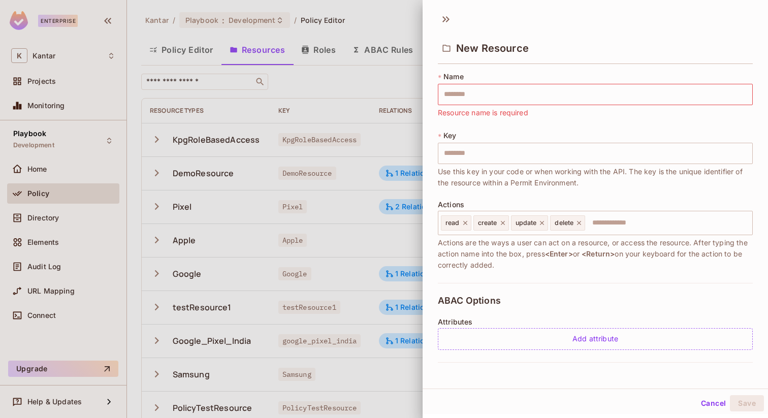
click at [327, 64] on div at bounding box center [384, 209] width 768 height 418
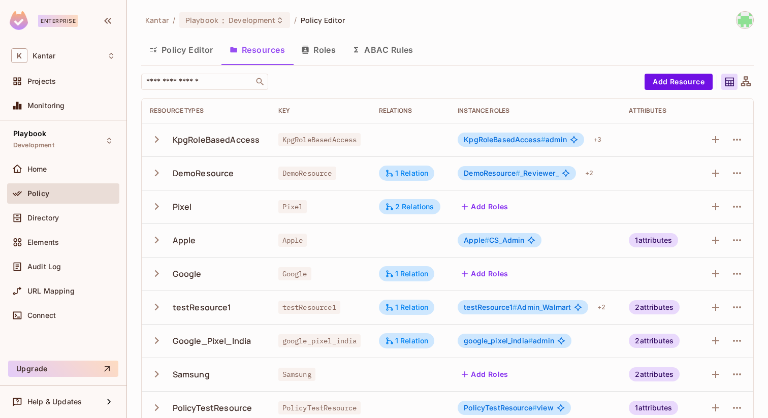
click at [324, 54] on button "Roles" at bounding box center [318, 49] width 51 height 25
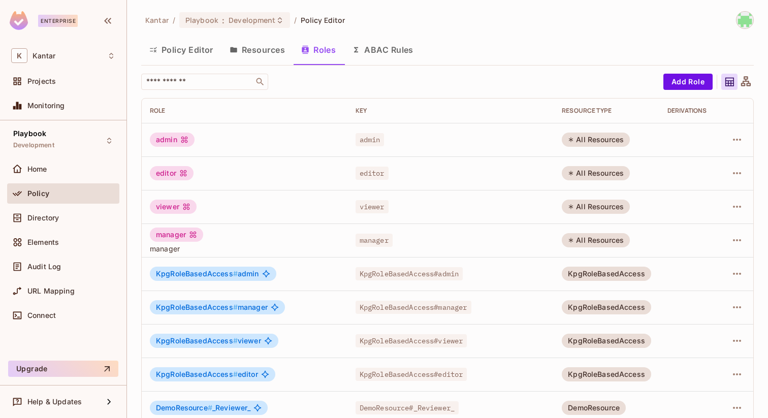
click at [676, 73] on div "Kantar / Playbook : Development / Policy Editor Policy Editor Resources Roles A…" at bounding box center [447, 339] width 612 height 657
click at [676, 82] on button "Add Role" at bounding box center [687, 82] width 49 height 16
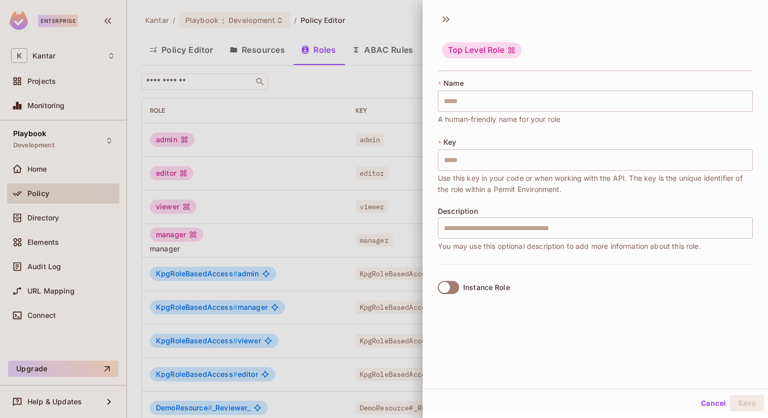
click at [446, 297] on label "Instance Role" at bounding box center [472, 287] width 76 height 21
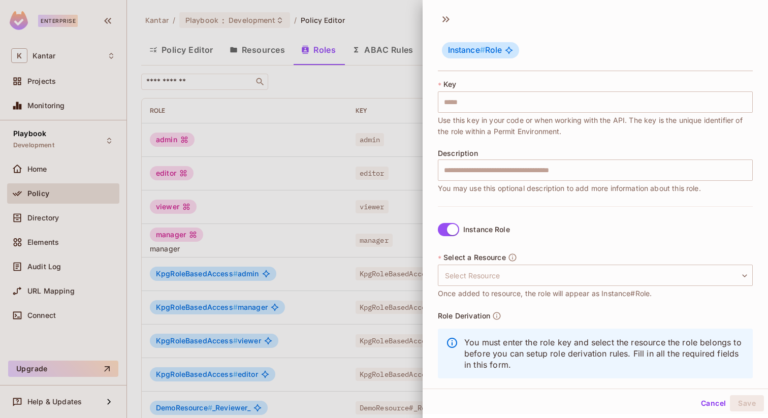
scroll to position [59, 0]
click at [489, 270] on body "Enterprise K Kantar Projects Monitoring Playbook Development Home Policy Direct…" at bounding box center [384, 209] width 768 height 418
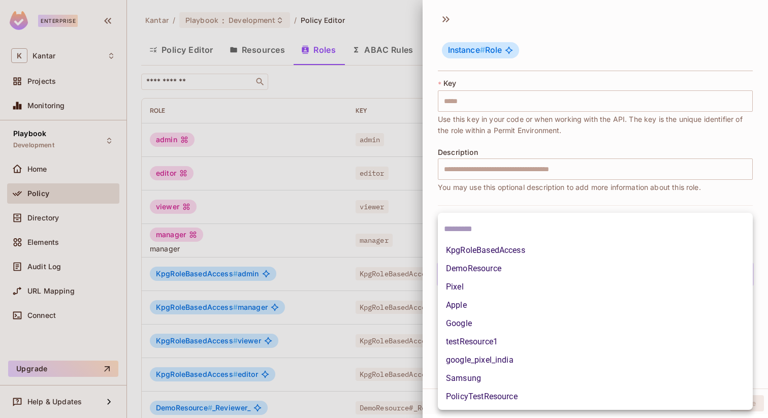
click at [541, 182] on div at bounding box center [384, 209] width 768 height 418
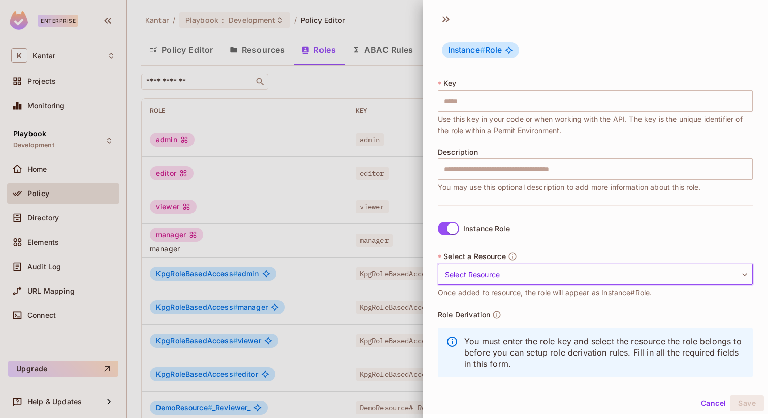
click at [723, 406] on button "Cancel" at bounding box center [713, 403] width 33 height 16
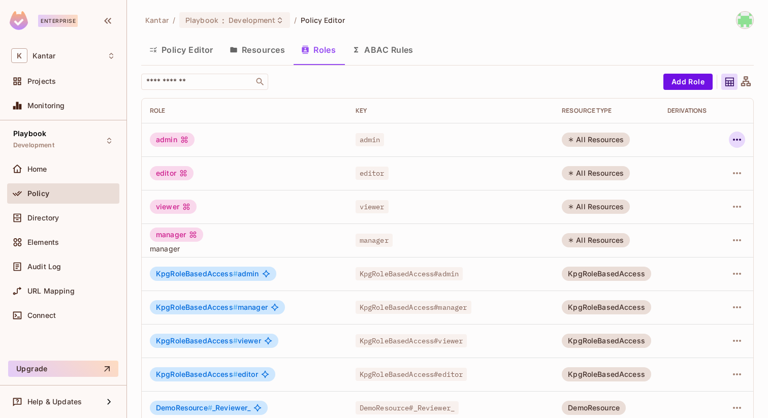
click at [739, 142] on icon "button" at bounding box center [737, 140] width 12 height 12
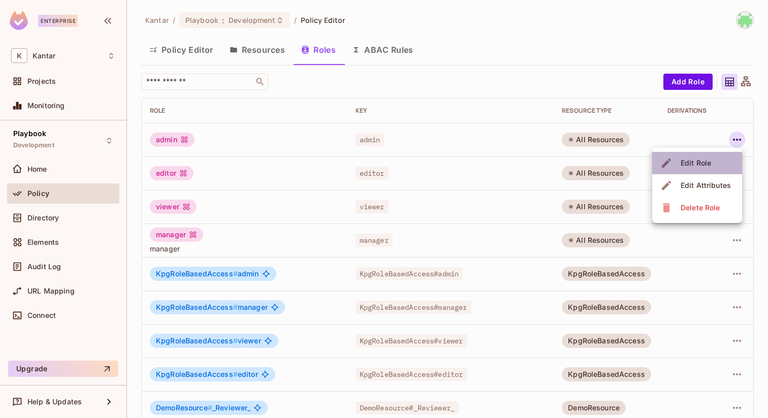
click at [695, 161] on div "Edit Role" at bounding box center [695, 163] width 30 height 10
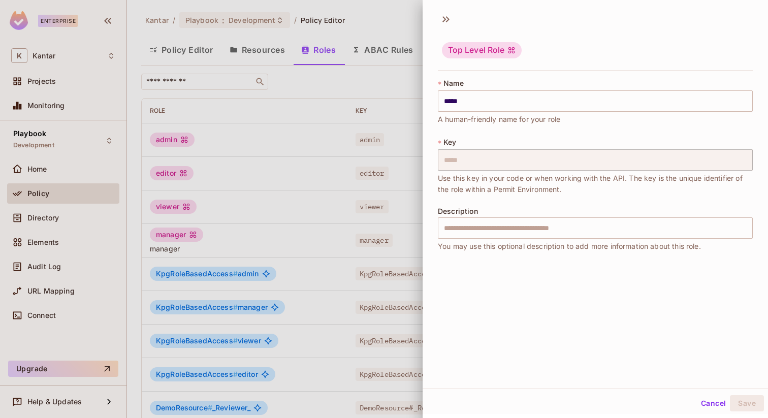
click at [534, 243] on span "You may use this optional description to add more information about this role." at bounding box center [569, 246] width 263 height 11
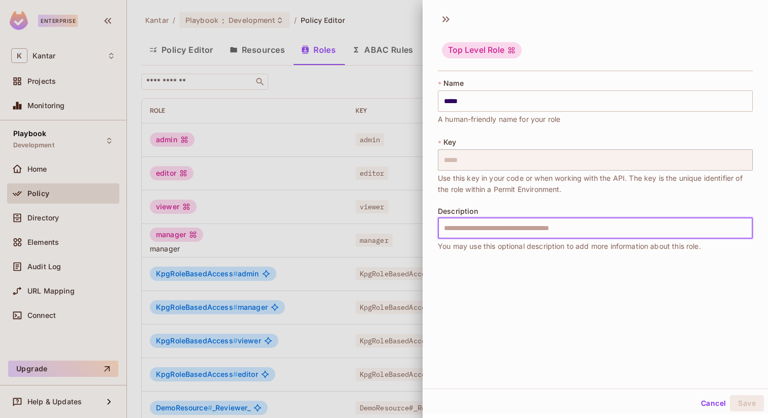
click at [535, 231] on input "text" at bounding box center [595, 227] width 315 height 21
click at [370, 227] on div at bounding box center [384, 209] width 768 height 418
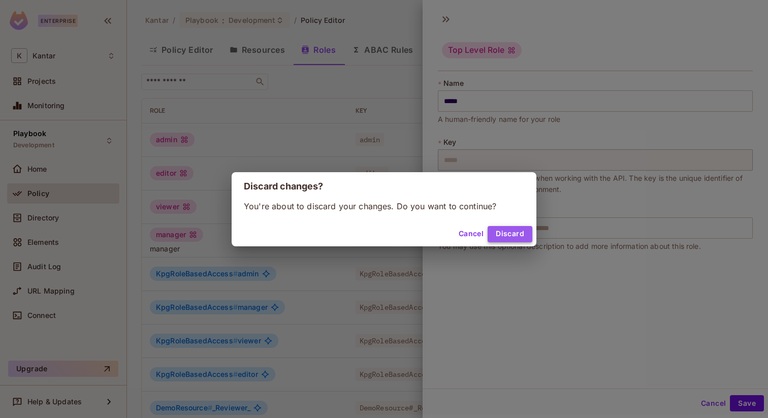
click at [499, 240] on button "Discard" at bounding box center [509, 234] width 45 height 16
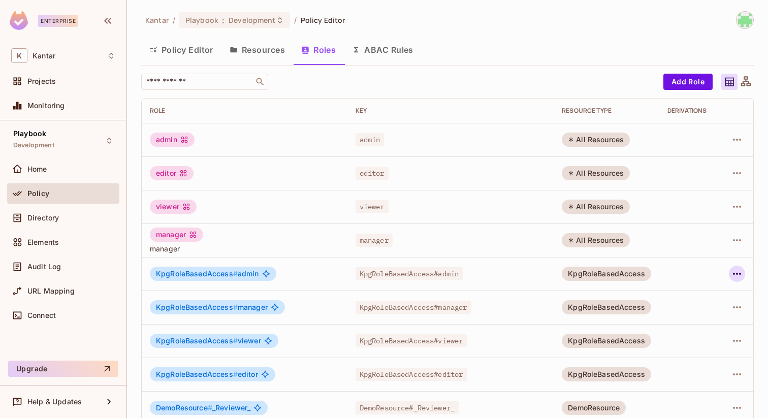
click at [741, 273] on icon "button" at bounding box center [737, 274] width 12 height 12
click at [681, 302] on div "Edit Role" at bounding box center [695, 297] width 30 height 10
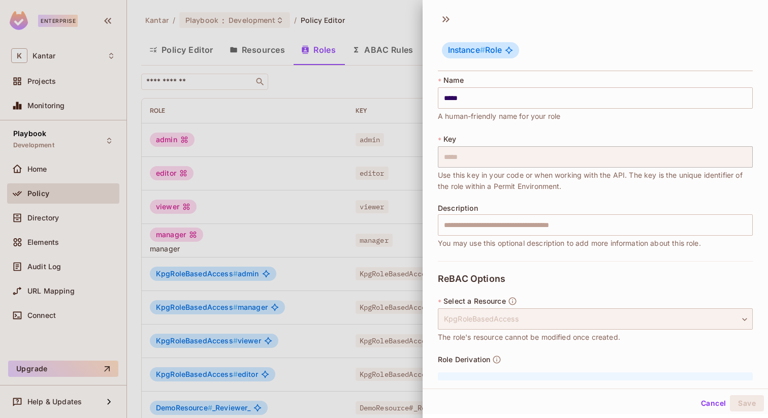
scroll to position [0, 0]
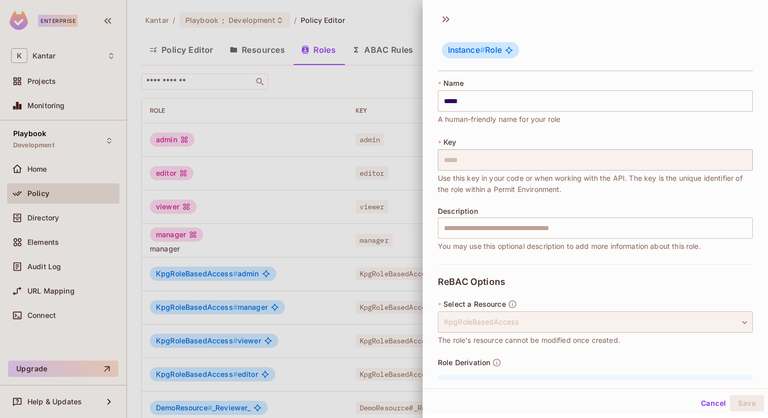
click at [533, 327] on div "KpgRoleBasedAccess" at bounding box center [595, 321] width 315 height 21
click at [582, 314] on div "KpgRoleBasedAccess" at bounding box center [595, 321] width 315 height 21
click at [541, 321] on div "KpgRoleBasedAccess" at bounding box center [595, 321] width 315 height 21
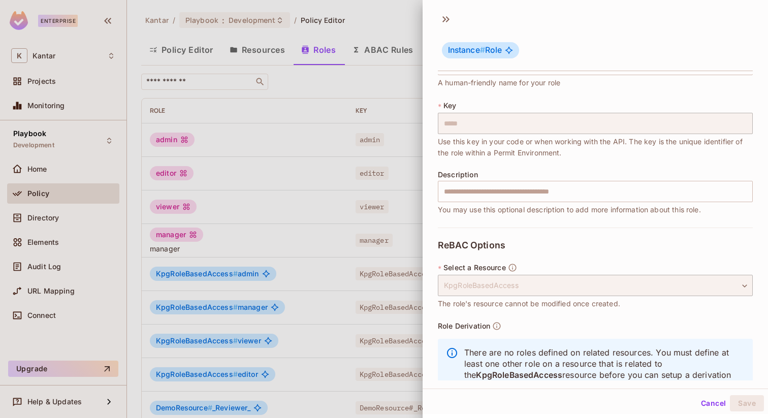
scroll to position [63, 0]
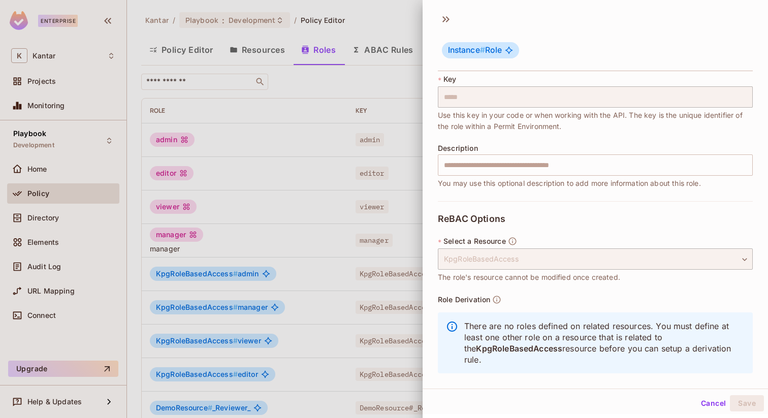
click at [713, 402] on button "Cancel" at bounding box center [713, 403] width 33 height 16
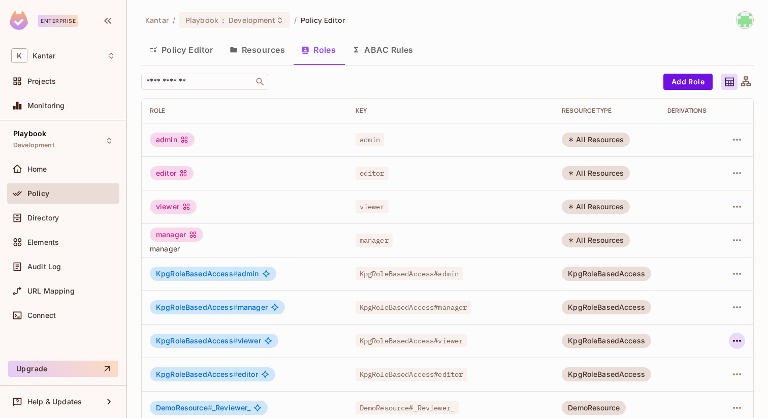
click at [743, 339] on icon "button" at bounding box center [737, 341] width 12 height 12
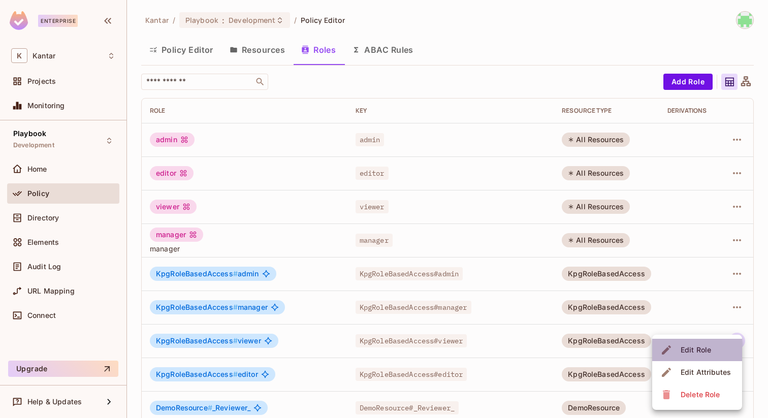
click at [708, 347] on div "Edit Role" at bounding box center [695, 350] width 30 height 10
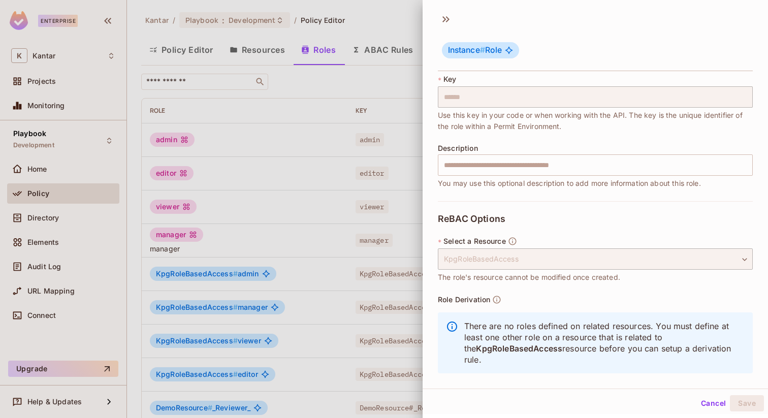
click at [708, 402] on button "Cancel" at bounding box center [713, 403] width 33 height 16
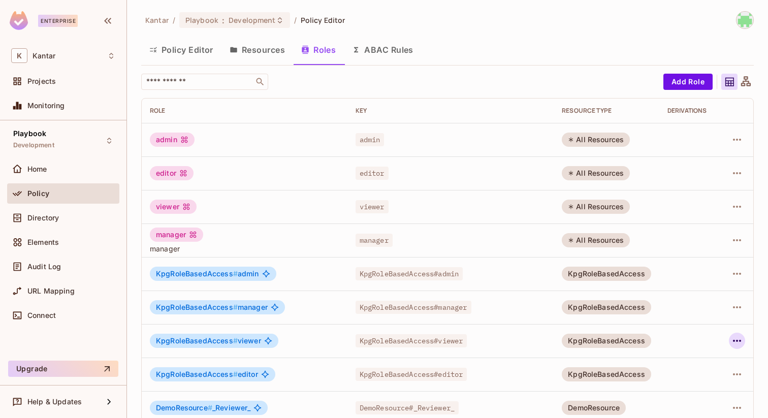
click at [738, 340] on icon "button" at bounding box center [737, 341] width 12 height 12
click at [695, 371] on div "Edit Attributes" at bounding box center [705, 372] width 50 height 10
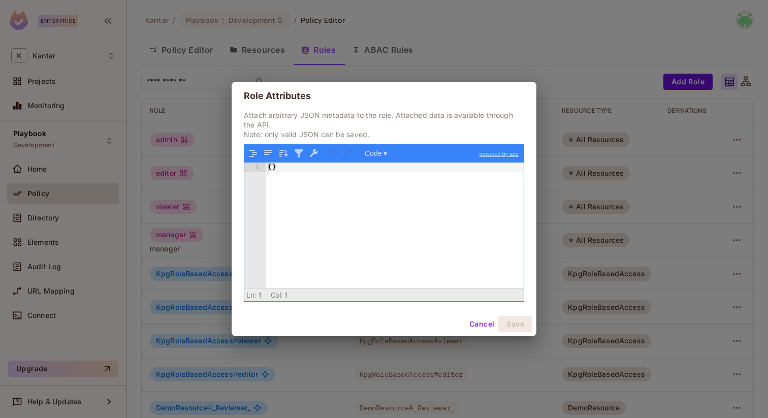
click at [468, 315] on div "Cancel Save" at bounding box center [384, 324] width 305 height 24
click at [476, 332] on button "Cancel" at bounding box center [481, 324] width 33 height 16
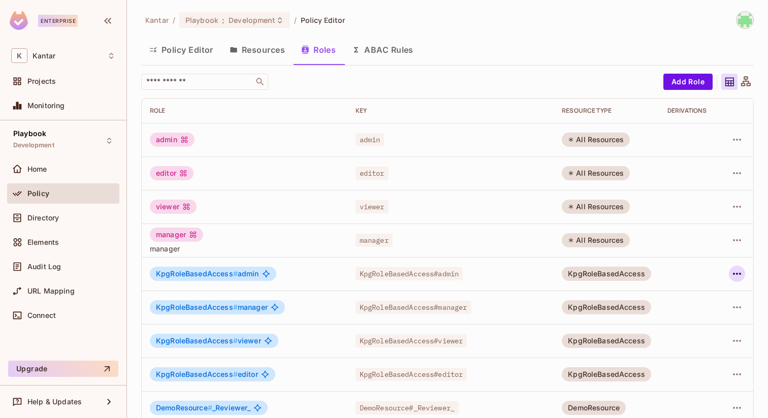
click at [739, 272] on icon "button" at bounding box center [737, 274] width 12 height 12
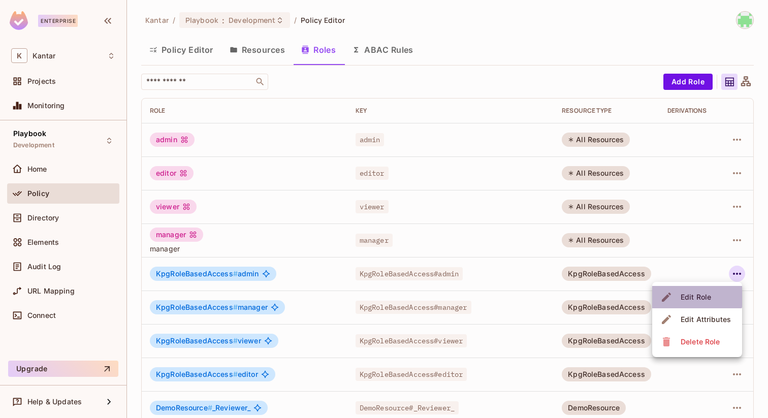
click at [692, 297] on div "Edit Role" at bounding box center [695, 297] width 30 height 10
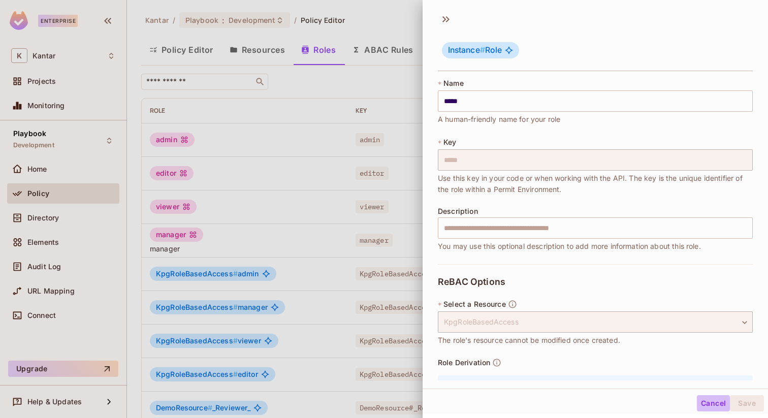
click at [713, 403] on button "Cancel" at bounding box center [713, 403] width 33 height 16
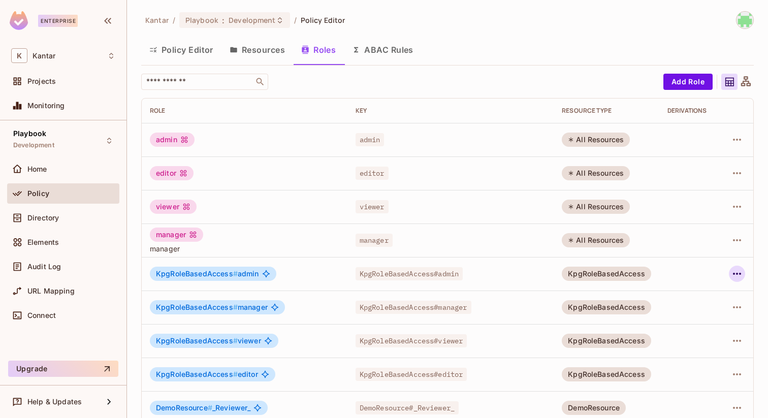
click at [743, 278] on icon "button" at bounding box center [737, 274] width 12 height 12
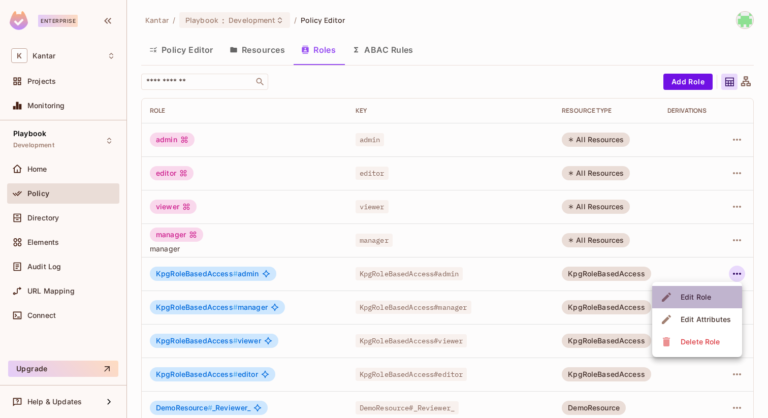
click at [696, 301] on div "Edit Role" at bounding box center [695, 297] width 30 height 10
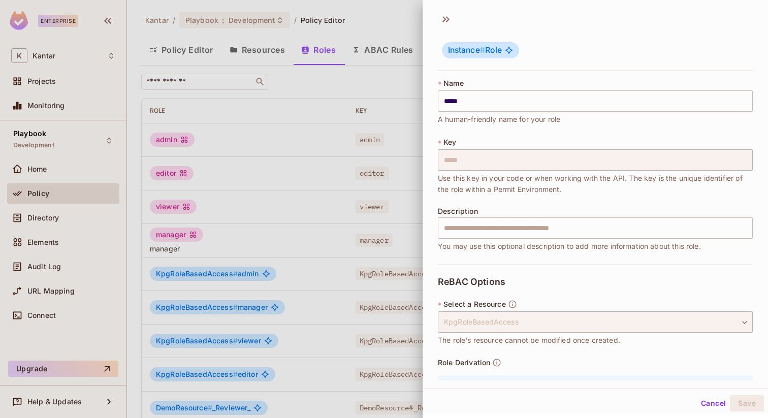
click at [382, 187] on div at bounding box center [384, 209] width 768 height 418
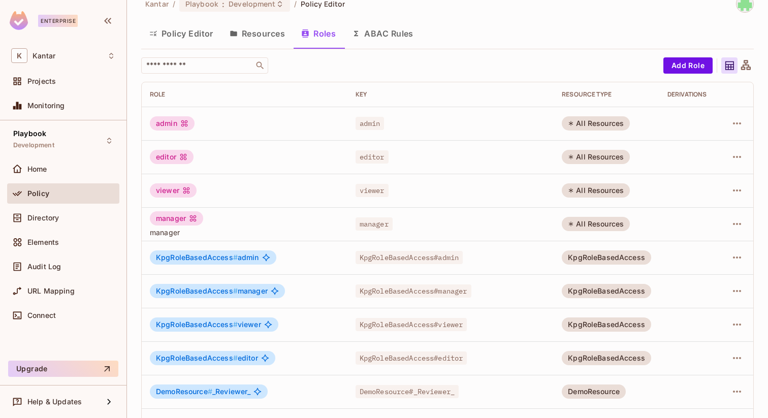
scroll to position [0, 0]
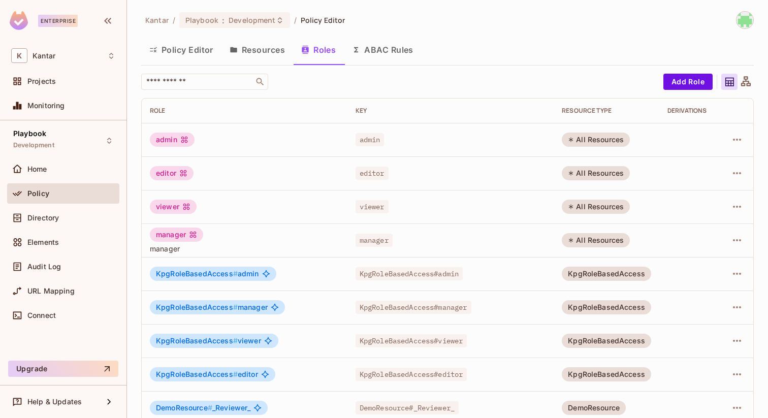
click at [378, 52] on button "ABAC Rules" at bounding box center [383, 49] width 78 height 25
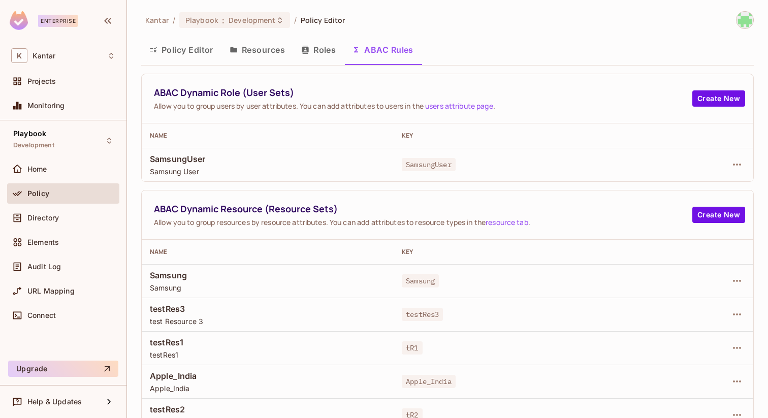
scroll to position [14, 0]
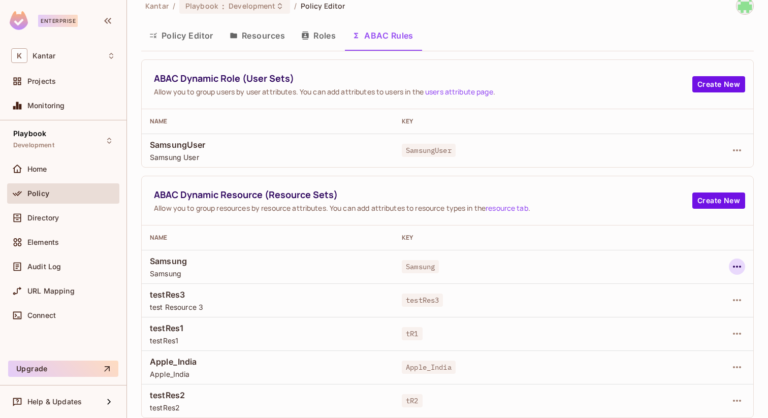
click at [735, 264] on icon "button" at bounding box center [737, 267] width 12 height 12
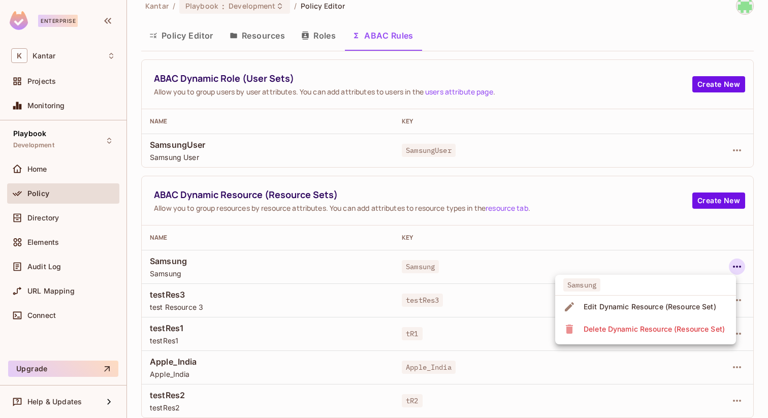
click at [735, 265] on div at bounding box center [384, 209] width 768 height 418
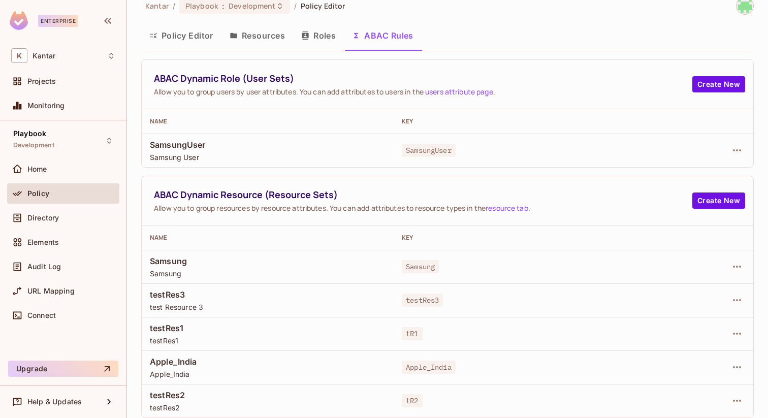
click at [263, 42] on button "Resources" at bounding box center [257, 35] width 72 height 25
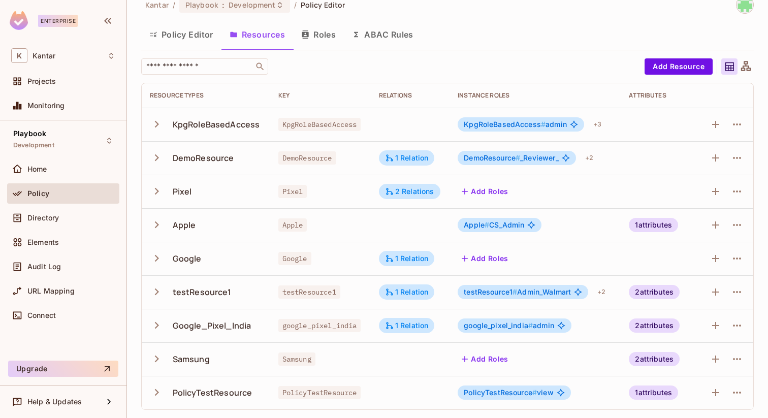
scroll to position [7, 0]
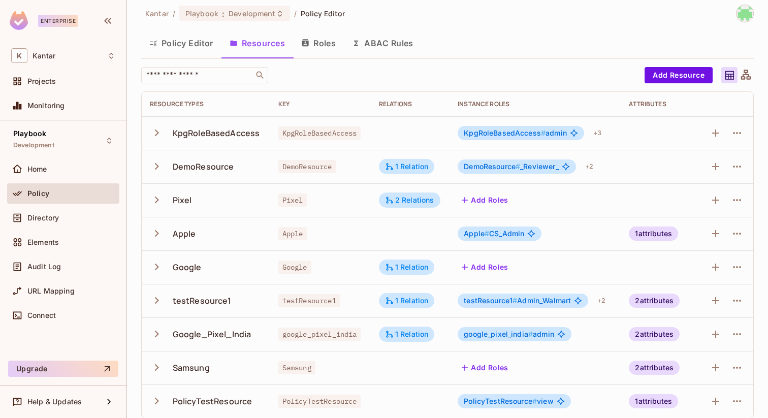
click at [318, 39] on button "Roles" at bounding box center [318, 42] width 51 height 25
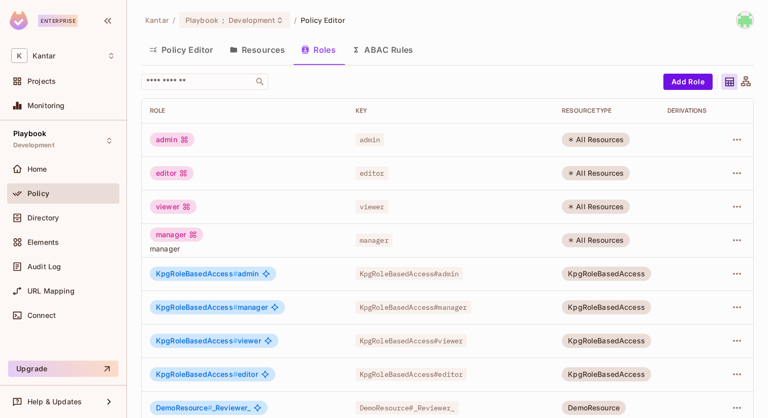
click at [388, 51] on button "ABAC Rules" at bounding box center [383, 49] width 78 height 25
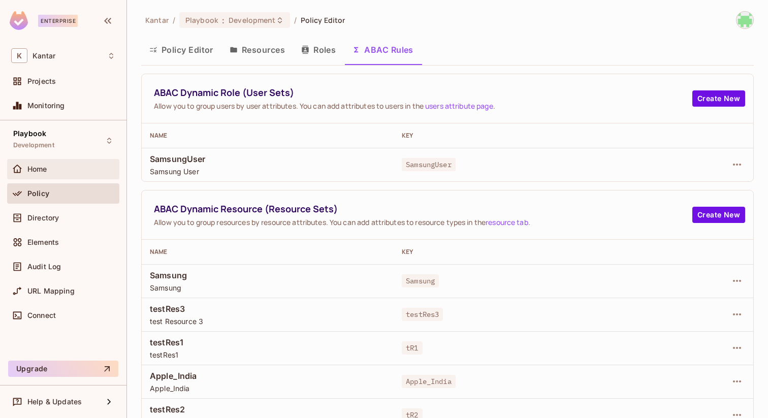
click at [60, 166] on div "Home" at bounding box center [71, 169] width 88 height 8
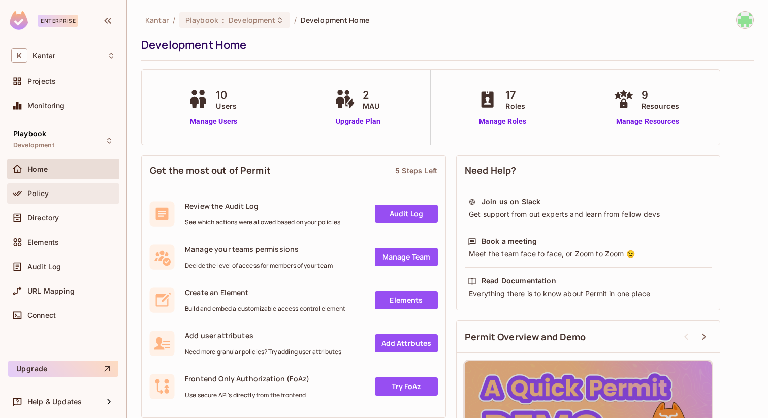
click at [68, 200] on div "Policy" at bounding box center [63, 193] width 112 height 20
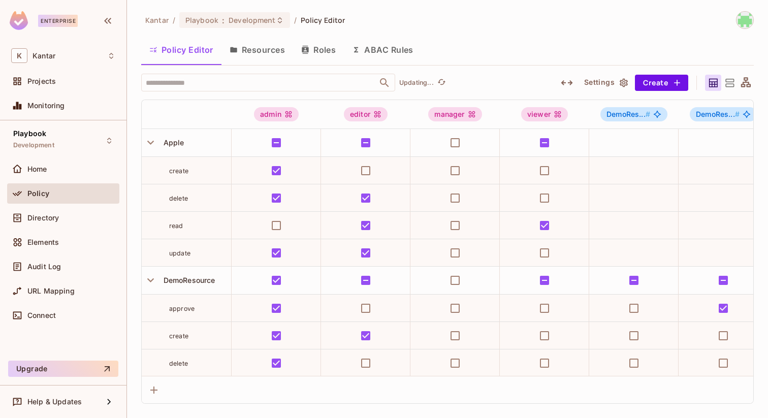
click at [66, 179] on div "Home" at bounding box center [63, 171] width 112 height 24
click at [67, 174] on div "Home" at bounding box center [63, 169] width 104 height 12
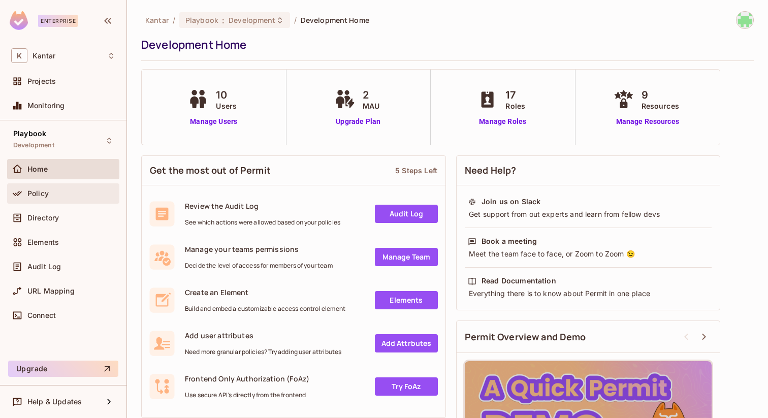
click at [79, 190] on div "Policy" at bounding box center [71, 193] width 88 height 8
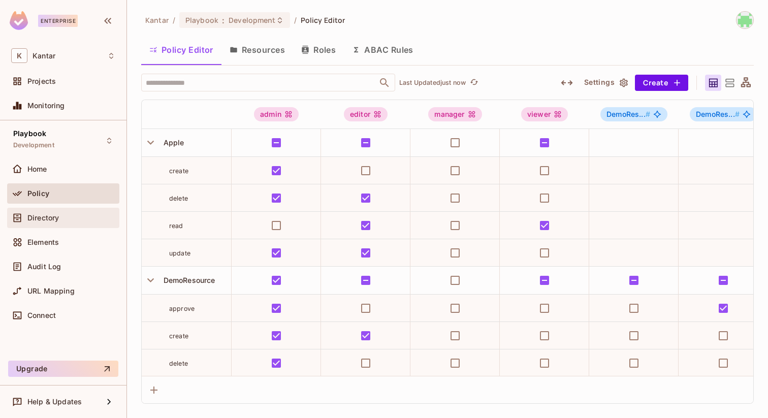
click at [44, 220] on span "Directory" at bounding box center [42, 218] width 31 height 8
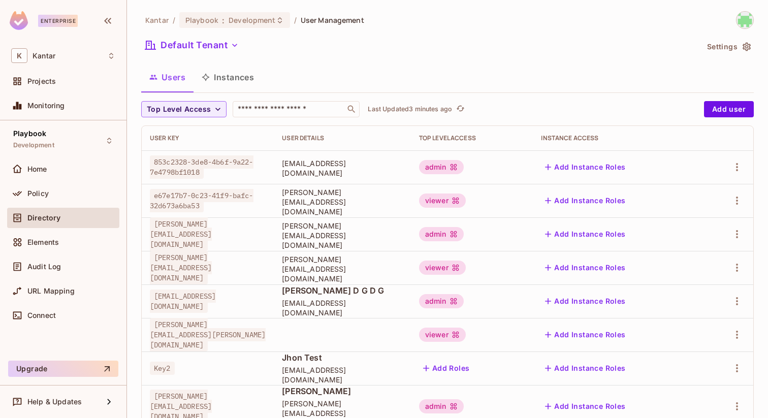
click at [183, 85] on button "Users" at bounding box center [167, 76] width 52 height 25
click at [745, 106] on button "Add user" at bounding box center [729, 109] width 50 height 16
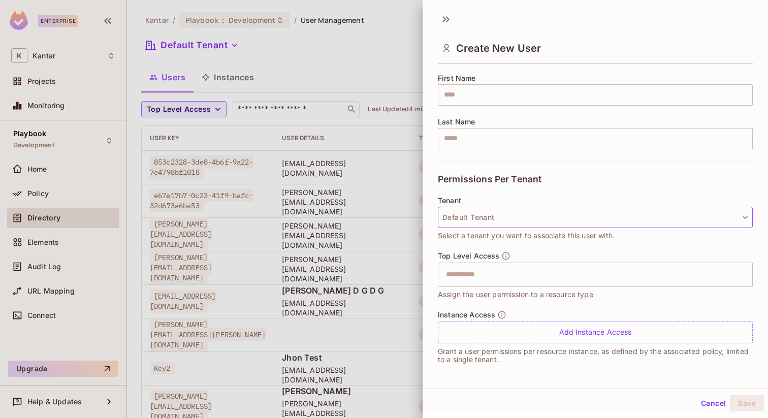
scroll to position [2, 0]
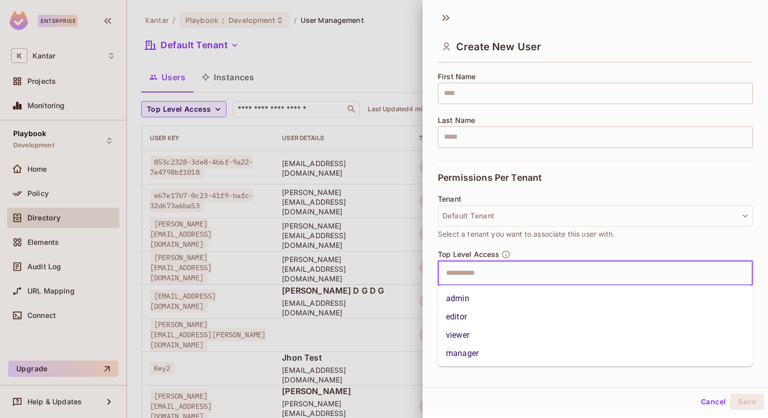
click at [503, 266] on input "text" at bounding box center [586, 273] width 293 height 20
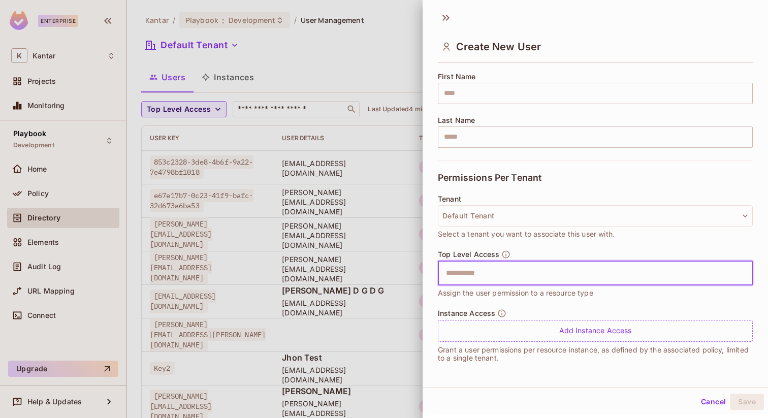
click at [503, 266] on input "text" at bounding box center [586, 273] width 293 height 20
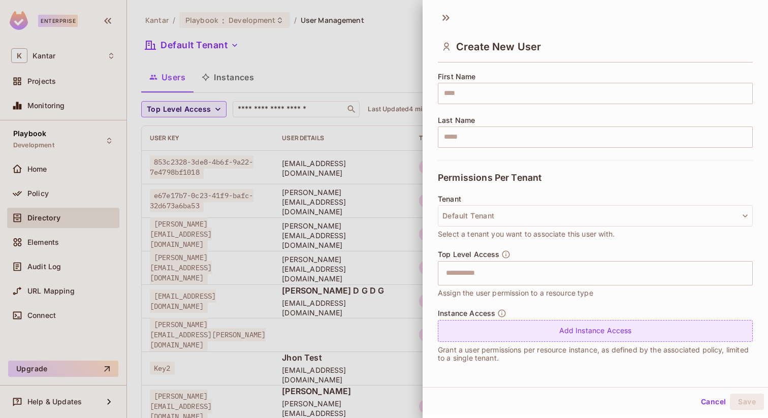
click at [543, 329] on div "Add Instance Access" at bounding box center [595, 331] width 315 height 22
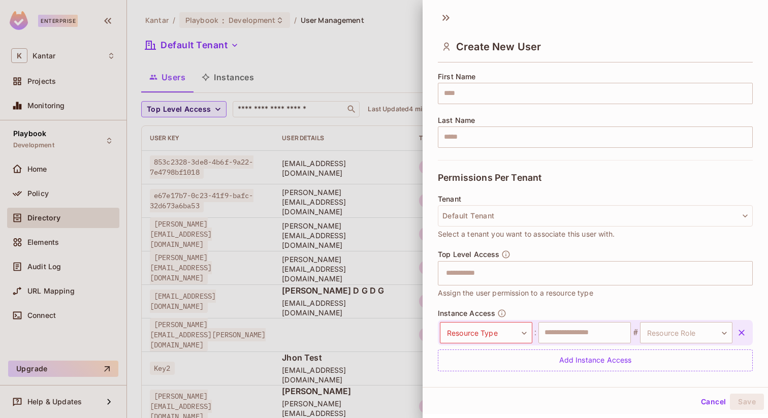
click at [589, 309] on div "Instance Access Resource Type ​ Resource Type : ​ # Resource Role ​ Resource Ro…" at bounding box center [595, 340] width 315 height 62
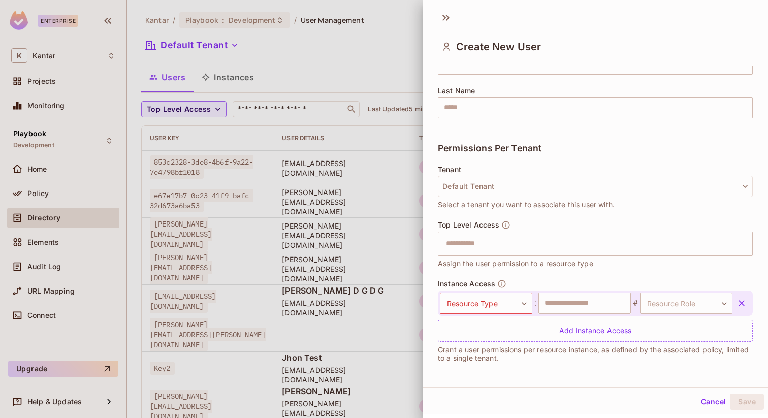
click at [704, 397] on button "Cancel" at bounding box center [713, 402] width 33 height 16
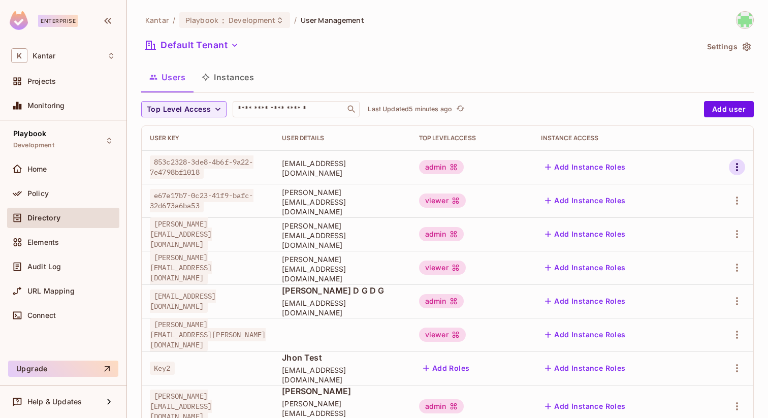
click at [737, 160] on button "button" at bounding box center [737, 167] width 16 height 16
click at [692, 180] on li "Edit" at bounding box center [693, 190] width 90 height 22
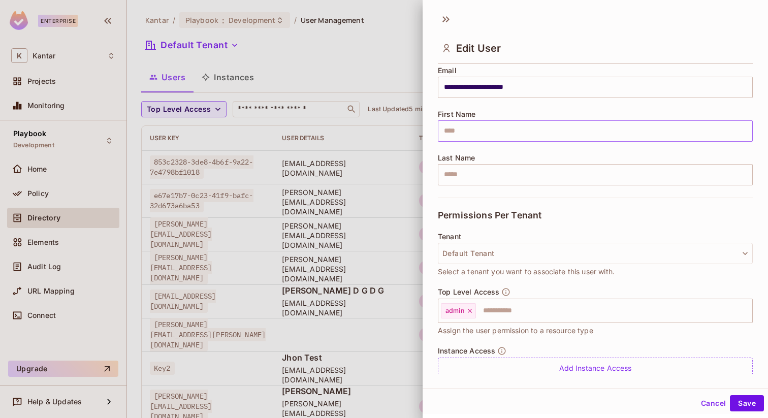
scroll to position [122, 0]
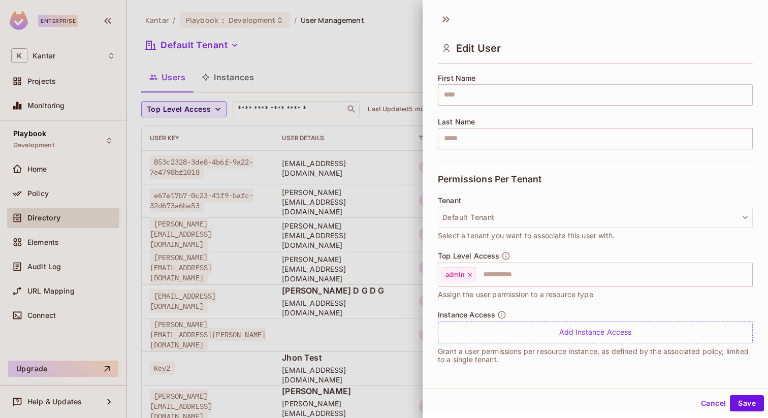
click at [369, 52] on div at bounding box center [384, 209] width 768 height 418
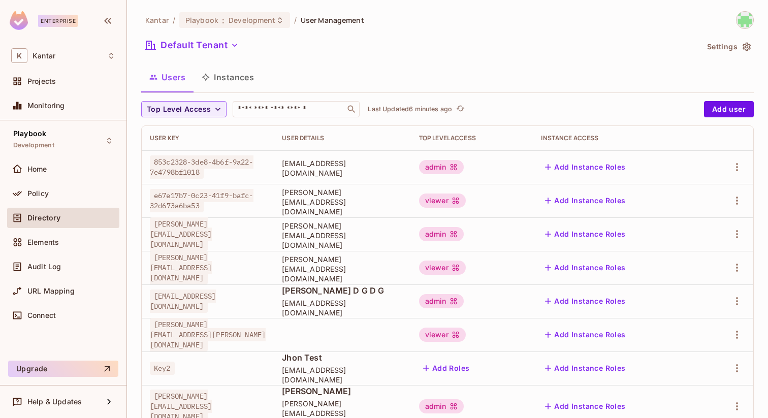
scroll to position [23, 0]
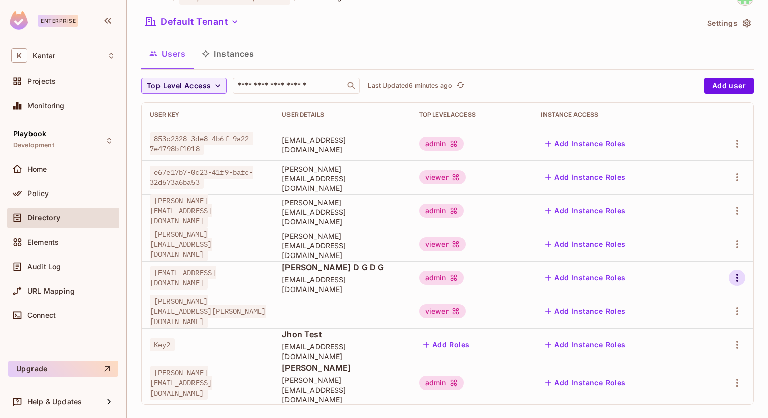
click at [733, 277] on icon "button" at bounding box center [737, 278] width 12 height 12
click at [733, 277] on div at bounding box center [384, 209] width 768 height 418
click at [236, 61] on button "Instances" at bounding box center [227, 53] width 69 height 25
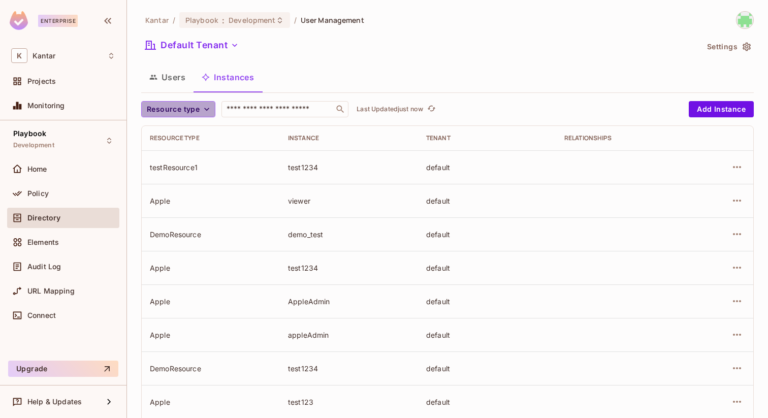
click at [187, 106] on span "Resource type" at bounding box center [173, 109] width 53 height 13
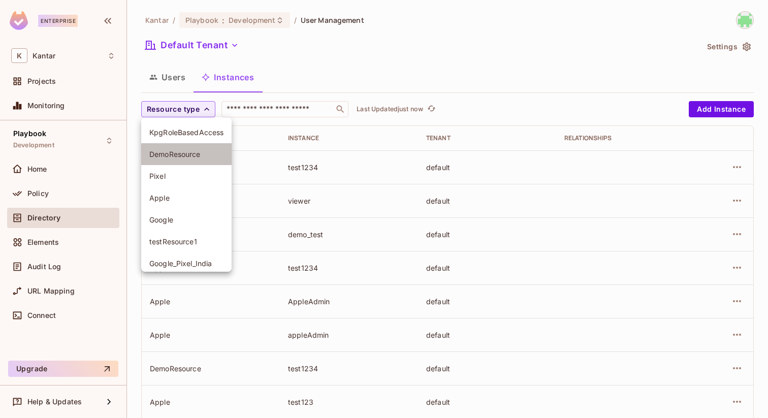
click at [188, 157] on span "DemoResource" at bounding box center [186, 154] width 74 height 10
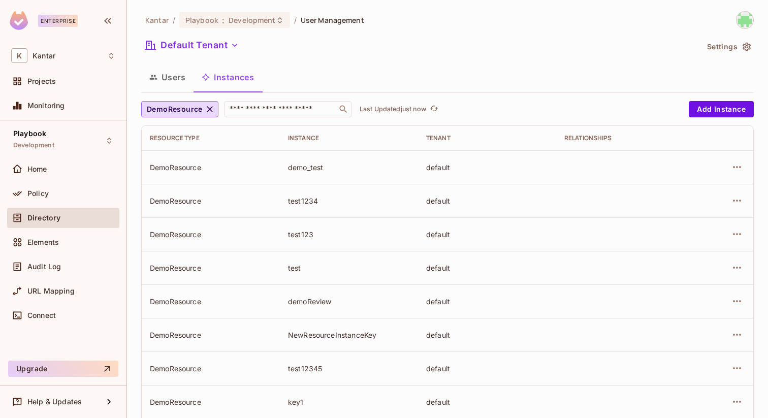
click at [396, 115] on div "DemoResource ​ Last Updated just now" at bounding box center [412, 109] width 542 height 16
click at [395, 111] on p "Last Updated just now" at bounding box center [393, 109] width 67 height 8
click at [436, 109] on icon "refresh" at bounding box center [434, 108] width 9 height 9
click at [56, 169] on div "Home" at bounding box center [71, 169] width 88 height 8
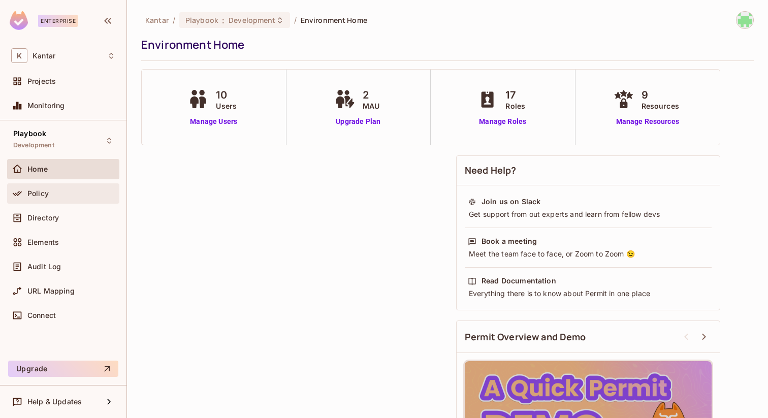
click at [82, 193] on div "Policy" at bounding box center [71, 193] width 88 height 8
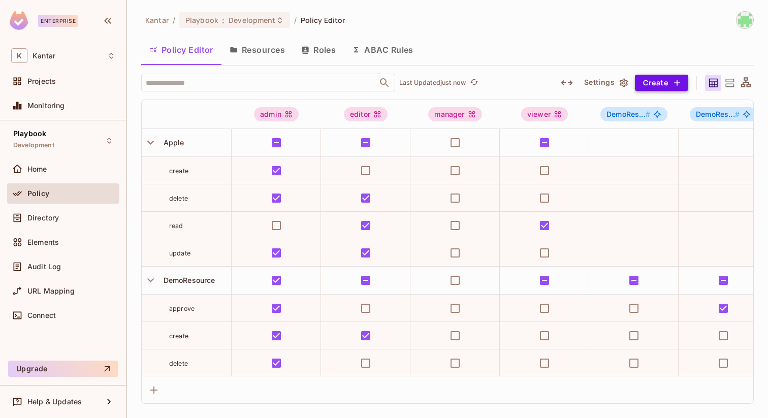
click at [653, 84] on button "Create" at bounding box center [661, 83] width 53 height 16
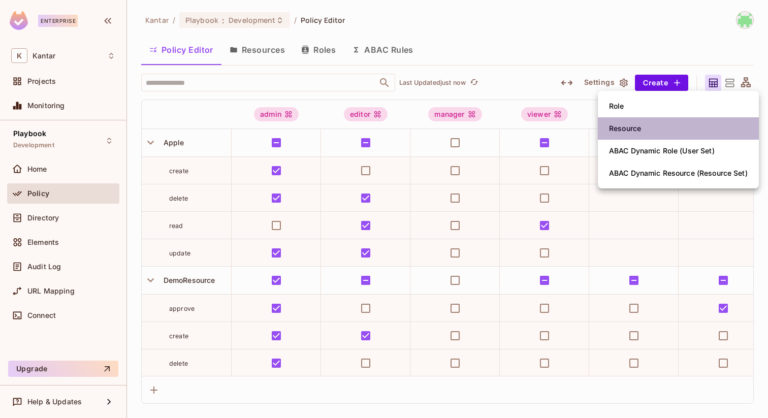
click at [623, 123] on div "Resource" at bounding box center [625, 128] width 32 height 10
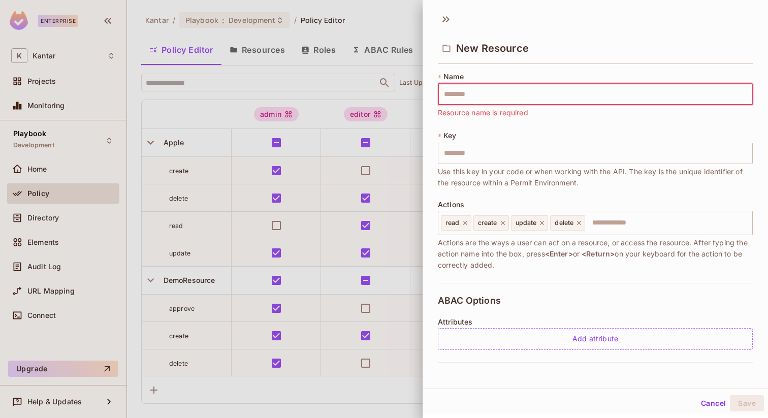
click at [375, 95] on div at bounding box center [384, 209] width 768 height 418
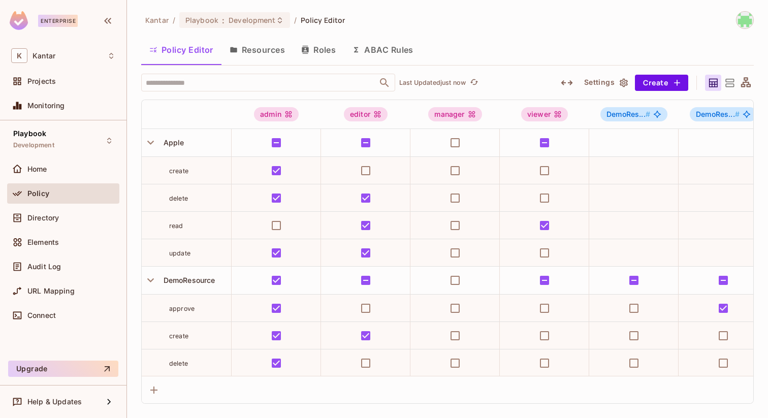
click at [378, 55] on button "ABAC Rules" at bounding box center [383, 49] width 78 height 25
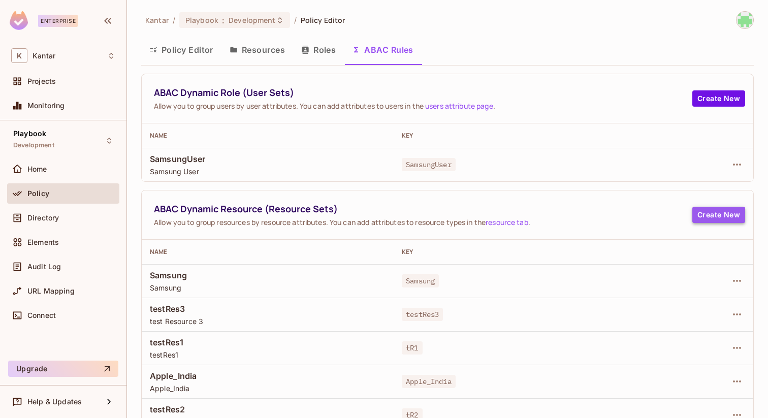
click at [717, 211] on button "Create New" at bounding box center [718, 215] width 53 height 16
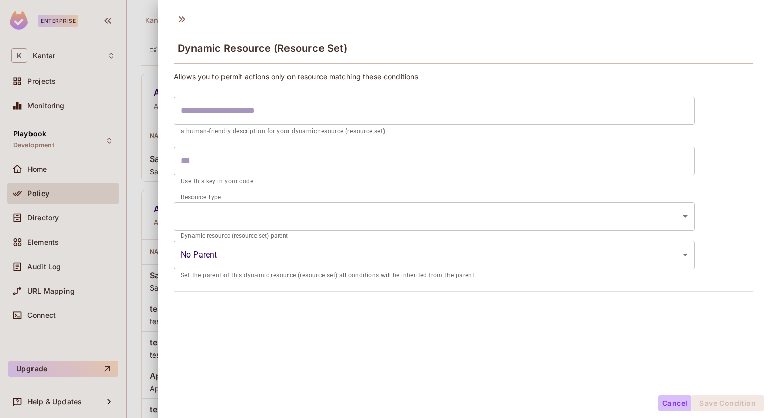
click at [684, 402] on button "Cancel" at bounding box center [674, 403] width 33 height 16
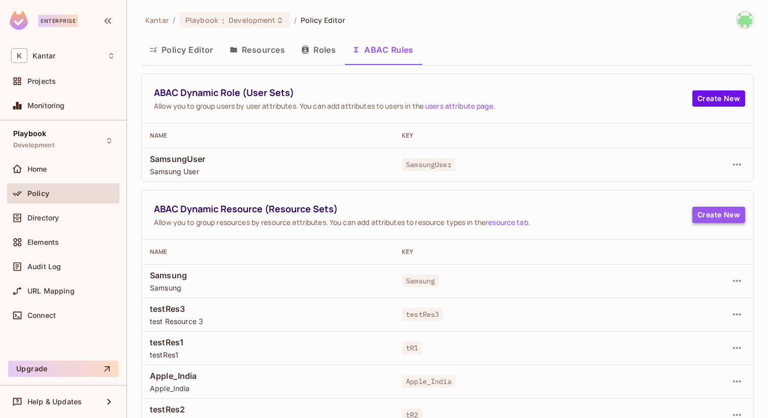
click at [718, 219] on button "Create New" at bounding box center [718, 215] width 53 height 16
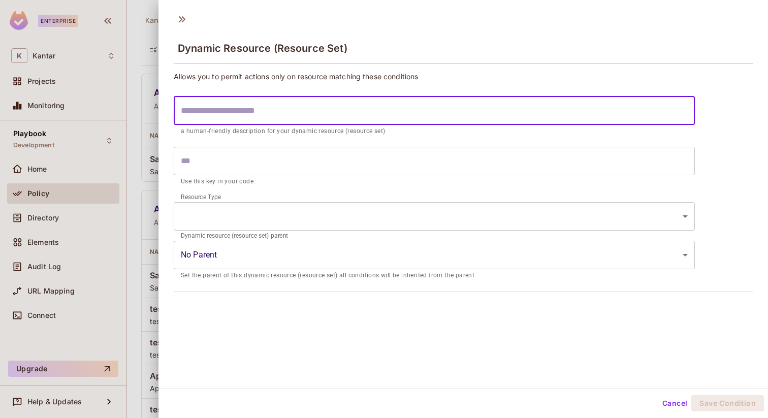
click at [461, 107] on input "text" at bounding box center [434, 110] width 521 height 28
type input "*"
type input "**"
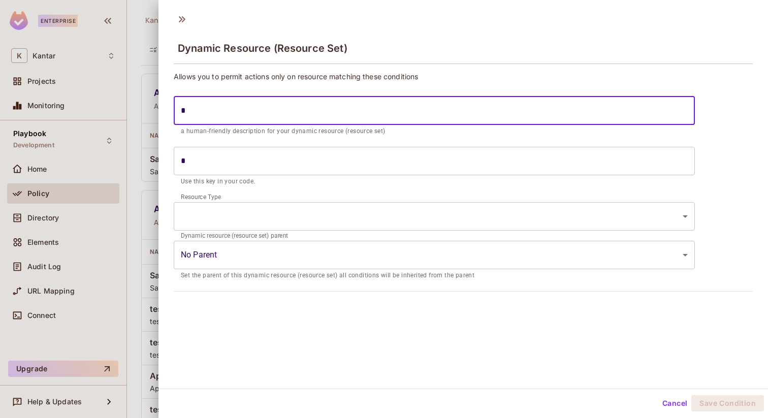
type input "**"
type input "***"
type input "****"
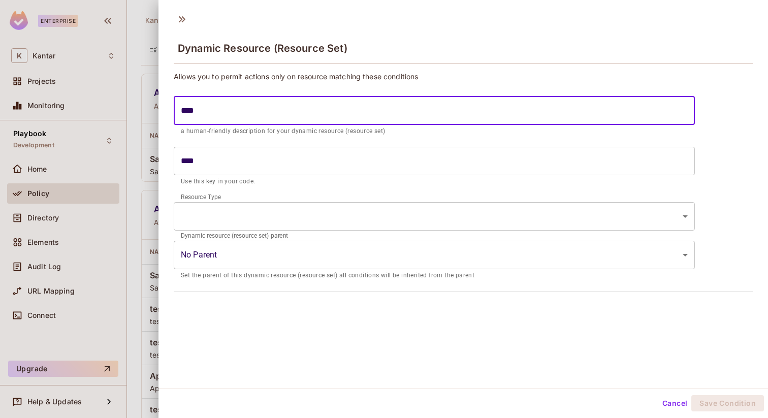
type input "*****"
click at [336, 216] on body "Enterprise K Kantar Projects Monitoring Playbook Development Home Policy Direct…" at bounding box center [384, 209] width 768 height 418
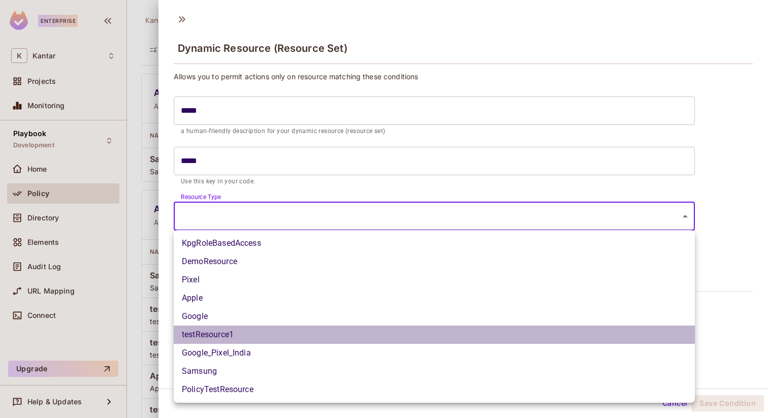
click at [276, 326] on li "testResource1" at bounding box center [434, 335] width 521 height 18
type input "**********"
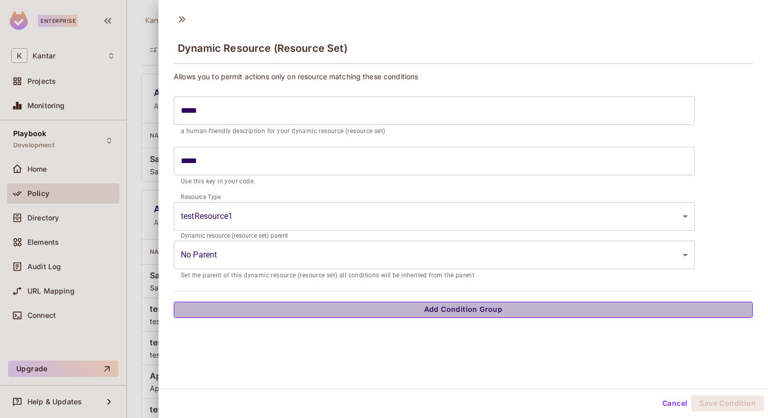
click at [440, 313] on button "Add Condition Group" at bounding box center [463, 310] width 579 height 16
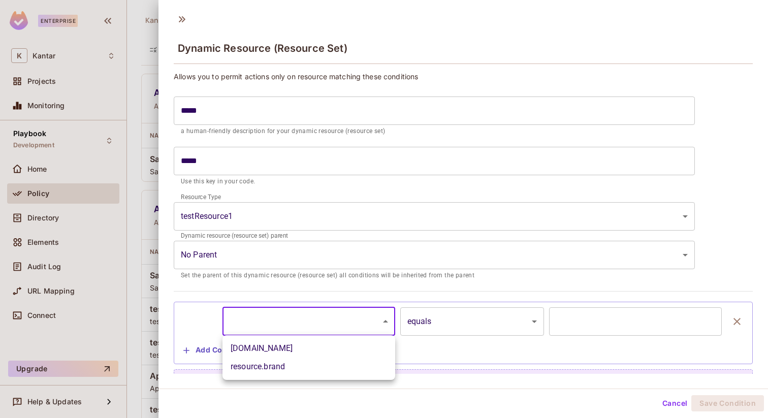
click at [385, 325] on body "Enterprise K Kantar Projects Monitoring Playbook Development Home Policy Direct…" at bounding box center [384, 209] width 768 height 418
click at [353, 345] on li "resource.country" at bounding box center [308, 348] width 173 height 18
type input "**********"
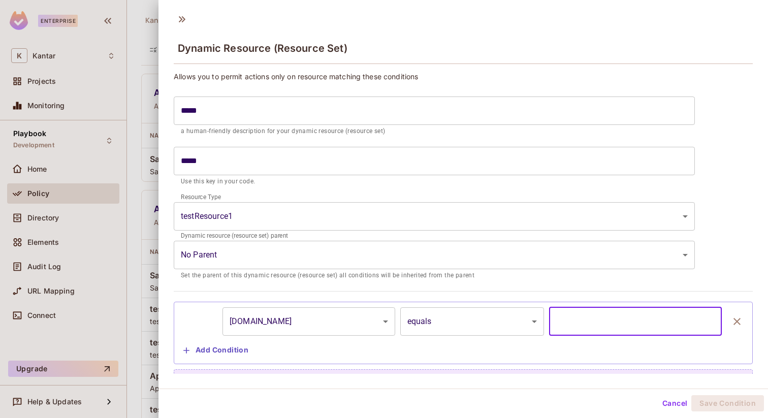
click at [563, 319] on input "text" at bounding box center [635, 321] width 173 height 28
type input "*****"
click at [714, 402] on button "Save Condition" at bounding box center [727, 403] width 73 height 16
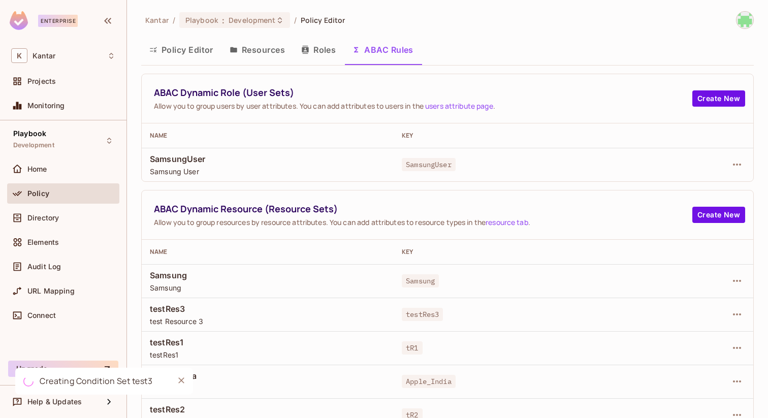
drag, startPoint x: 765, startPoint y: 289, endPoint x: 765, endPoint y: 297, distance: 7.6
click at [765, 297] on div "Kantar / Playbook : Development / Policy Editor Policy Editor Resources Roles A…" at bounding box center [447, 209] width 641 height 418
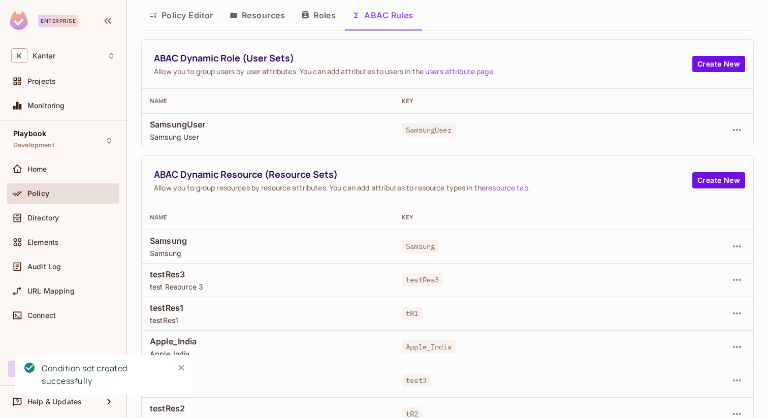
scroll to position [48, 0]
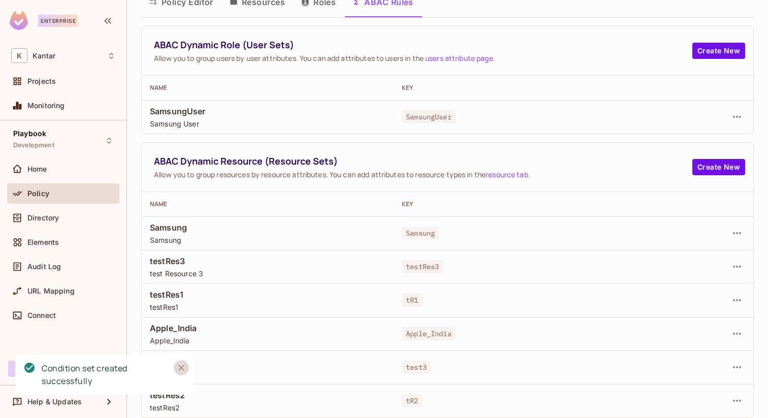
click at [183, 370] on icon "Close" at bounding box center [181, 368] width 6 height 6
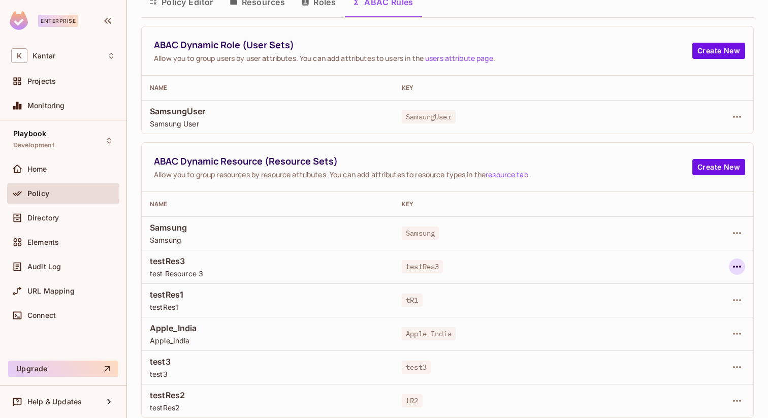
click at [741, 267] on icon "button" at bounding box center [737, 267] width 12 height 12
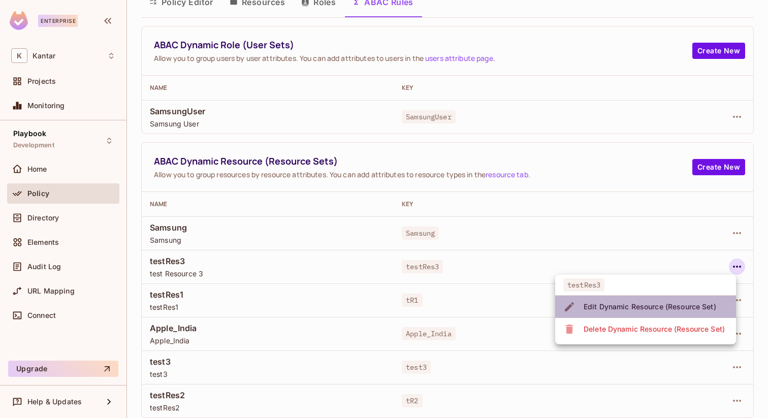
click at [665, 301] on span "Edit Dynamic Resource (Resource Set)" at bounding box center [649, 307] width 139 height 16
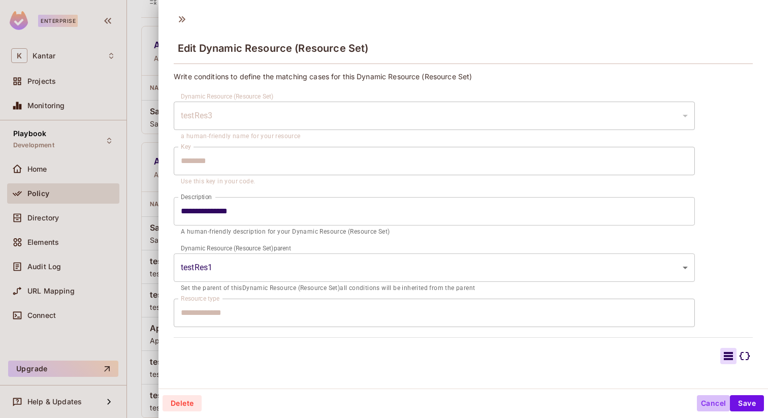
click at [715, 404] on button "Cancel" at bounding box center [713, 403] width 33 height 16
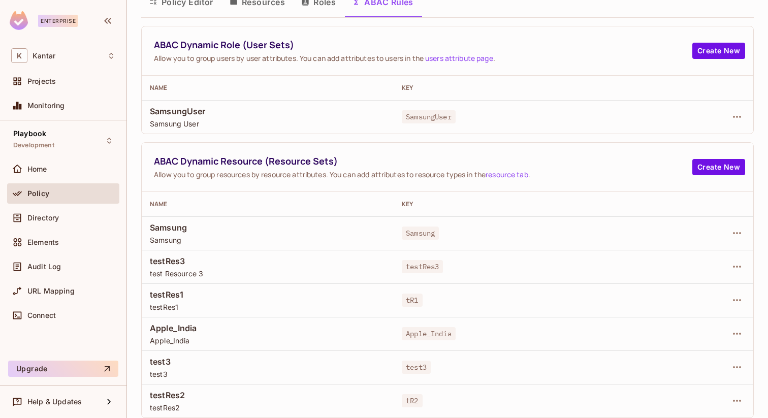
click at [169, 363] on span "test3" at bounding box center [268, 361] width 236 height 11
click at [737, 363] on icon "button" at bounding box center [737, 367] width 12 height 12
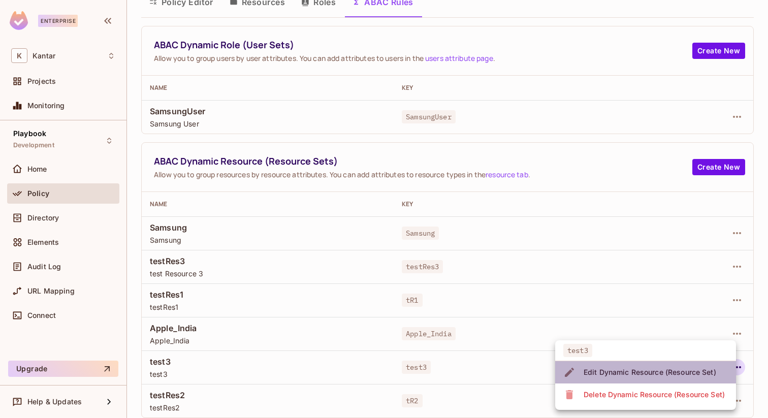
click at [662, 370] on div "Edit Dynamic Resource (Resource Set)" at bounding box center [649, 372] width 133 height 10
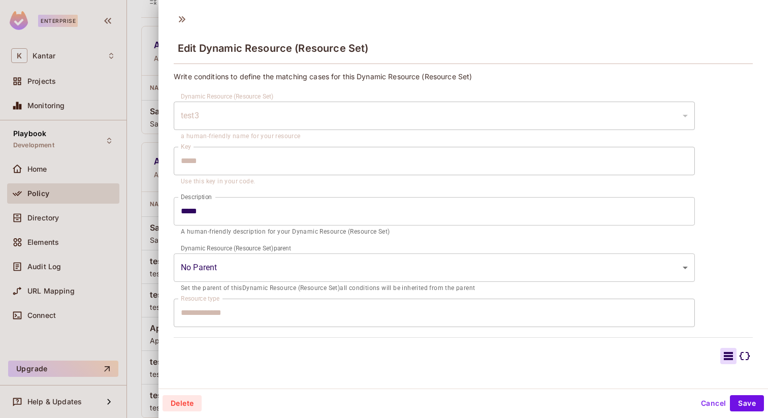
click at [724, 350] on icon at bounding box center [728, 356] width 12 height 12
click at [736, 358] on div at bounding box center [728, 356] width 16 height 16
click at [731, 358] on icon at bounding box center [728, 356] width 9 height 8
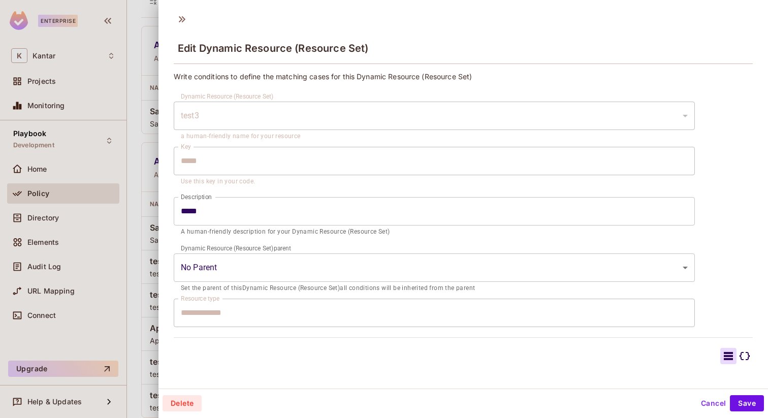
click at [731, 358] on icon at bounding box center [728, 356] width 9 height 8
click at [724, 404] on button "Cancel" at bounding box center [713, 403] width 33 height 16
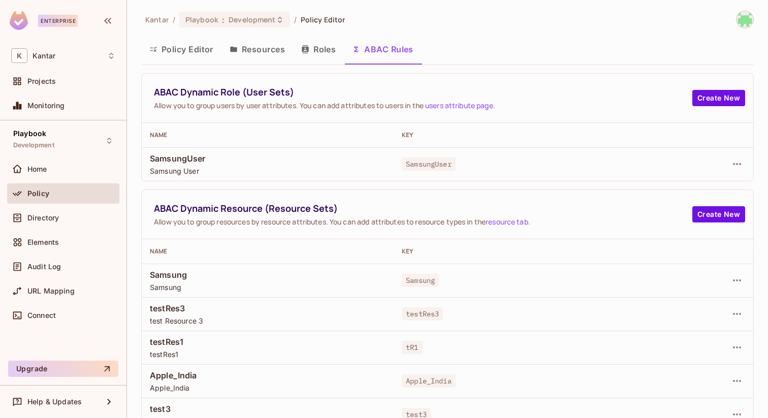
scroll to position [0, 0]
click at [57, 81] on div "Projects" at bounding box center [71, 81] width 88 height 8
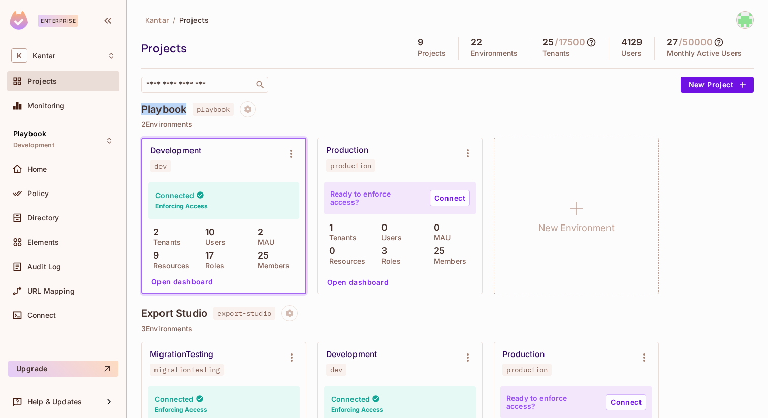
drag, startPoint x: 144, startPoint y: 109, endPoint x: 187, endPoint y: 109, distance: 43.2
click at [186, 109] on h4 "Playbook" at bounding box center [163, 109] width 45 height 12
click at [53, 195] on div "Policy" at bounding box center [71, 193] width 88 height 8
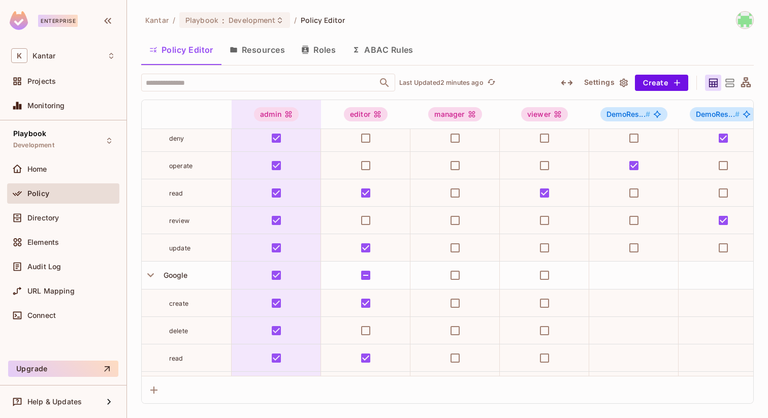
scroll to position [254, 0]
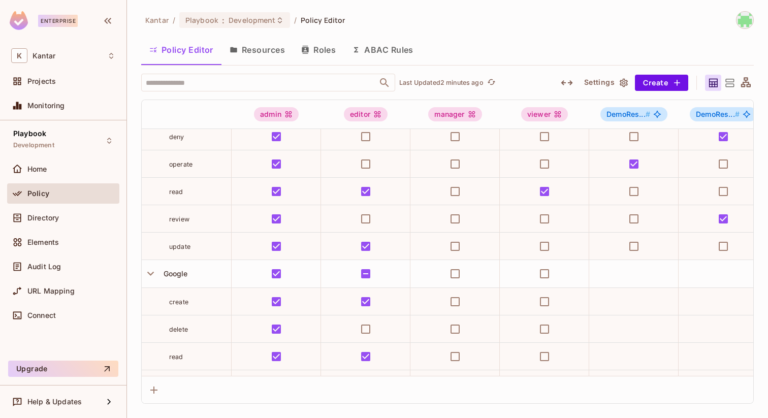
click at [265, 50] on button "Resources" at bounding box center [257, 49] width 72 height 25
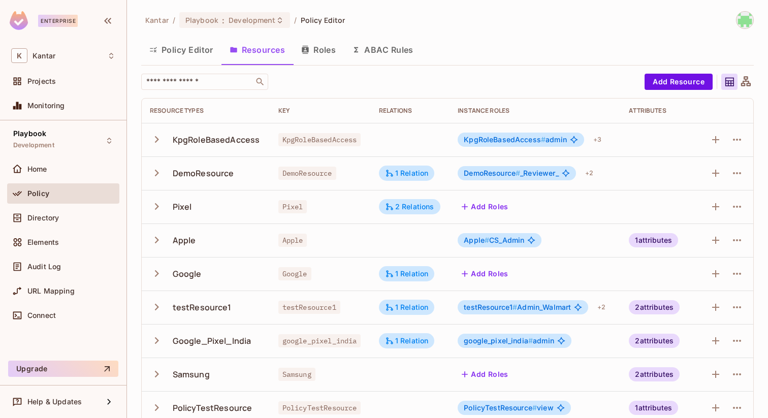
scroll to position [15, 0]
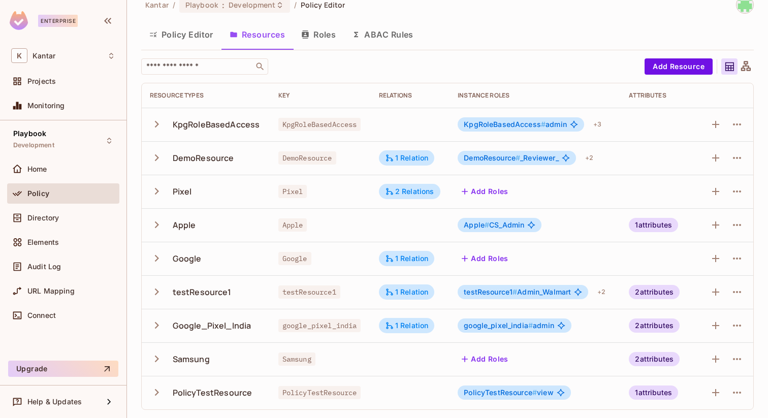
click at [158, 125] on icon "button" at bounding box center [157, 124] width 14 height 14
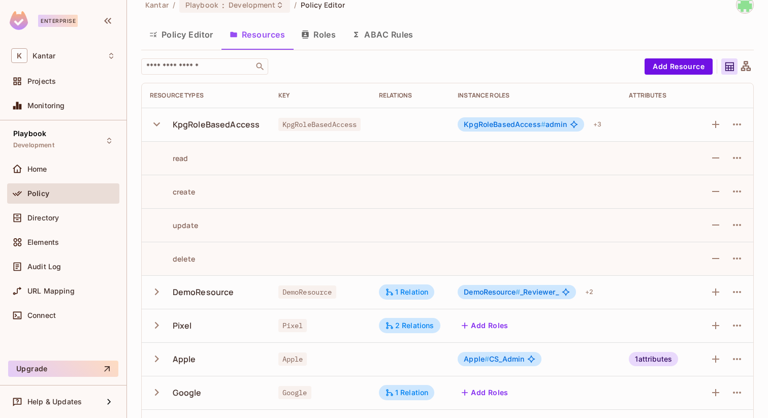
click at [158, 125] on icon "button" at bounding box center [157, 124] width 14 height 14
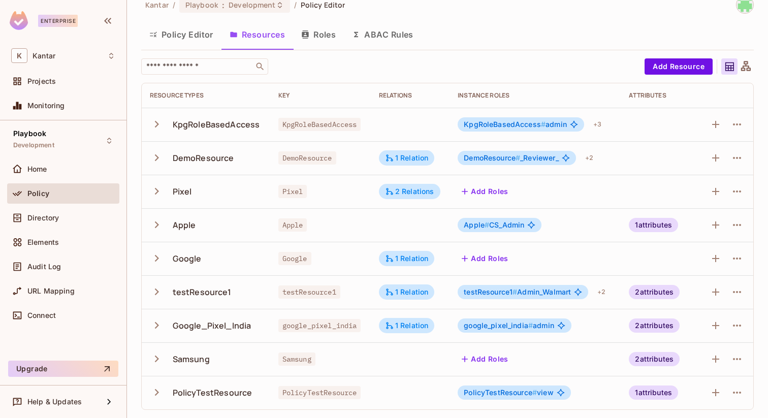
click at [156, 126] on icon "button" at bounding box center [157, 124] width 14 height 14
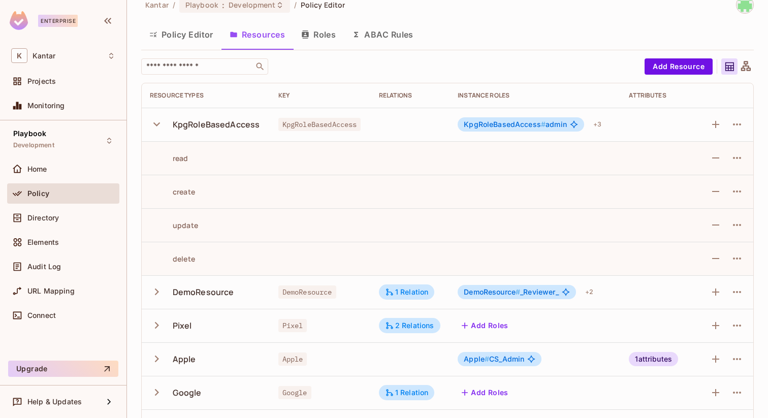
click at [159, 117] on icon "button" at bounding box center [157, 124] width 14 height 14
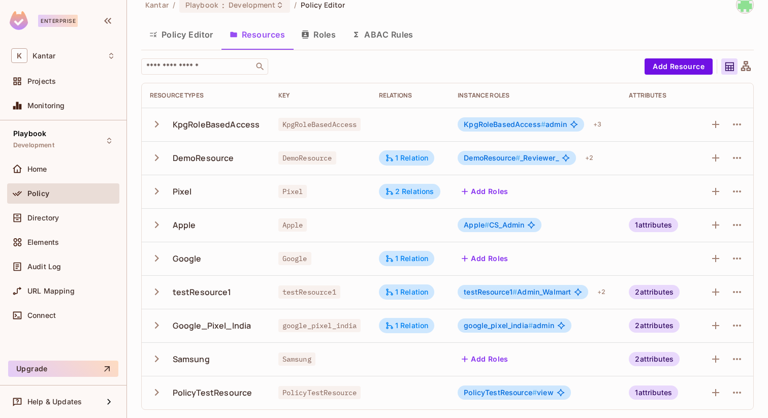
click at [164, 197] on button "button" at bounding box center [159, 191] width 18 height 22
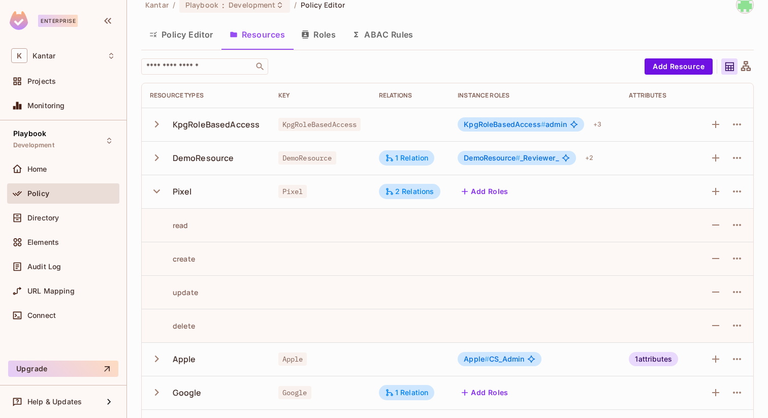
click at [164, 197] on button "button" at bounding box center [159, 191] width 18 height 22
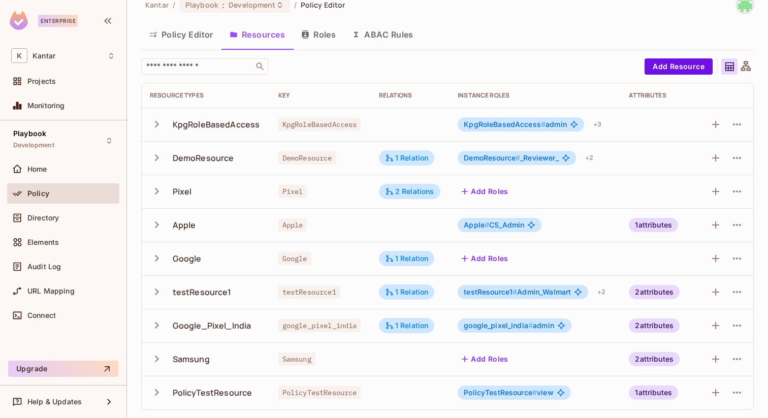
click at [161, 167] on button "button" at bounding box center [159, 158] width 18 height 22
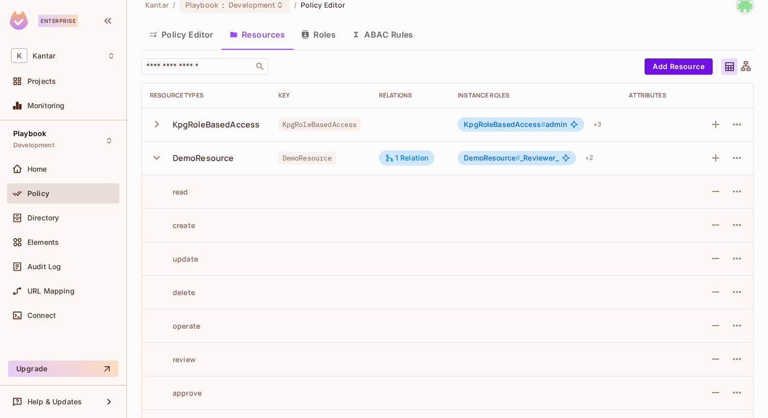
click at [161, 168] on div "DemoResource" at bounding box center [206, 157] width 112 height 21
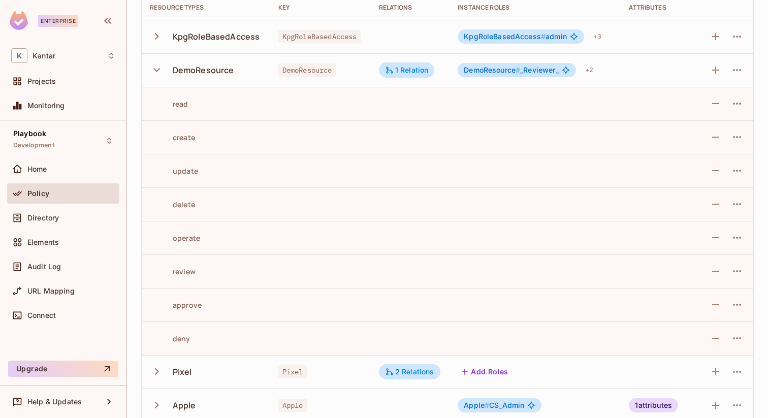
scroll to position [0, 0]
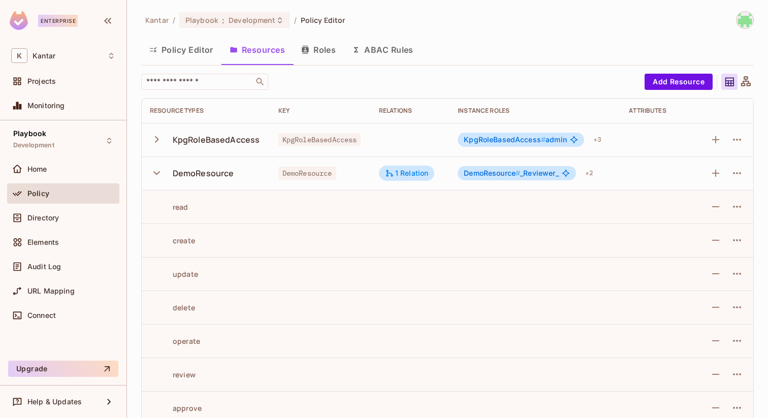
click at [153, 177] on icon "button" at bounding box center [157, 173] width 14 height 14
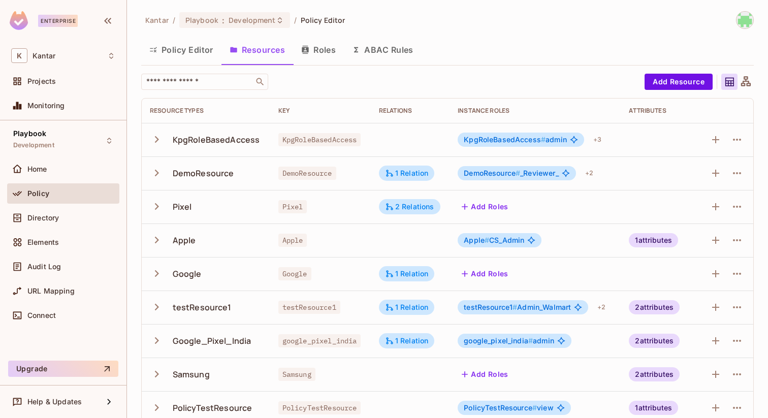
scroll to position [15, 0]
